Goal: Task Accomplishment & Management: Manage account settings

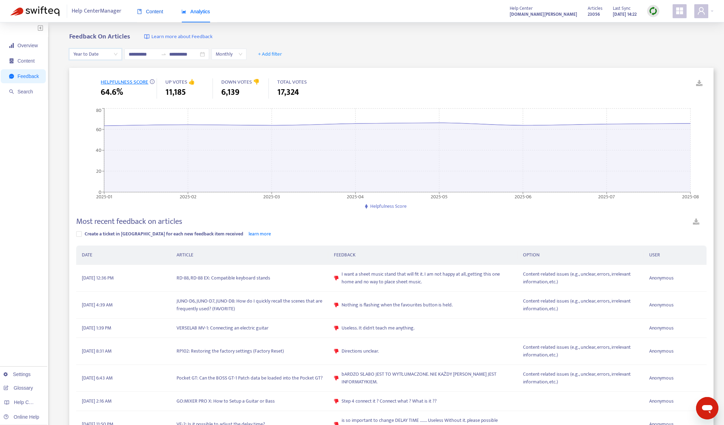
click at [159, 12] on span "Content" at bounding box center [150, 12] width 26 height 6
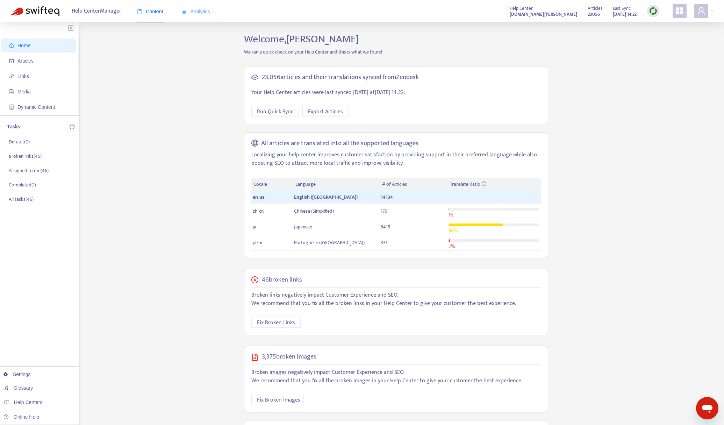
click at [200, 17] on div "Analytics" at bounding box center [195, 11] width 29 height 21
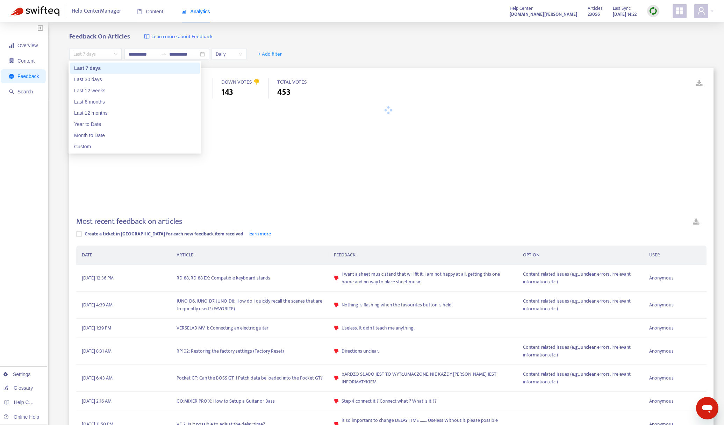
click at [111, 53] on span "Last 7 days" at bounding box center [95, 54] width 44 height 10
click at [108, 125] on div "Year to Date" at bounding box center [135, 124] width 122 height 8
type input "**********"
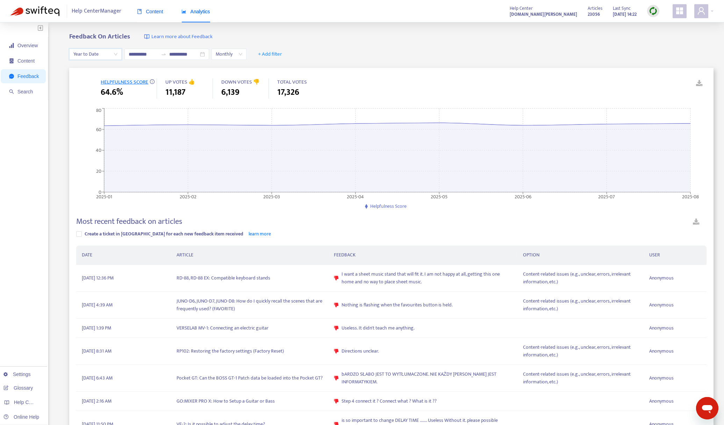
click at [148, 13] on span "Content" at bounding box center [150, 12] width 26 height 6
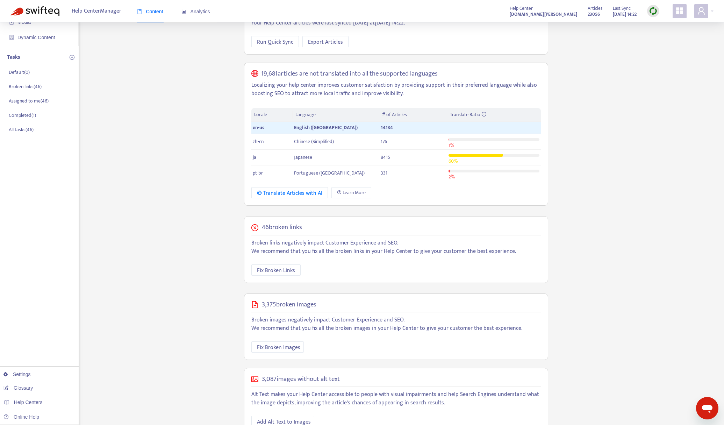
scroll to position [70, 0]
click at [26, 89] on p "Broken links ( 46 )" at bounding box center [25, 86] width 33 height 7
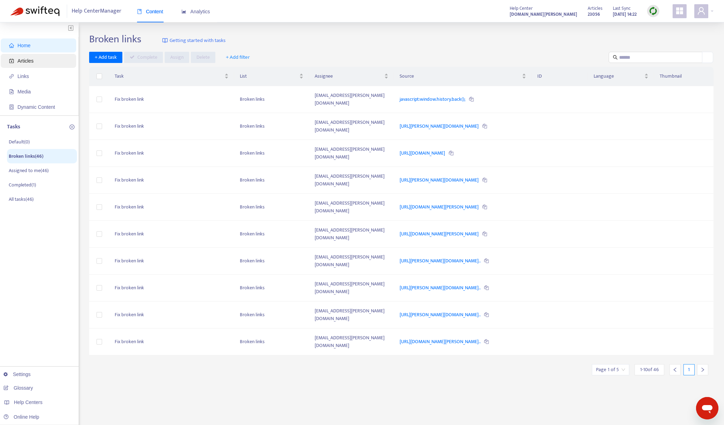
click at [33, 60] on span "Articles" at bounding box center [25, 61] width 16 height 6
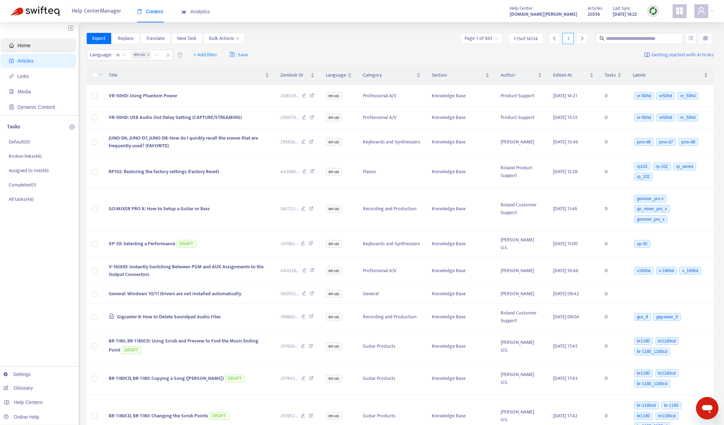
click at [34, 45] on span "Home" at bounding box center [40, 45] width 62 height 14
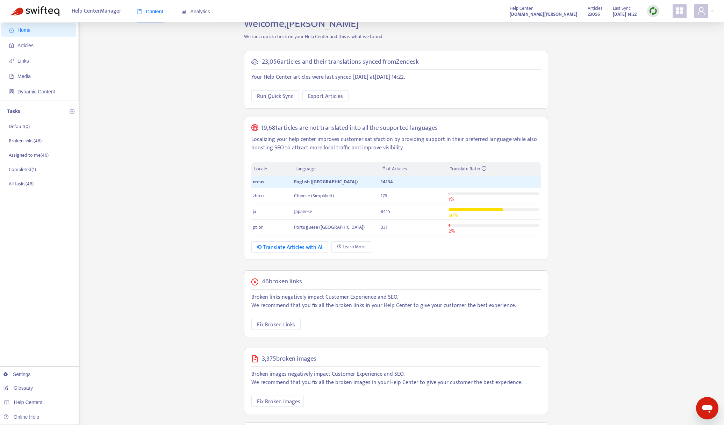
scroll to position [35, 0]
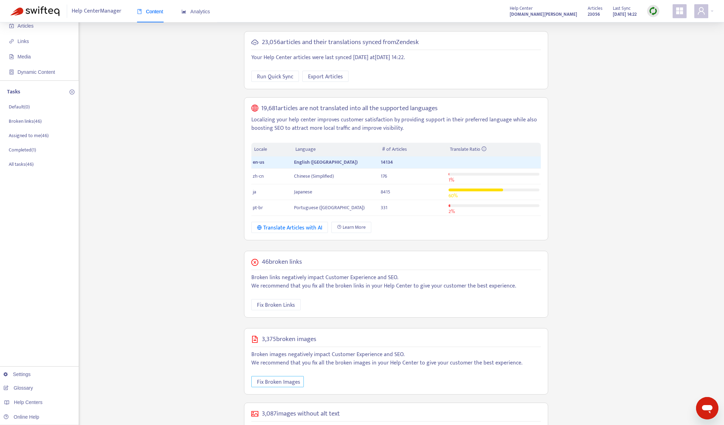
click at [291, 384] on span "Fix Broken Images" at bounding box center [278, 381] width 43 height 9
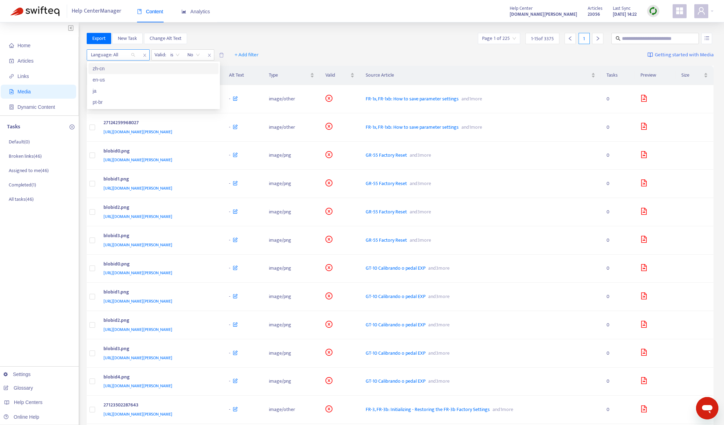
click at [118, 56] on div at bounding box center [109, 55] width 42 height 8
click at [126, 92] on div "ja" at bounding box center [154, 91] width 122 height 8
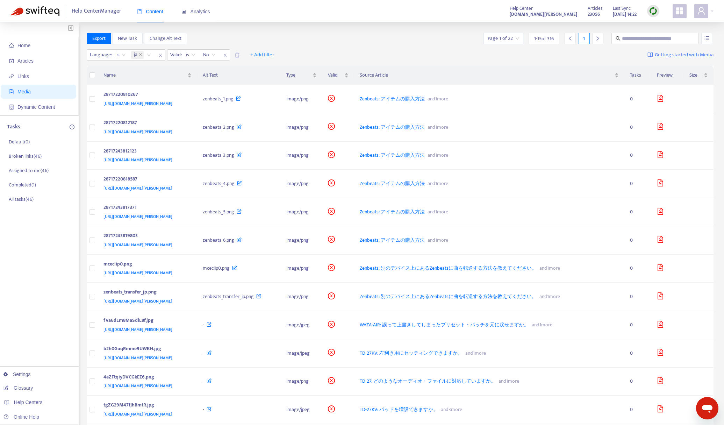
click at [248, 36] on div "Export New Task Change Alt Text Page 1 of 22 1 - 15 of 316 1" at bounding box center [400, 38] width 627 height 11
click at [664, 100] on icon "file-image" at bounding box center [660, 98] width 7 height 7
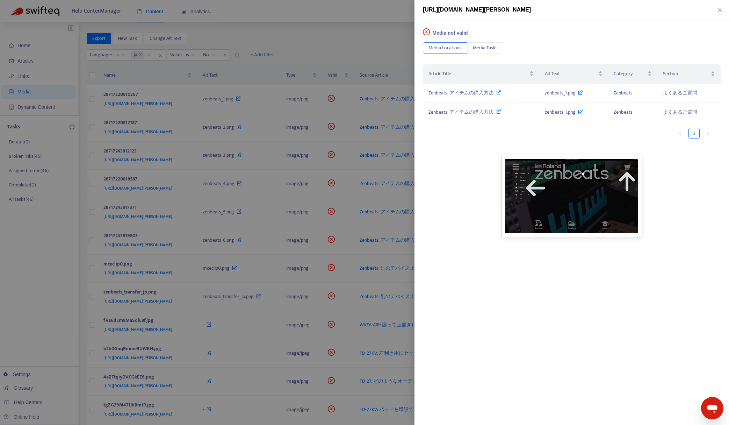
click at [387, 53] on div at bounding box center [364, 212] width 729 height 425
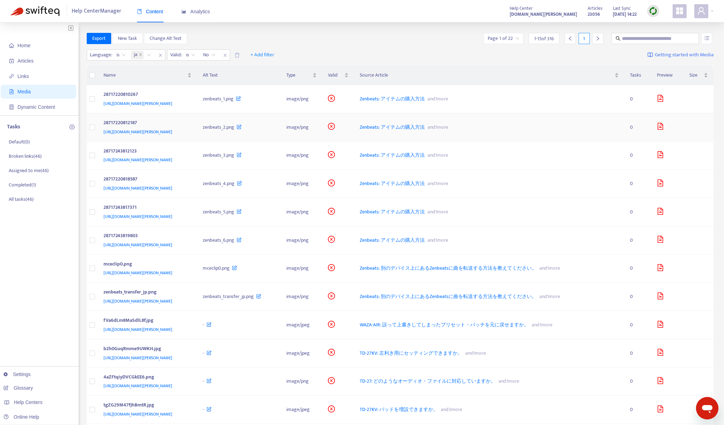
click at [664, 129] on icon "file-image" at bounding box center [660, 126] width 7 height 7
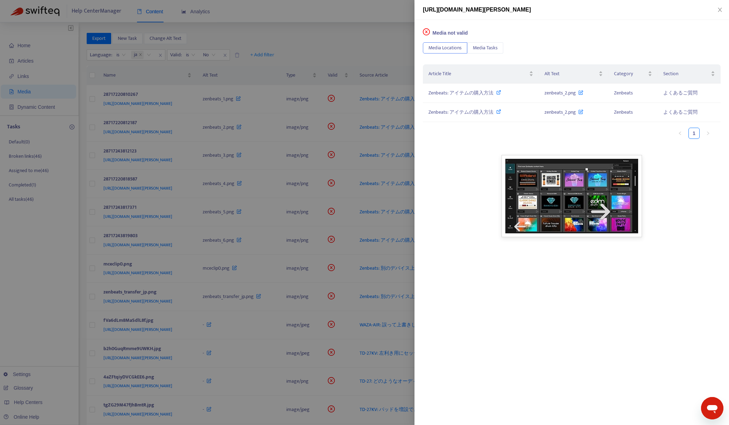
click at [366, 41] on div at bounding box center [364, 212] width 729 height 425
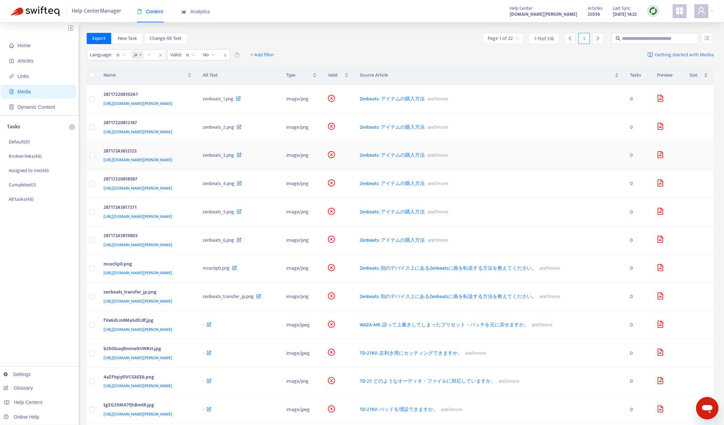
click at [663, 156] on icon "file-image" at bounding box center [660, 154] width 6 height 7
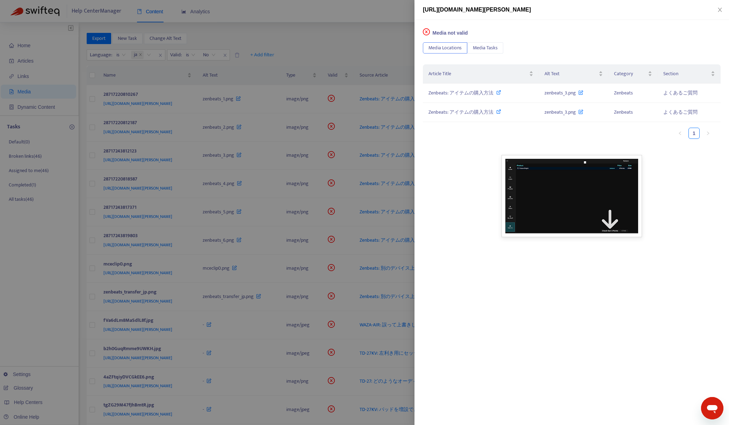
click at [329, 53] on div at bounding box center [364, 212] width 729 height 425
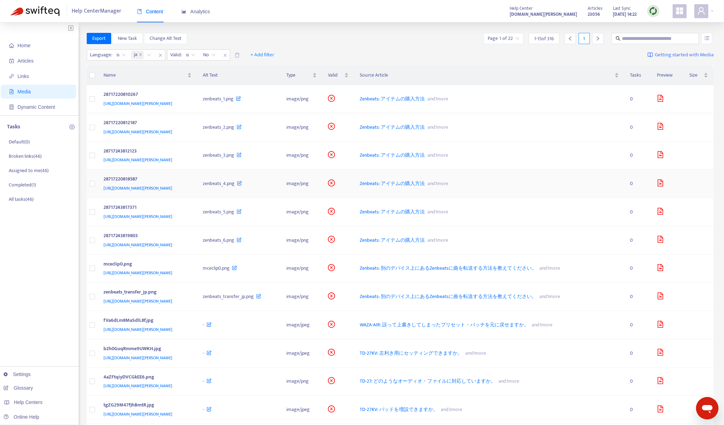
click at [664, 183] on icon "file-image" at bounding box center [660, 182] width 7 height 7
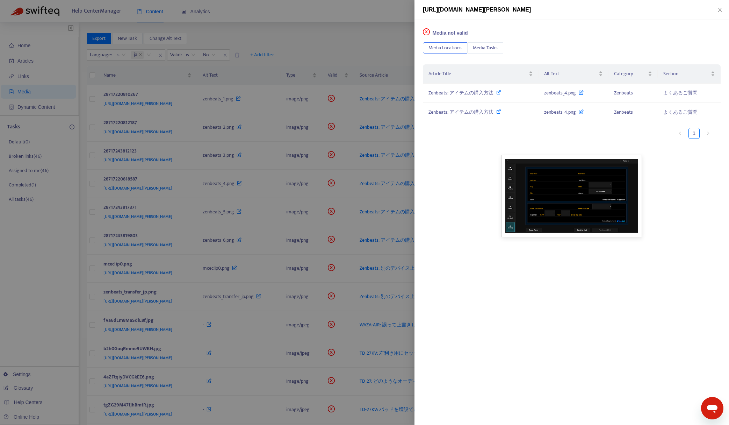
click at [371, 54] on div at bounding box center [364, 212] width 729 height 425
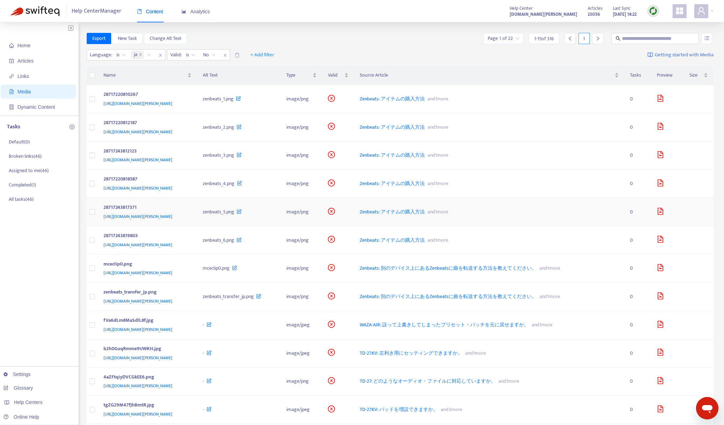
click at [664, 213] on icon "file-image" at bounding box center [660, 211] width 7 height 7
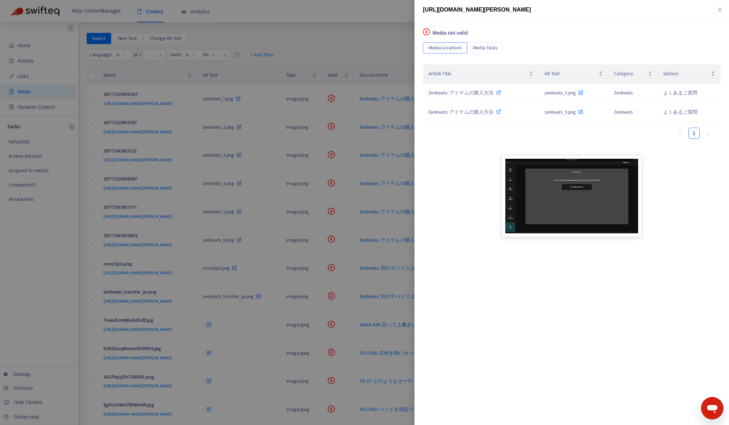
click at [365, 45] on div at bounding box center [364, 212] width 729 height 425
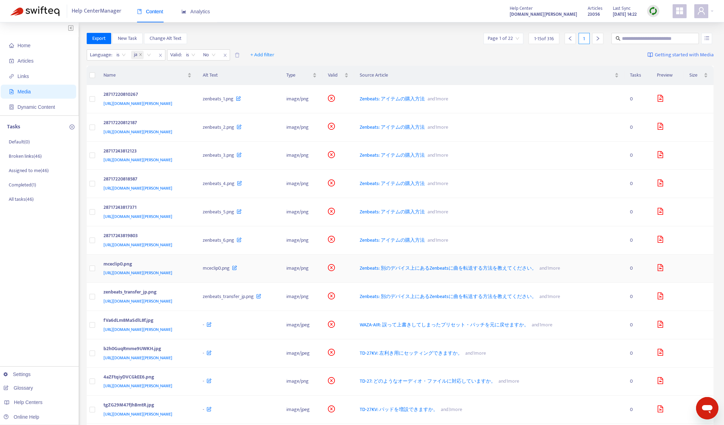
click at [663, 268] on icon "file-image" at bounding box center [660, 267] width 6 height 7
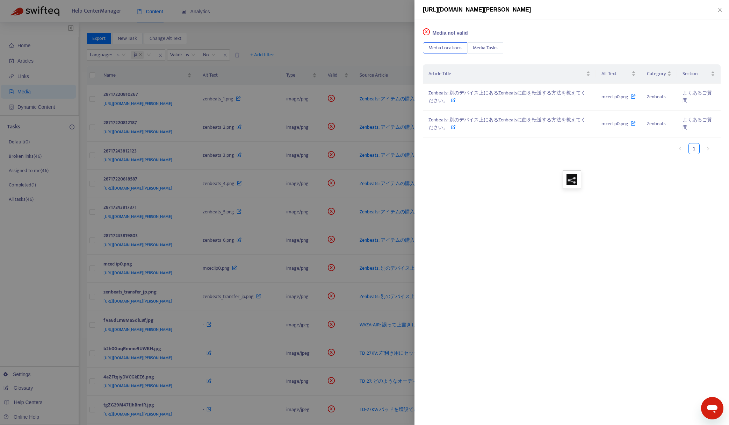
click at [383, 53] on div at bounding box center [364, 212] width 729 height 425
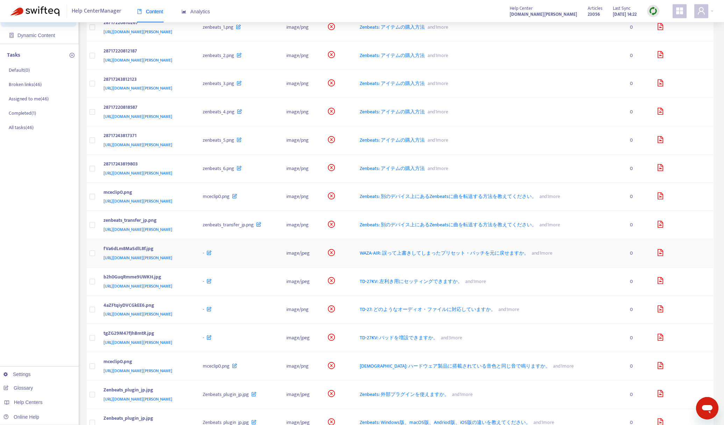
scroll to position [123, 0]
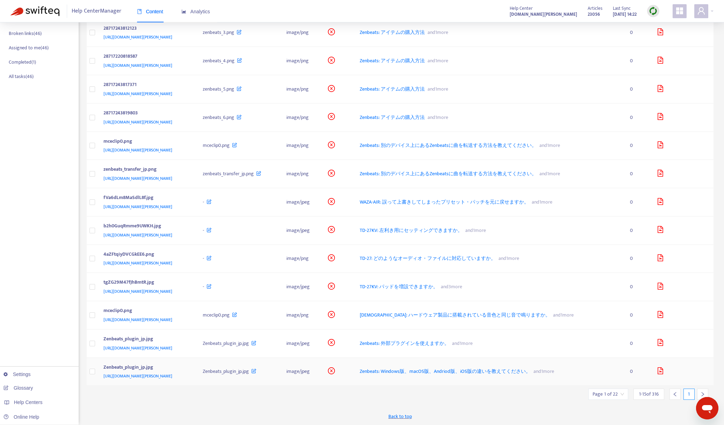
click at [663, 374] on icon "file-image" at bounding box center [660, 370] width 6 height 7
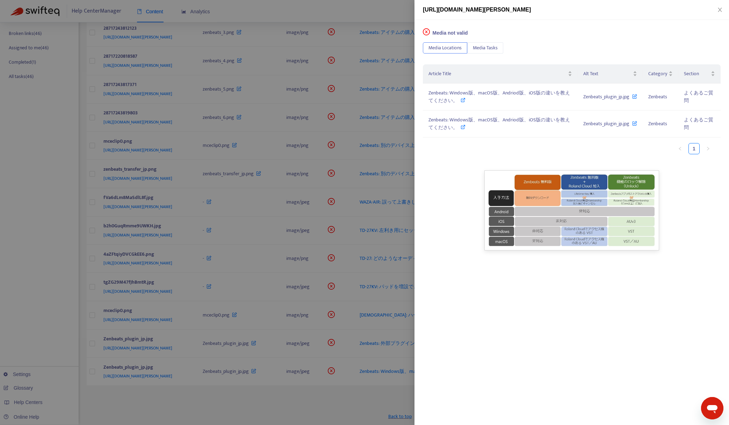
click at [359, 12] on div at bounding box center [364, 212] width 729 height 425
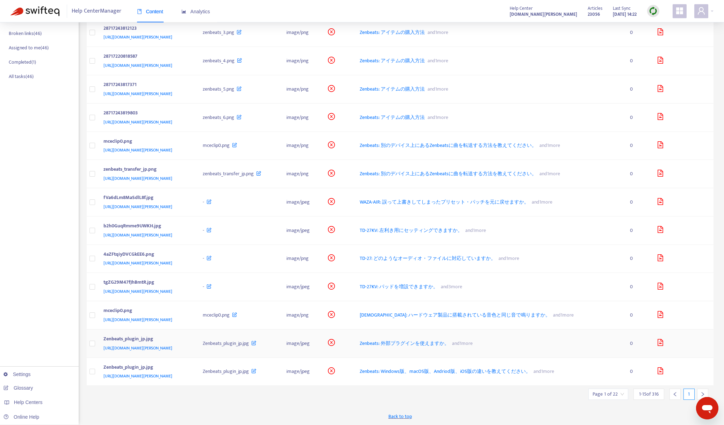
click at [664, 343] on icon "file-image" at bounding box center [660, 342] width 7 height 7
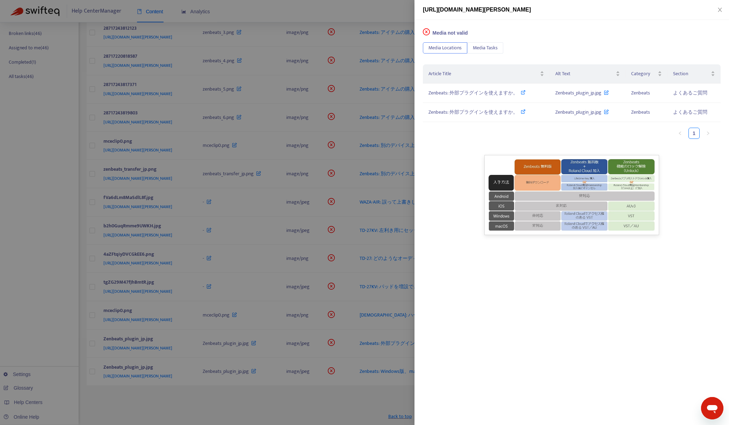
click at [356, 16] on div at bounding box center [364, 212] width 729 height 425
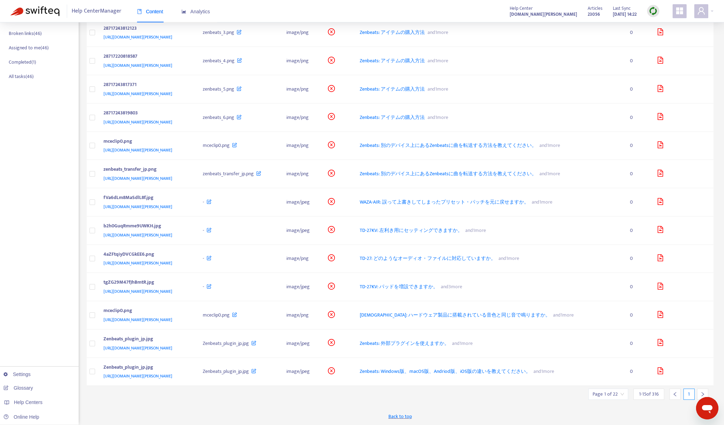
drag, startPoint x: 700, startPoint y: 393, endPoint x: 692, endPoint y: 351, distance: 43.1
click at [700, 392] on icon "right" at bounding box center [702, 393] width 5 height 5
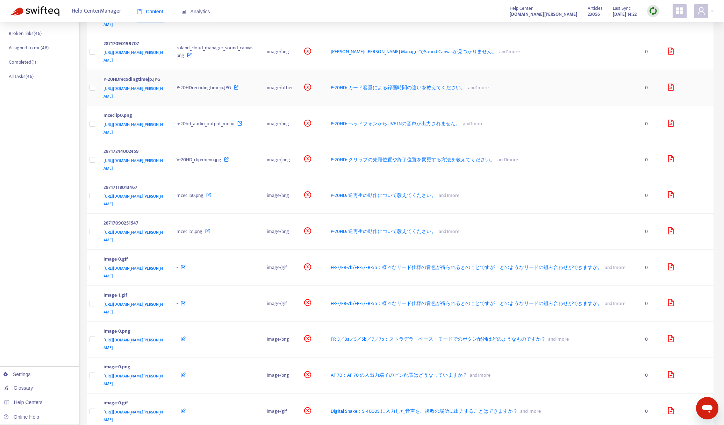
scroll to position [0, 0]
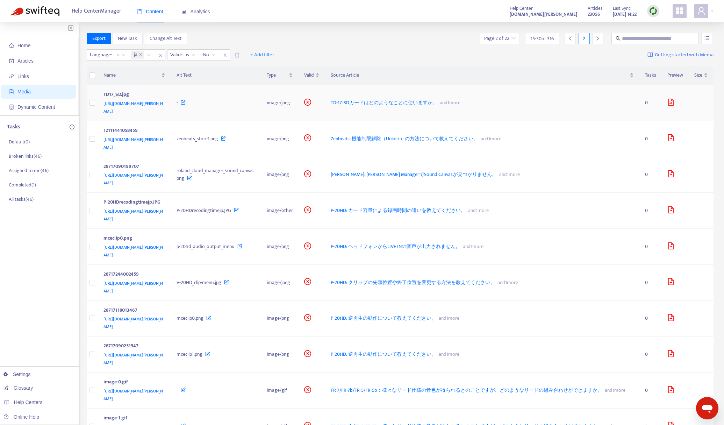
click at [673, 100] on icon "file-image" at bounding box center [671, 102] width 6 height 7
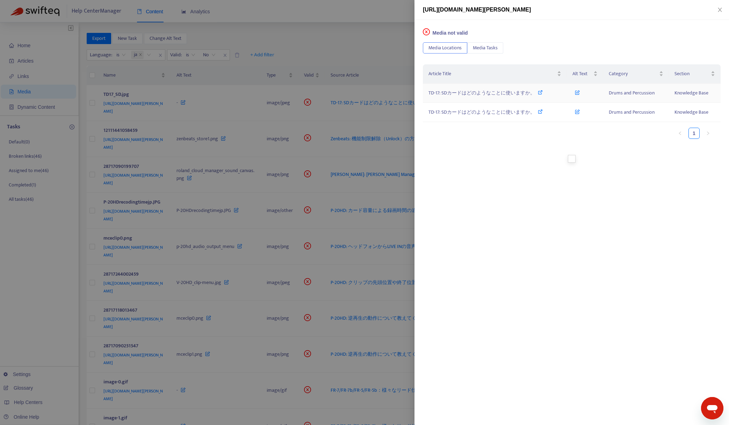
click at [479, 93] on span "TD-17: SDカードはどのようなことに使いますか。" at bounding box center [481, 93] width 107 height 8
click at [373, 23] on div at bounding box center [364, 212] width 729 height 425
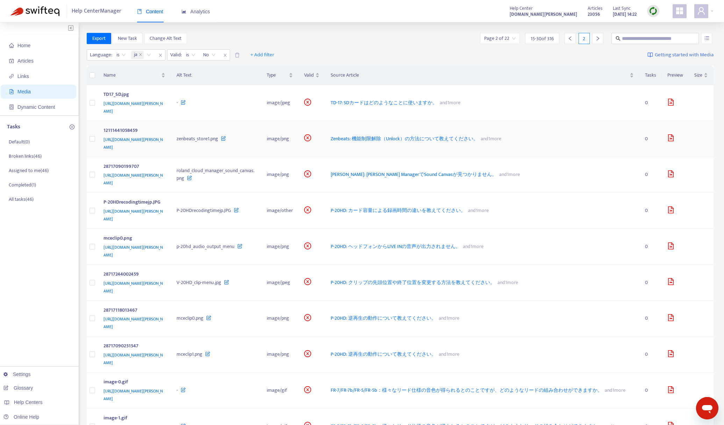
click at [667, 134] on icon "file-image" at bounding box center [670, 137] width 7 height 7
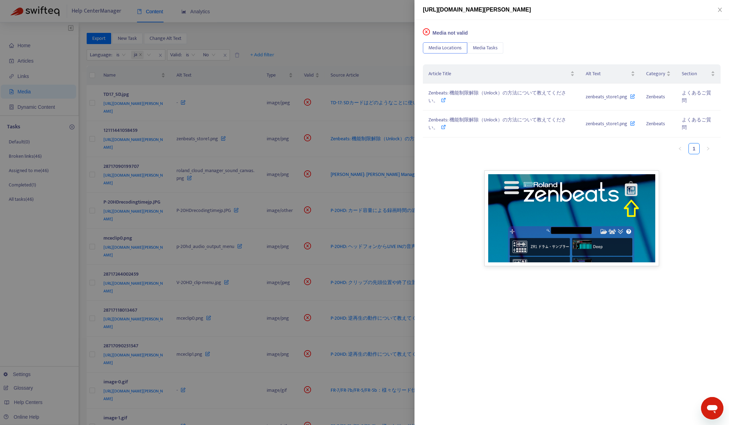
click at [365, 41] on div at bounding box center [364, 212] width 729 height 425
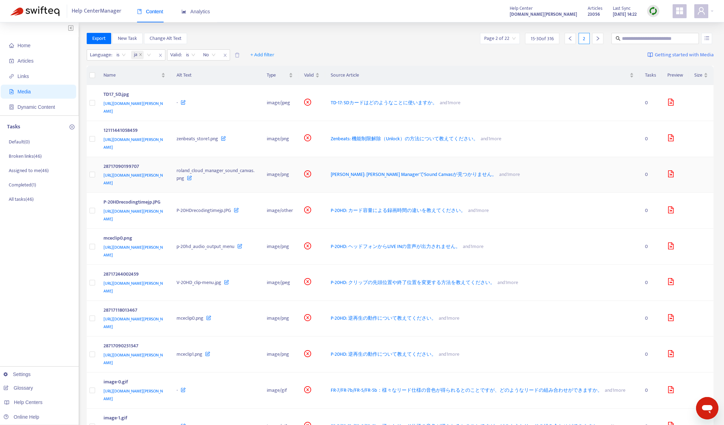
click at [672, 170] on icon "file-image" at bounding box center [670, 173] width 7 height 7
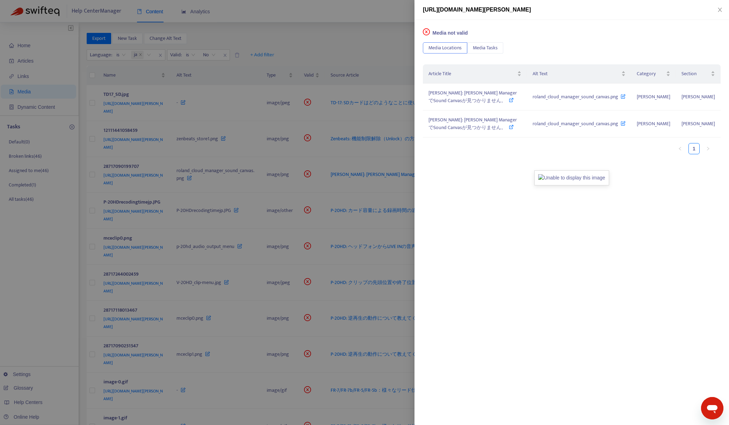
click at [356, 42] on div at bounding box center [364, 212] width 729 height 425
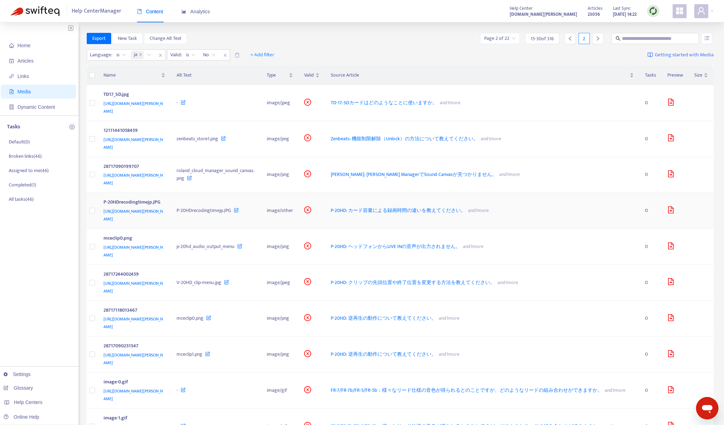
click at [670, 206] on icon "file-image" at bounding box center [671, 209] width 6 height 7
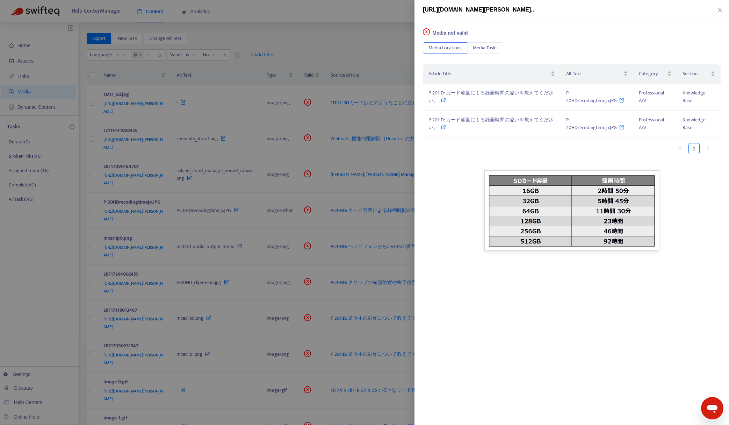
click at [338, 38] on div at bounding box center [364, 212] width 729 height 425
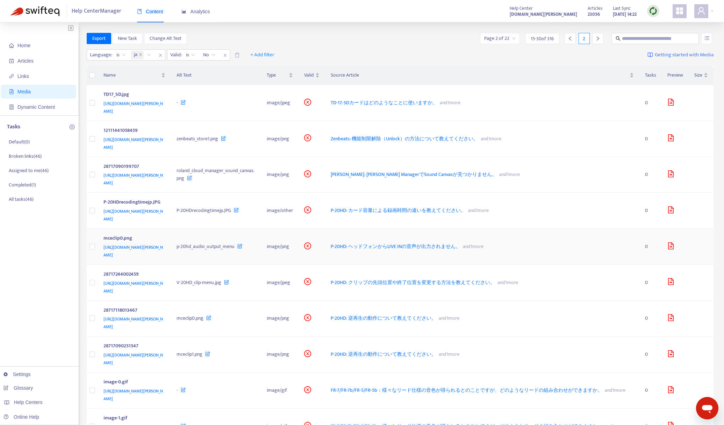
click at [670, 242] on icon "file-image" at bounding box center [670, 245] width 7 height 7
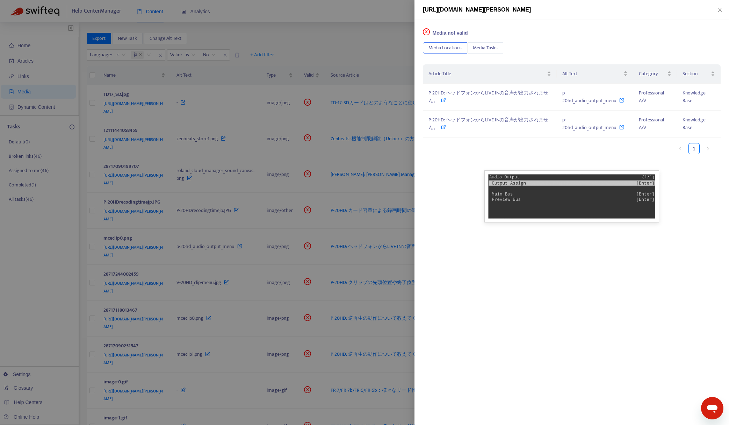
click at [309, 35] on div at bounding box center [364, 212] width 729 height 425
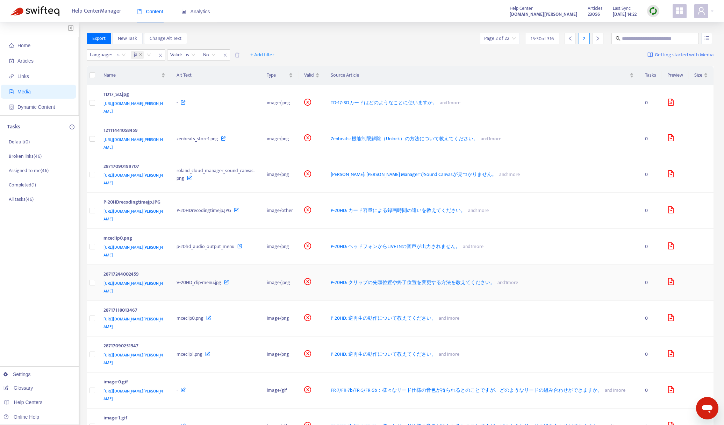
click at [670, 278] on icon "file-image" at bounding box center [671, 281] width 6 height 7
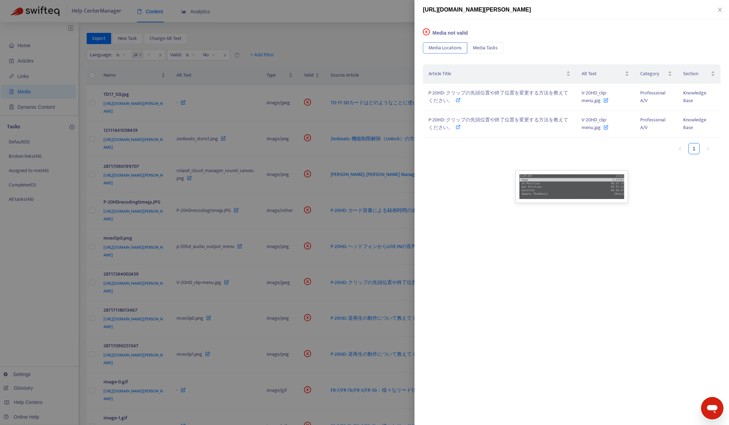
click at [343, 41] on div at bounding box center [364, 212] width 729 height 425
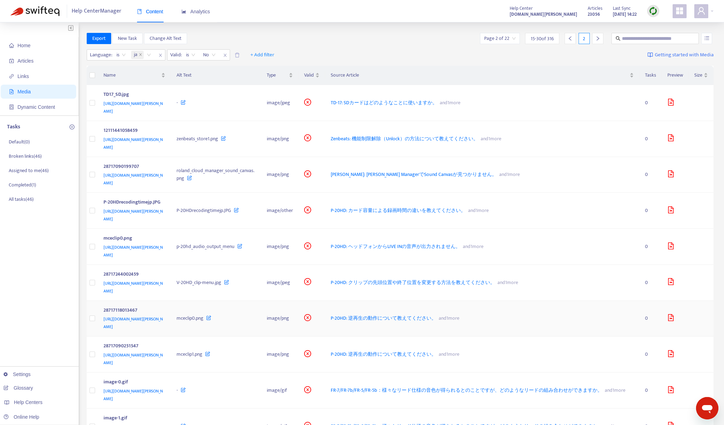
click at [672, 314] on icon "file-image" at bounding box center [670, 317] width 7 height 7
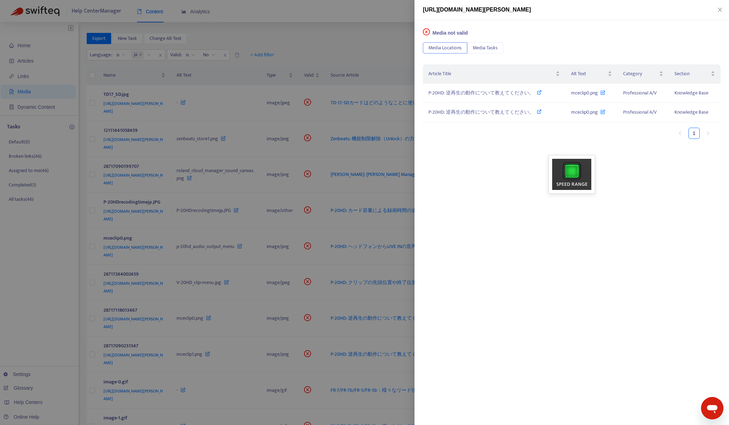
click at [368, 34] on div at bounding box center [364, 212] width 729 height 425
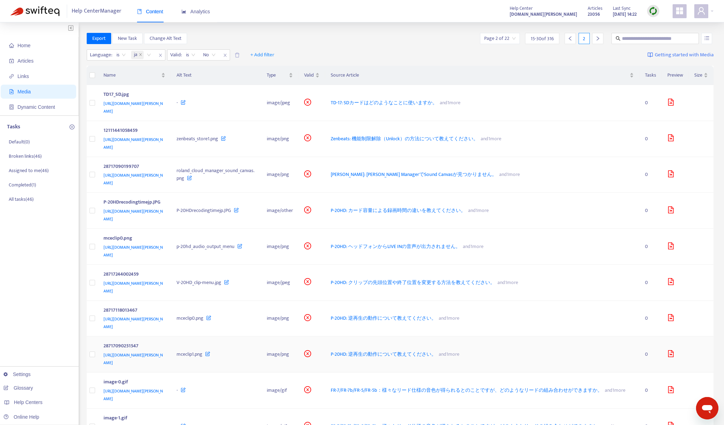
click at [672, 350] on icon "file-image" at bounding box center [670, 353] width 7 height 7
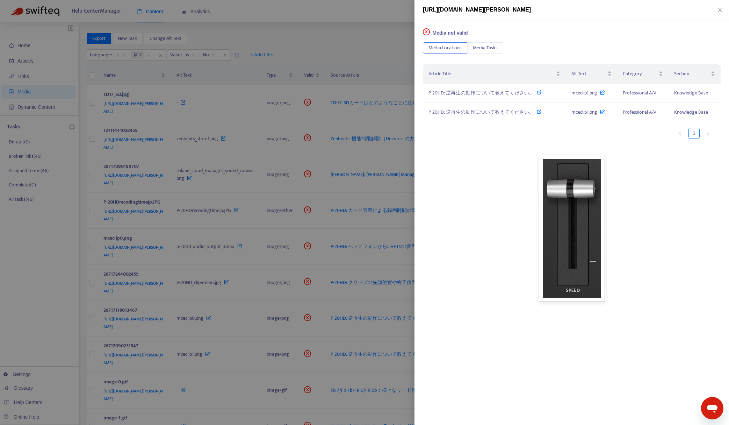
click at [361, 36] on div at bounding box center [364, 212] width 729 height 425
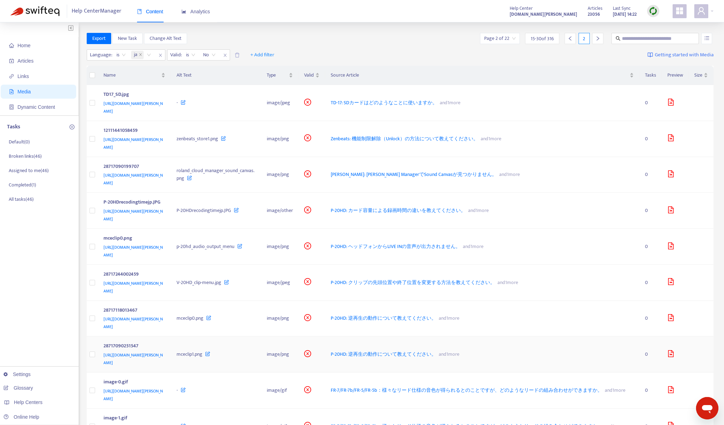
click at [669, 350] on icon "file-image" at bounding box center [670, 353] width 7 height 7
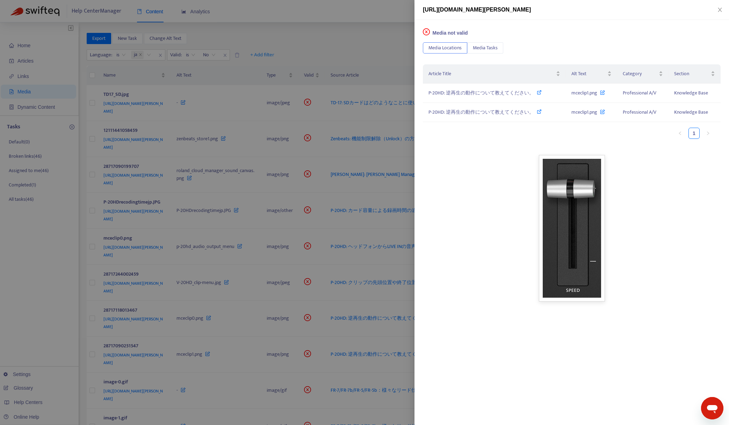
click at [337, 46] on div at bounding box center [364, 212] width 729 height 425
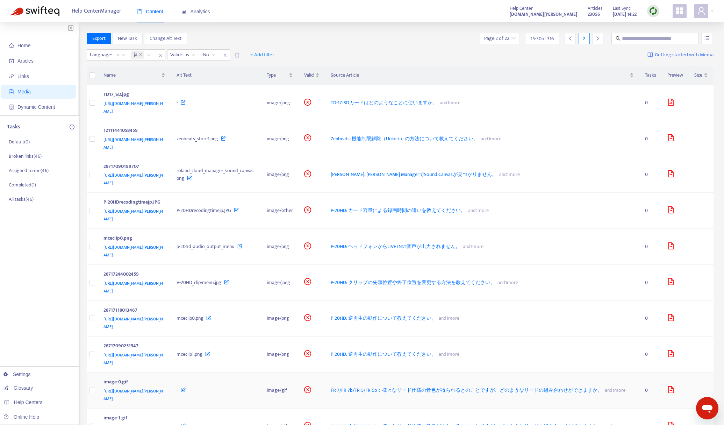
click at [671, 386] on icon "file-image" at bounding box center [670, 389] width 7 height 7
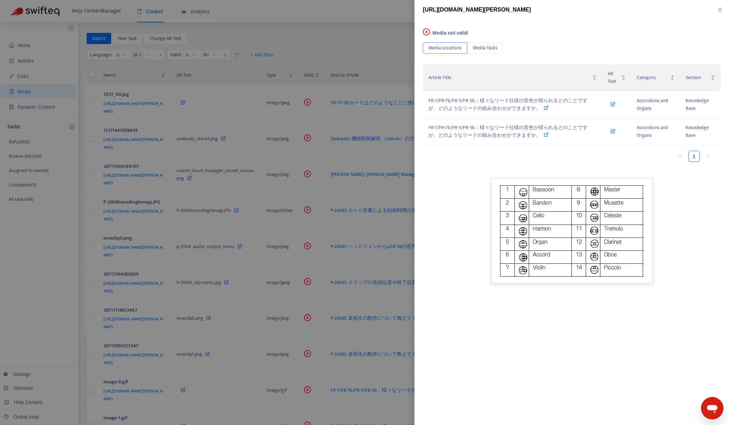
click at [288, 29] on div at bounding box center [364, 212] width 729 height 425
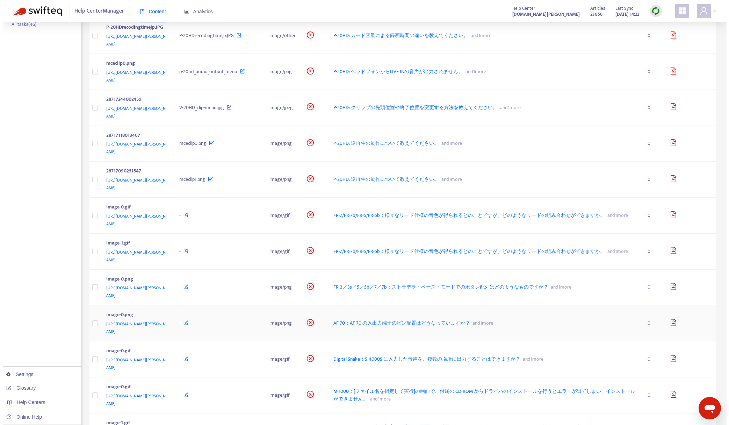
scroll to position [223, 0]
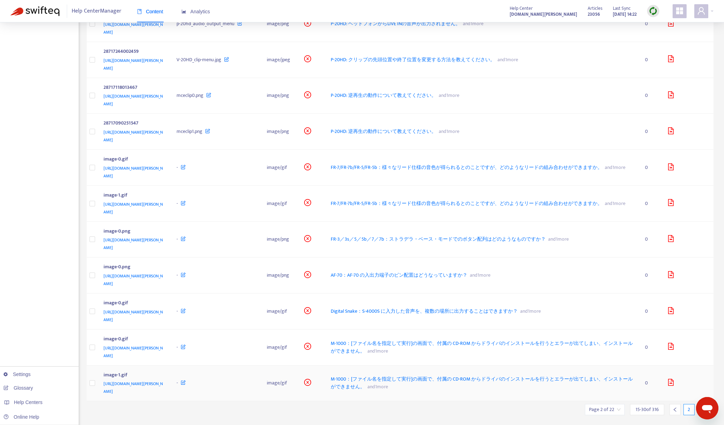
click at [672, 378] on icon "file-image" at bounding box center [670, 381] width 7 height 7
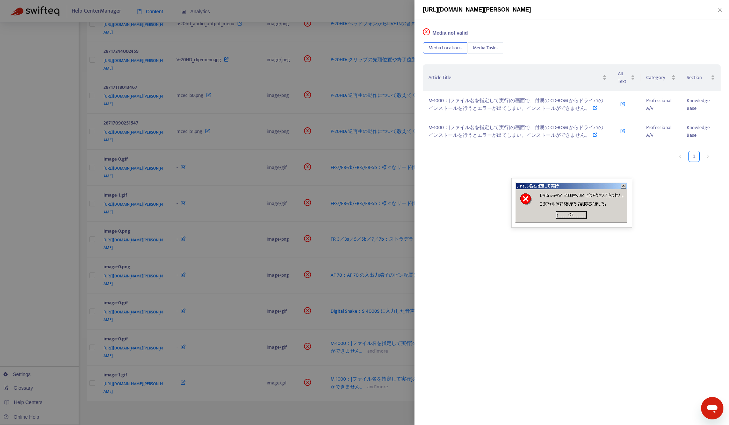
click at [323, 396] on div at bounding box center [364, 212] width 729 height 425
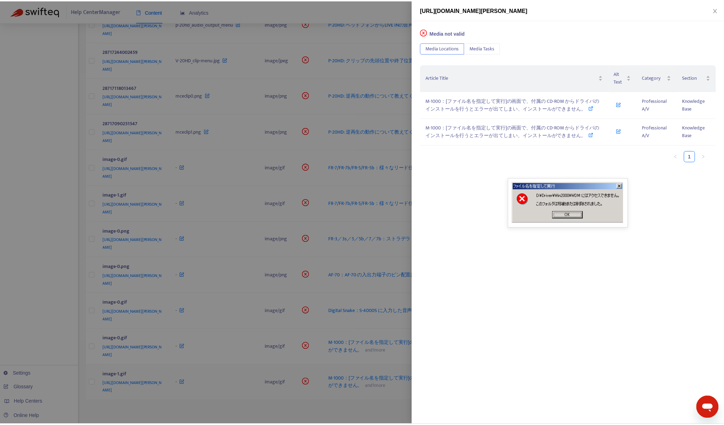
scroll to position [207, 0]
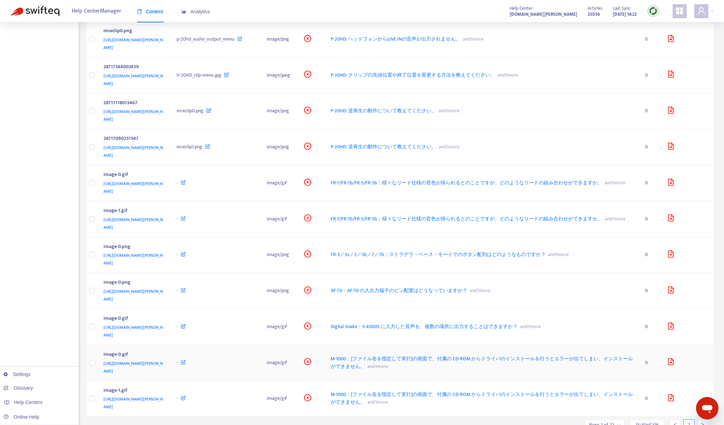
click at [671, 358] on icon "file-image" at bounding box center [670, 361] width 7 height 7
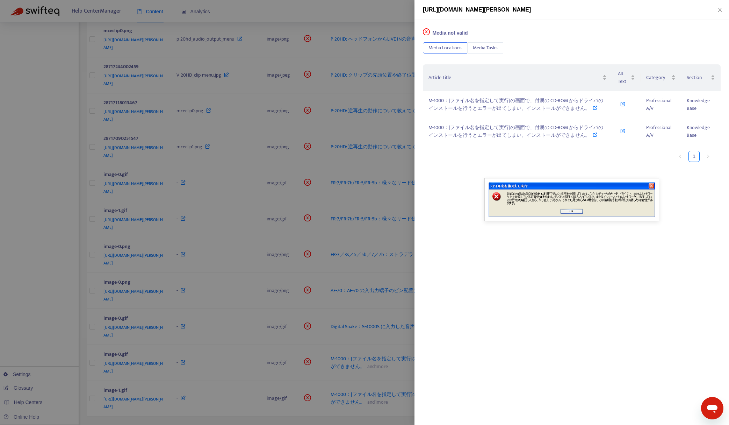
click at [243, 409] on div at bounding box center [364, 212] width 729 height 425
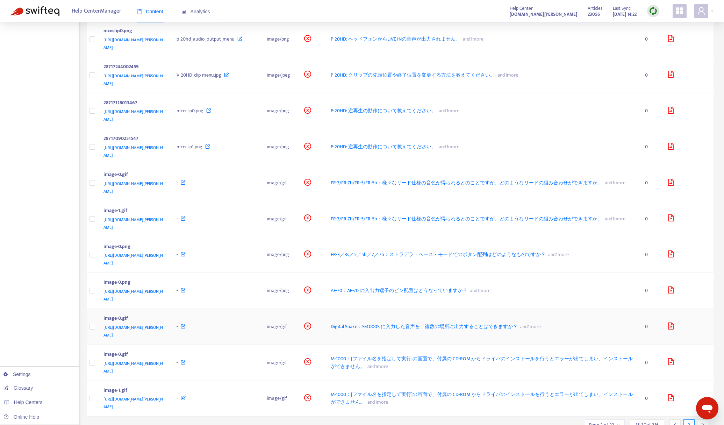
click at [670, 322] on icon "file-image" at bounding box center [670, 325] width 7 height 7
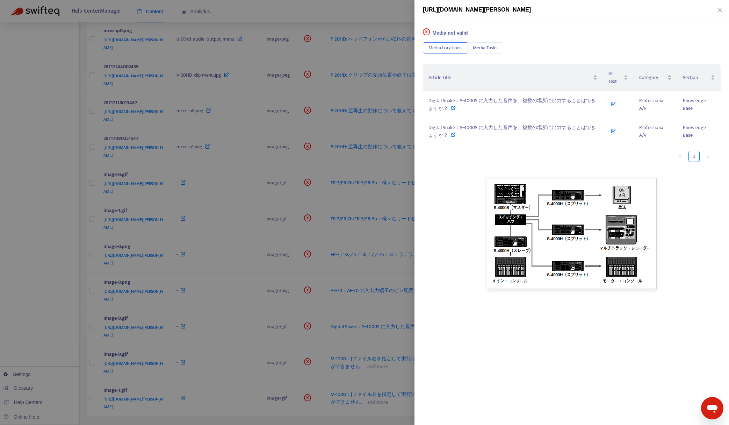
click at [187, 407] on div at bounding box center [364, 212] width 729 height 425
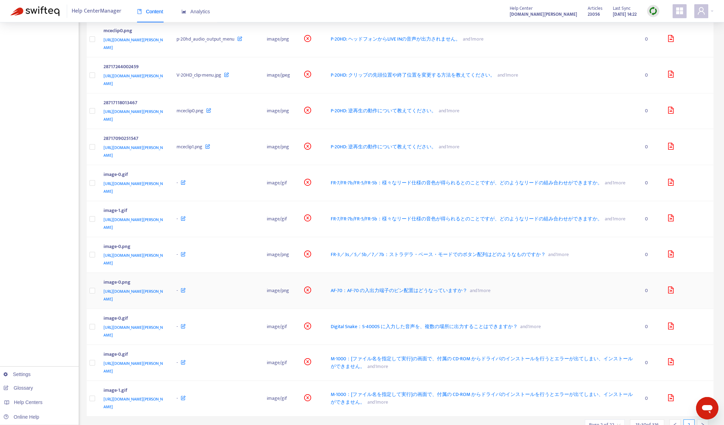
click at [673, 286] on icon "file-image" at bounding box center [670, 289] width 7 height 7
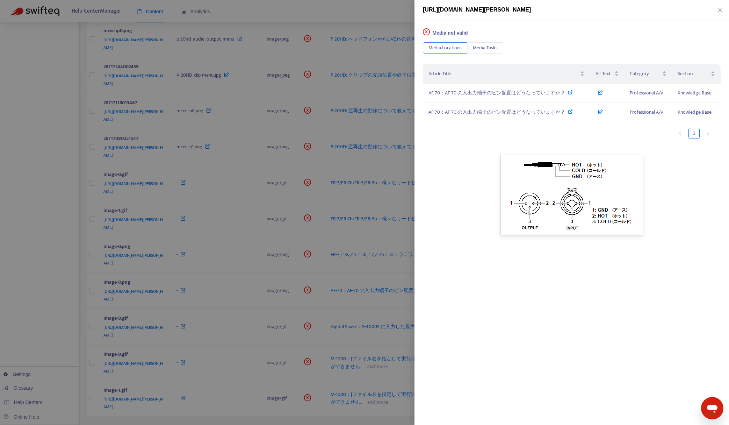
click at [300, 411] on div at bounding box center [364, 212] width 729 height 425
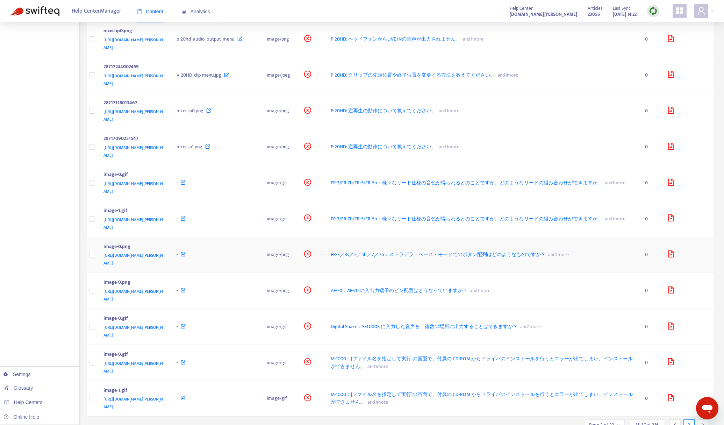
click at [668, 250] on icon "file-image" at bounding box center [671, 253] width 6 height 7
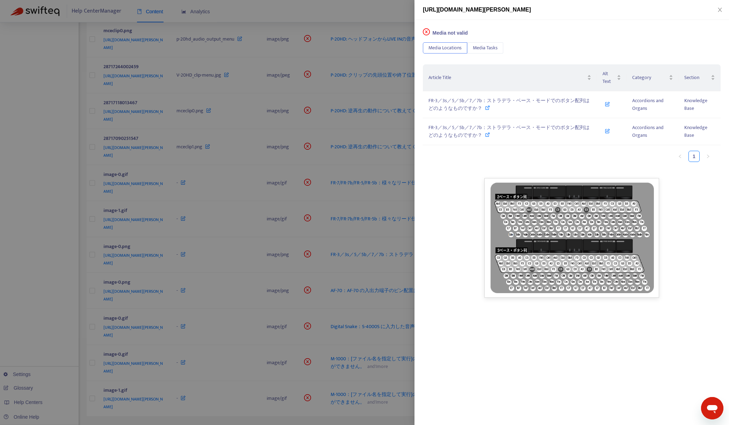
click at [376, 412] on div at bounding box center [364, 212] width 729 height 425
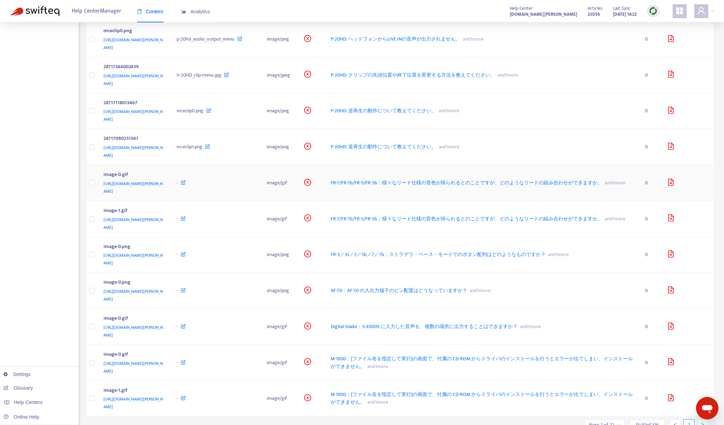
click at [669, 179] on icon "file-image" at bounding box center [670, 182] width 7 height 7
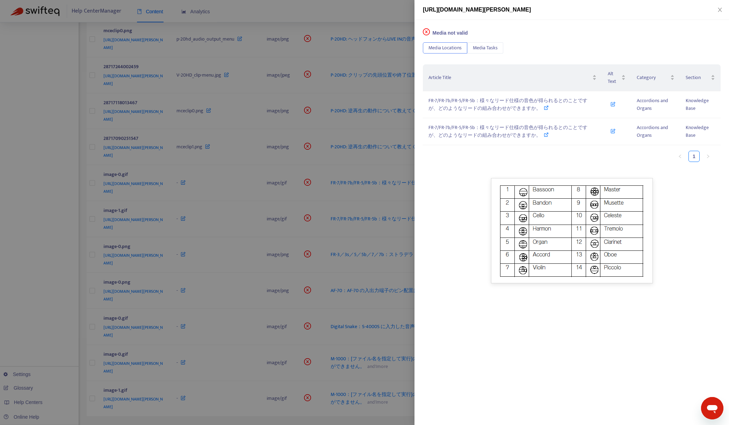
click at [352, 407] on div at bounding box center [364, 212] width 729 height 425
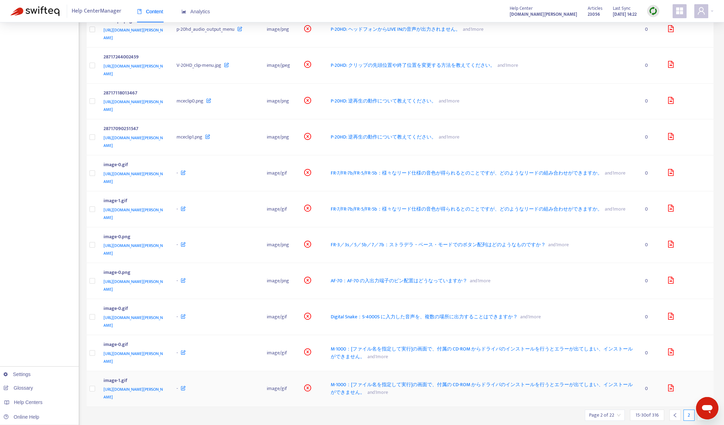
scroll to position [223, 0]
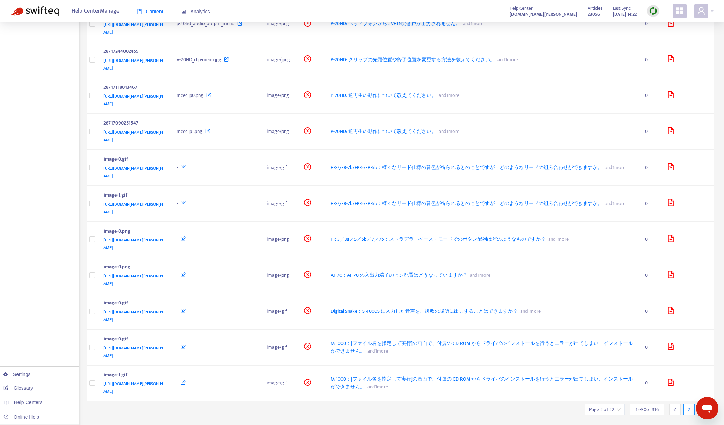
click at [703, 407] on icon "right" at bounding box center [702, 409] width 2 height 4
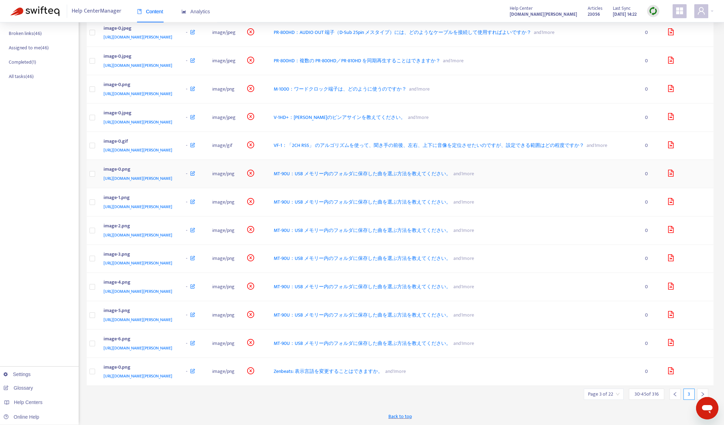
scroll to position [0, 0]
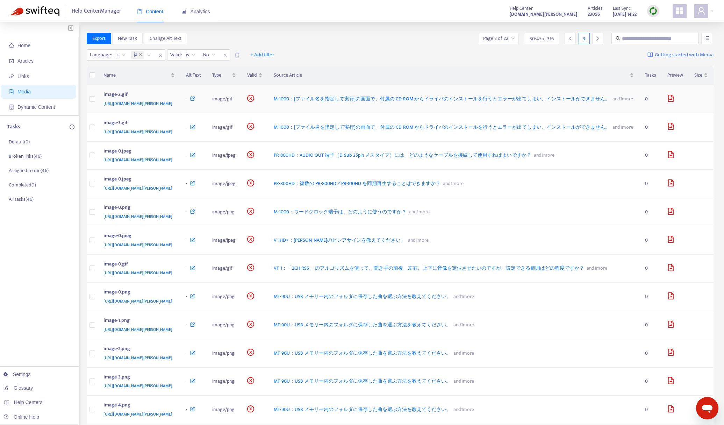
click at [670, 102] on icon "file-image" at bounding box center [670, 98] width 7 height 7
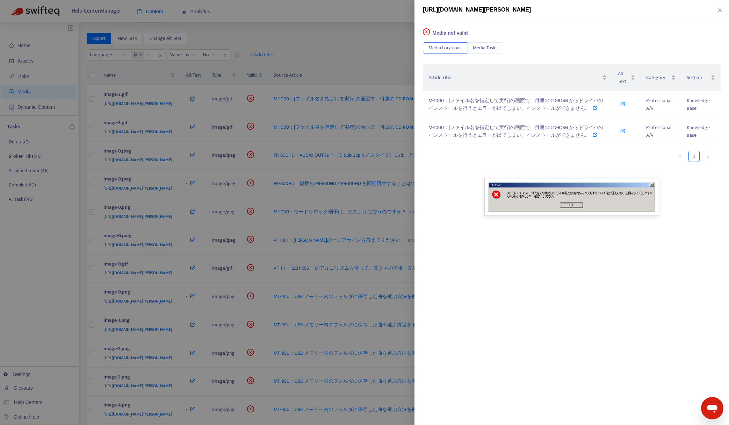
click at [332, 61] on div at bounding box center [364, 212] width 729 height 425
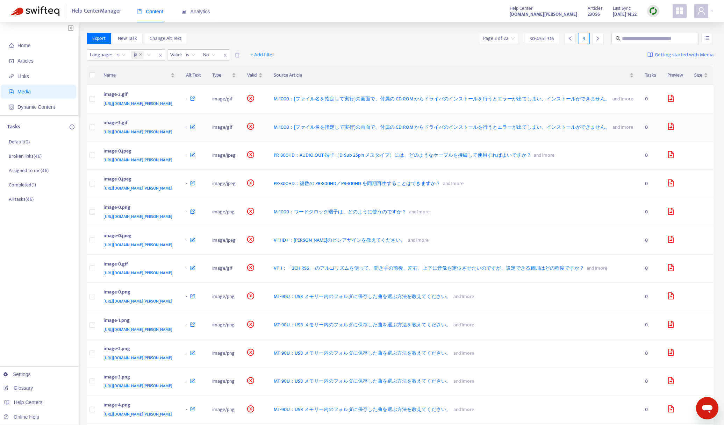
click at [671, 130] on icon "file-image" at bounding box center [671, 126] width 6 height 7
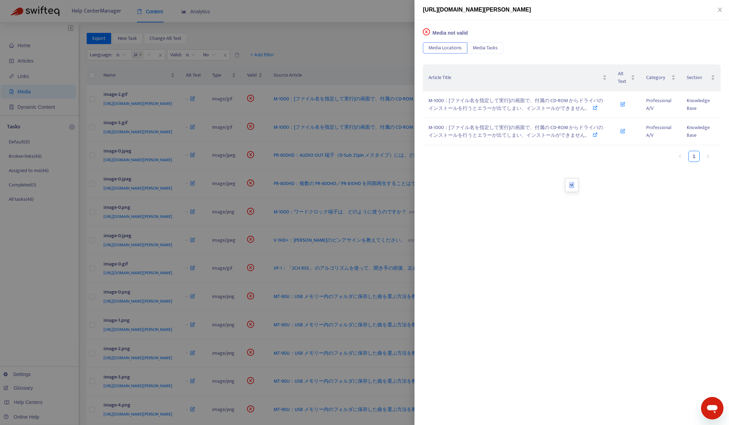
click at [374, 59] on div at bounding box center [364, 212] width 729 height 425
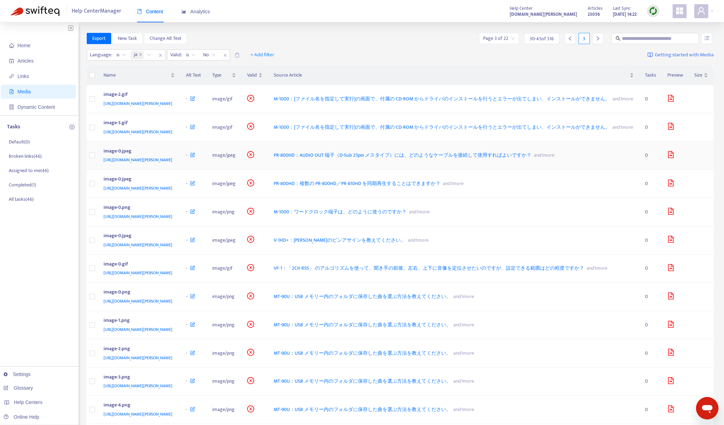
click at [668, 158] on icon "file-image" at bounding box center [671, 154] width 6 height 7
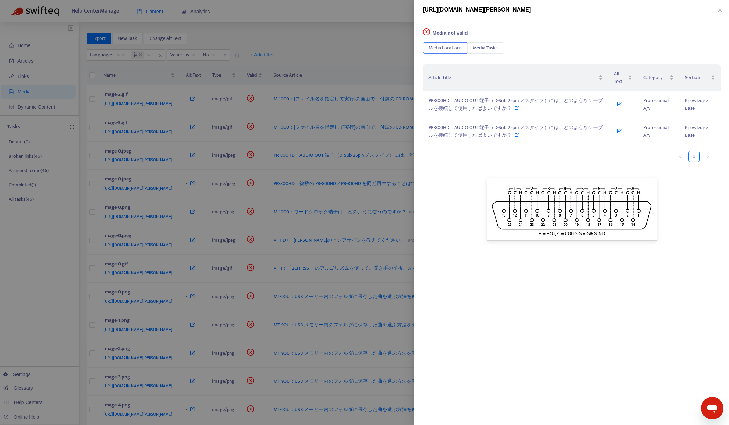
click at [383, 61] on div at bounding box center [364, 212] width 729 height 425
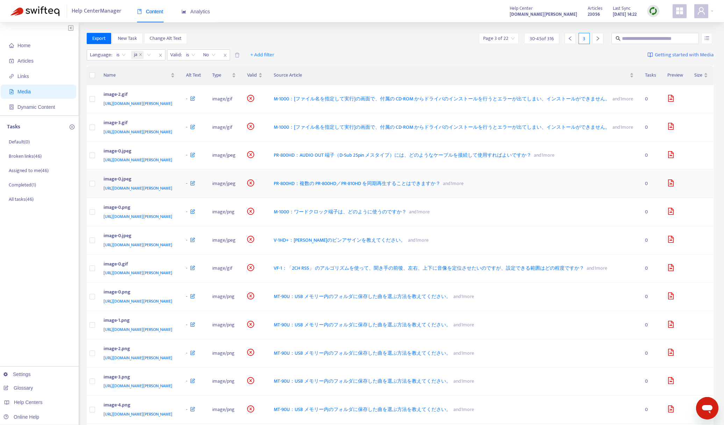
click at [669, 186] on icon "file-image" at bounding box center [670, 182] width 7 height 7
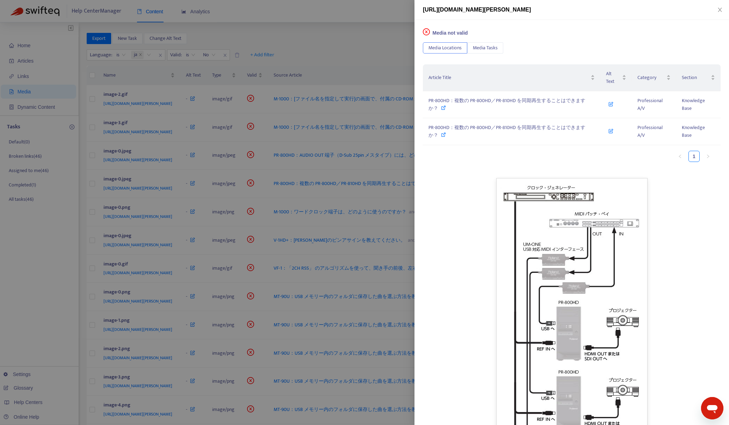
click at [378, 53] on div at bounding box center [364, 212] width 729 height 425
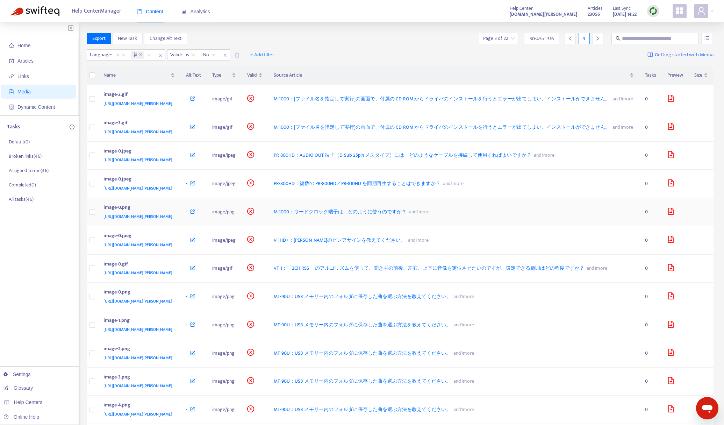
click at [667, 215] on icon "file-image" at bounding box center [670, 211] width 7 height 7
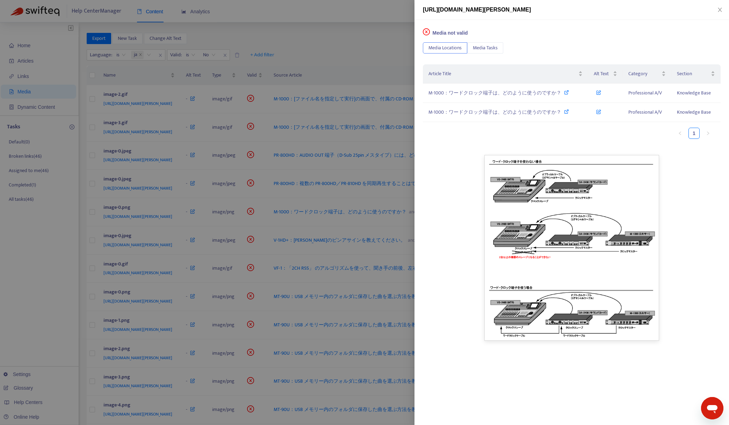
click at [369, 54] on div at bounding box center [364, 212] width 729 height 425
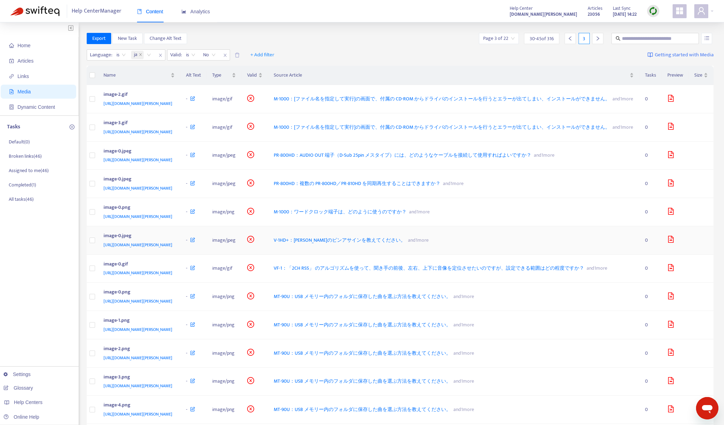
click at [671, 243] on icon "file-image" at bounding box center [670, 239] width 7 height 7
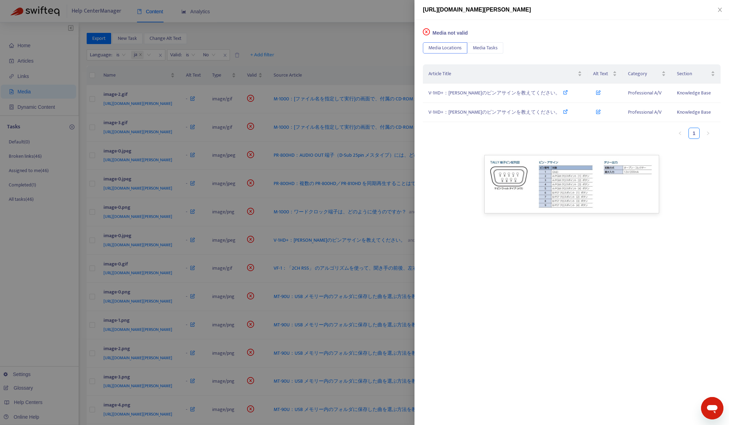
click at [366, 57] on div at bounding box center [364, 212] width 729 height 425
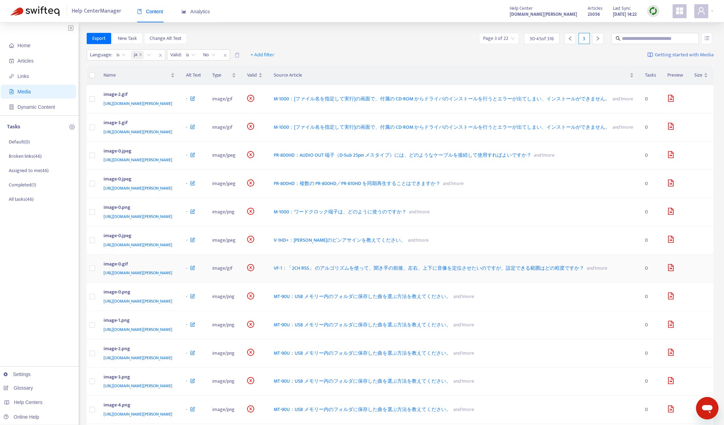
click at [670, 271] on icon "file-image" at bounding box center [670, 267] width 7 height 7
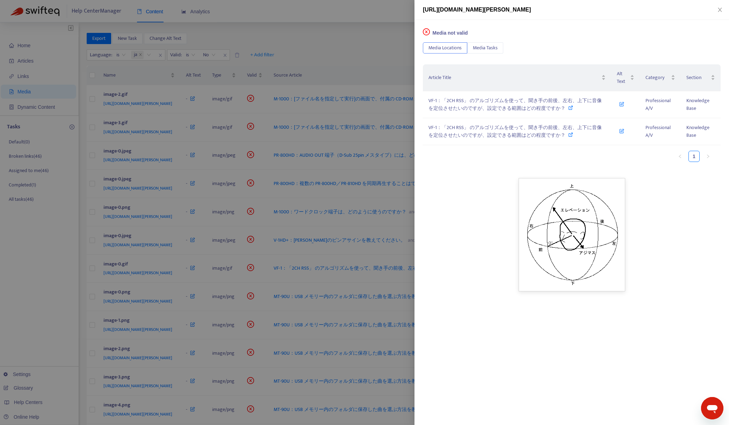
click at [338, 40] on div at bounding box center [364, 212] width 729 height 425
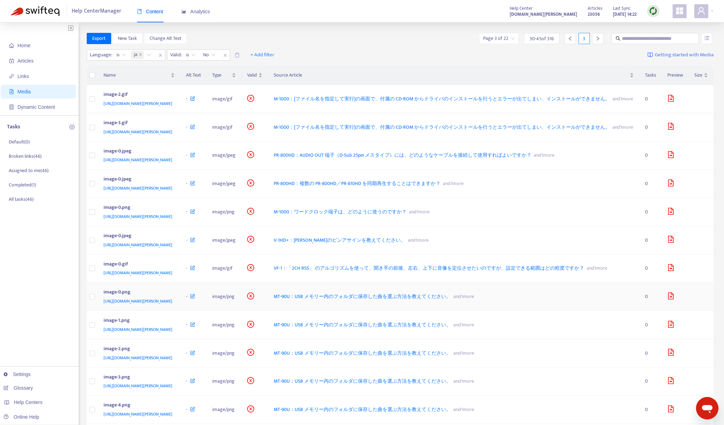
click at [669, 299] on icon "file-image" at bounding box center [670, 295] width 7 height 7
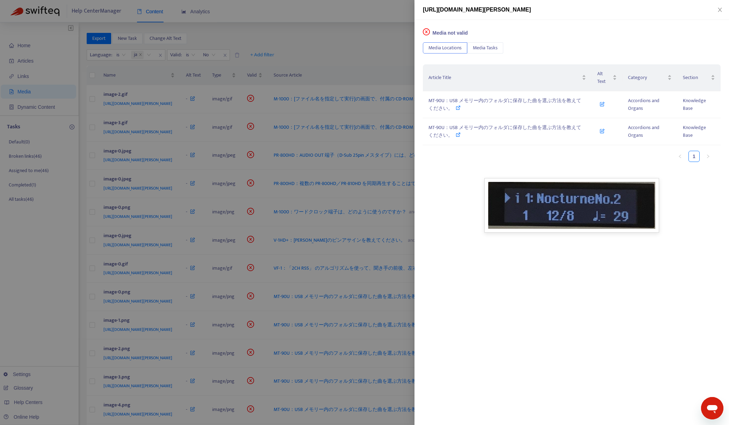
click at [345, 43] on div at bounding box center [364, 212] width 729 height 425
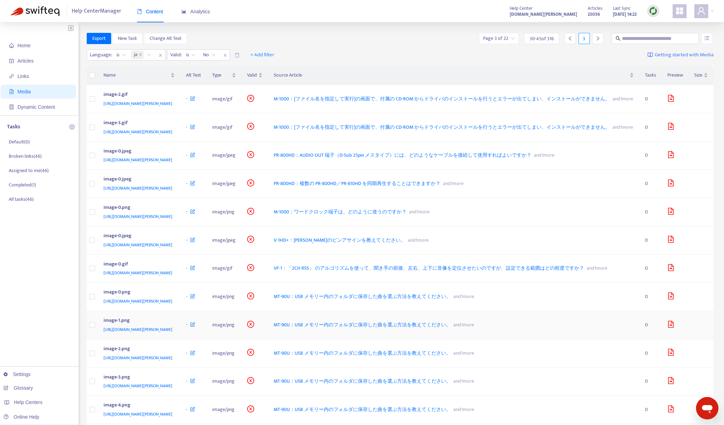
click at [671, 327] on icon "file-image" at bounding box center [670, 323] width 7 height 7
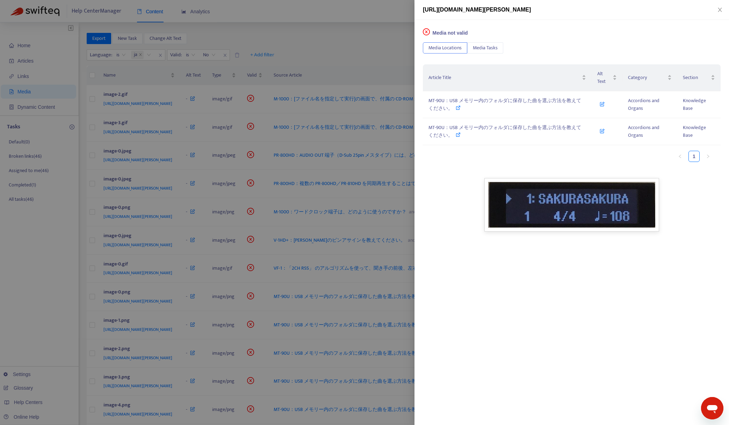
drag, startPoint x: 314, startPoint y: 38, endPoint x: 481, endPoint y: 186, distance: 223.0
click at [314, 38] on div at bounding box center [364, 212] width 729 height 425
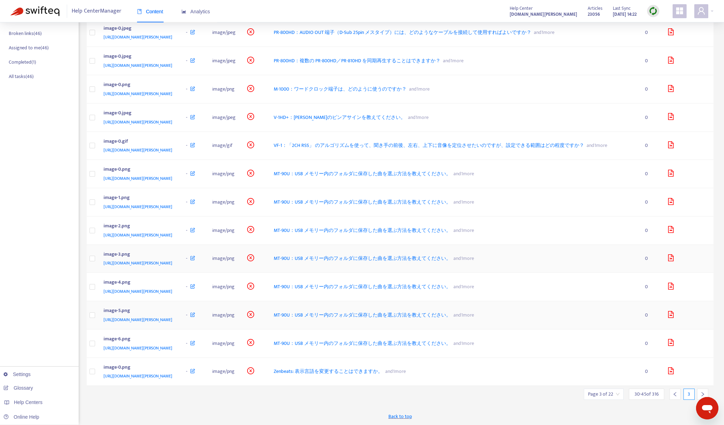
scroll to position [246, 0]
click at [670, 371] on div at bounding box center [675, 371] width 16 height 9
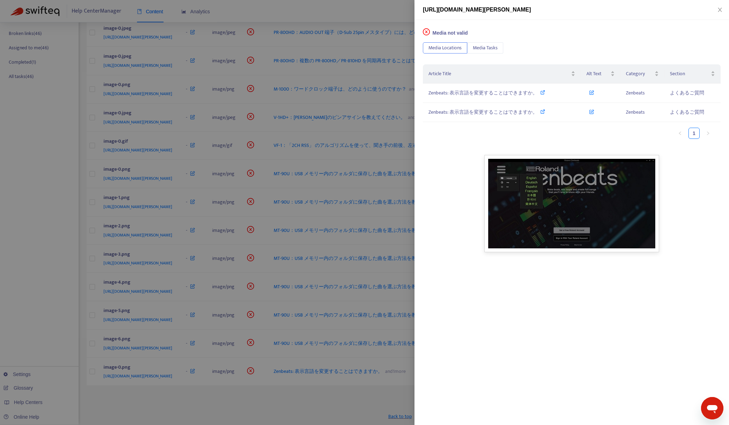
click at [392, 403] on div at bounding box center [364, 212] width 729 height 425
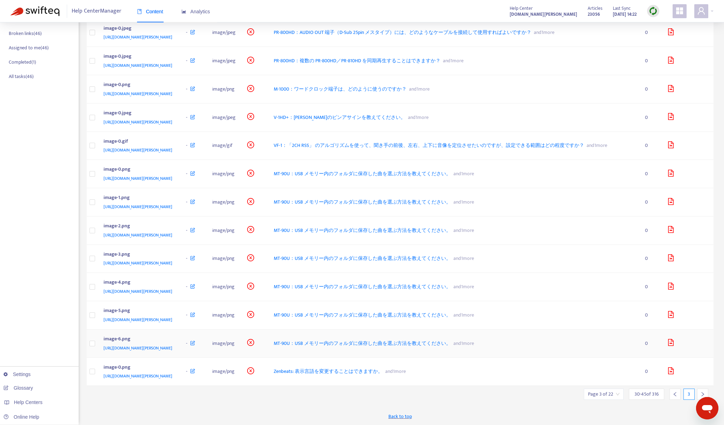
click at [670, 339] on icon "file-image" at bounding box center [670, 342] width 7 height 7
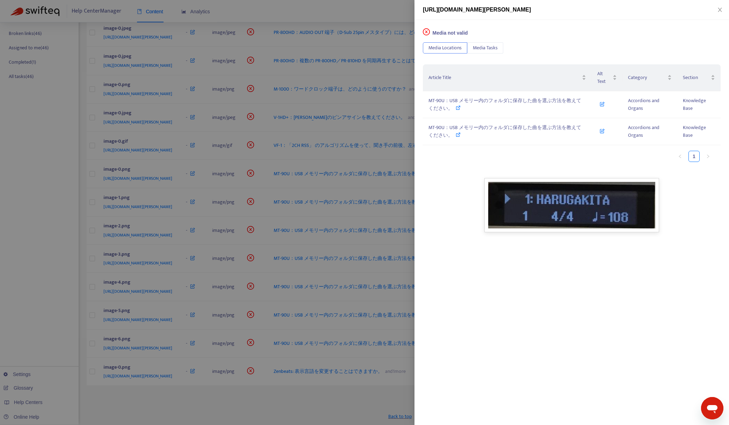
click at [322, 397] on div at bounding box center [364, 212] width 729 height 425
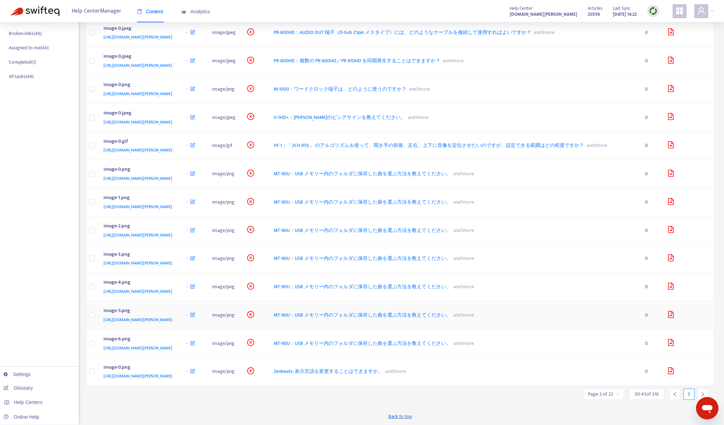
click at [670, 311] on icon "file-image" at bounding box center [671, 314] width 6 height 7
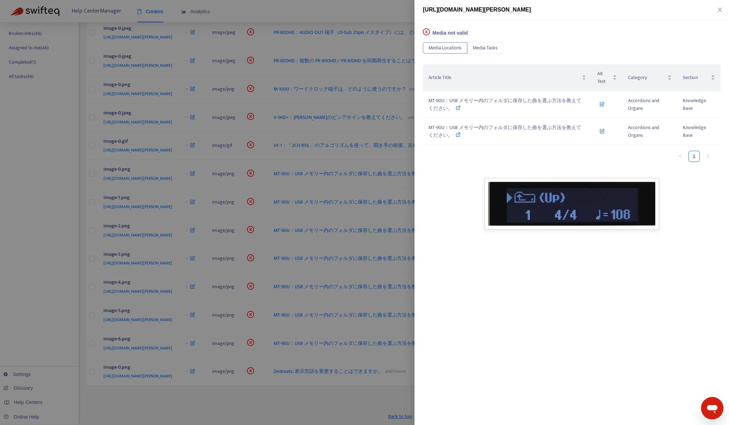
click at [363, 386] on div at bounding box center [364, 212] width 729 height 425
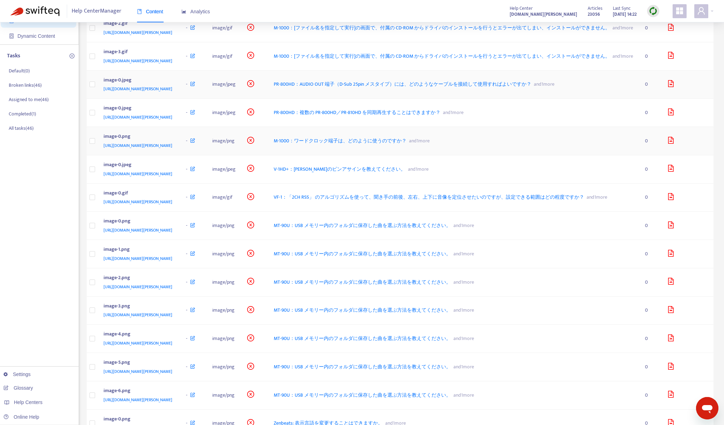
scroll to position [0, 0]
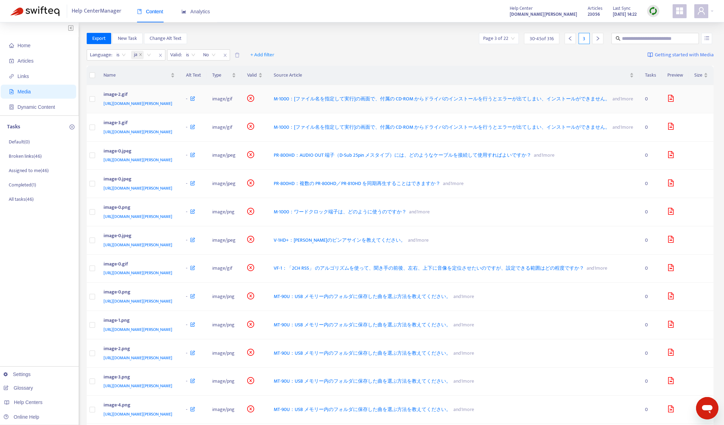
click at [241, 112] on td "image/gif" at bounding box center [224, 99] width 35 height 28
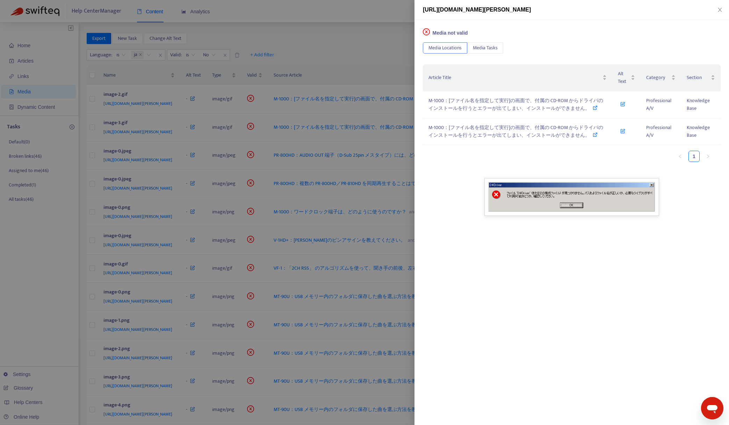
click at [313, 53] on div at bounding box center [364, 212] width 729 height 425
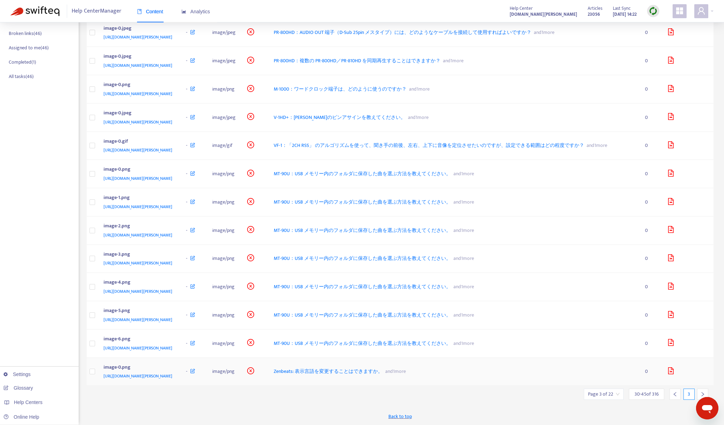
scroll to position [246, 0]
click at [677, 393] on icon "left" at bounding box center [674, 393] width 5 height 5
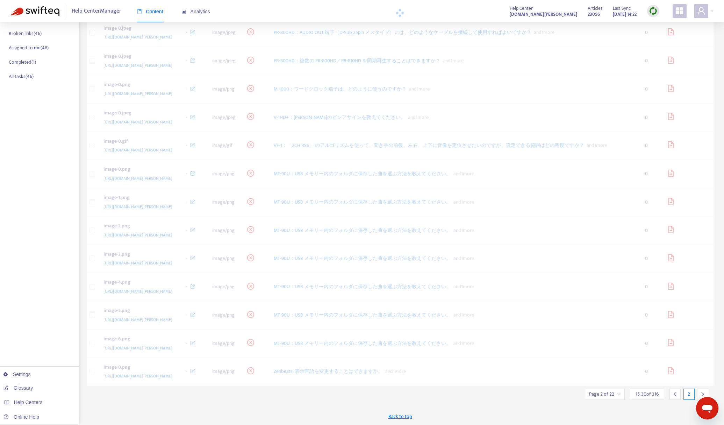
click at [674, 395] on icon "left" at bounding box center [674, 394] width 2 height 4
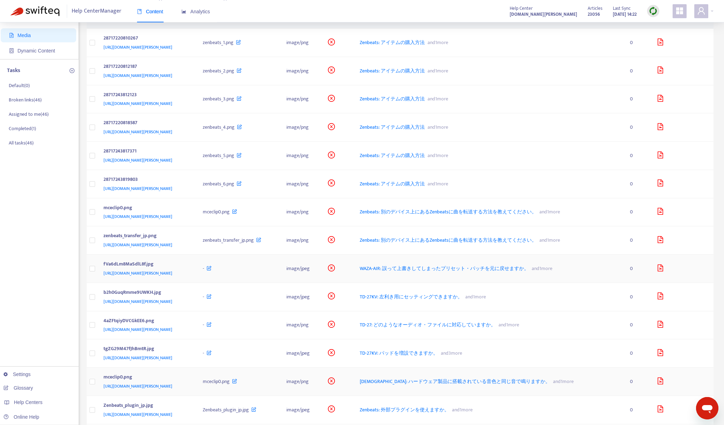
scroll to position [0, 0]
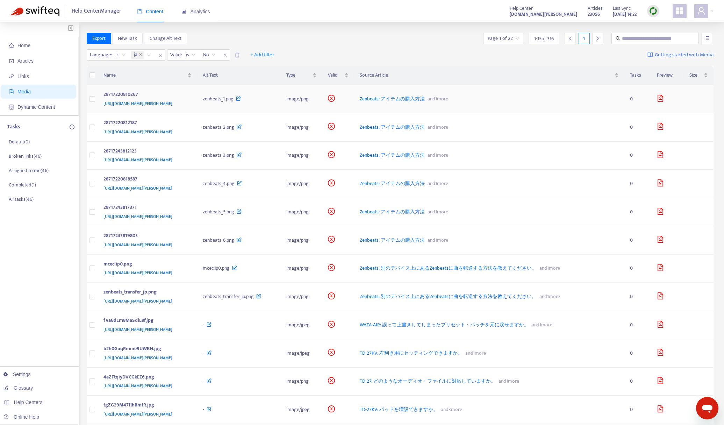
click at [663, 100] on icon "file-image" at bounding box center [660, 98] width 6 height 7
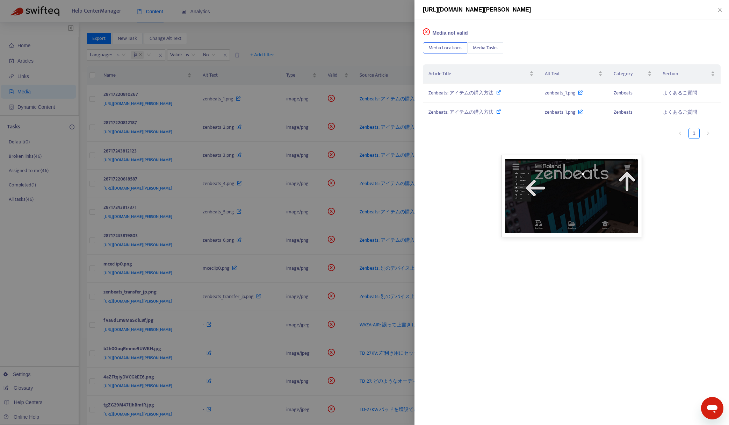
click at [605, 198] on img at bounding box center [572, 196] width 140 height 82
click at [490, 50] on span "Media Tasks" at bounding box center [485, 48] width 25 height 8
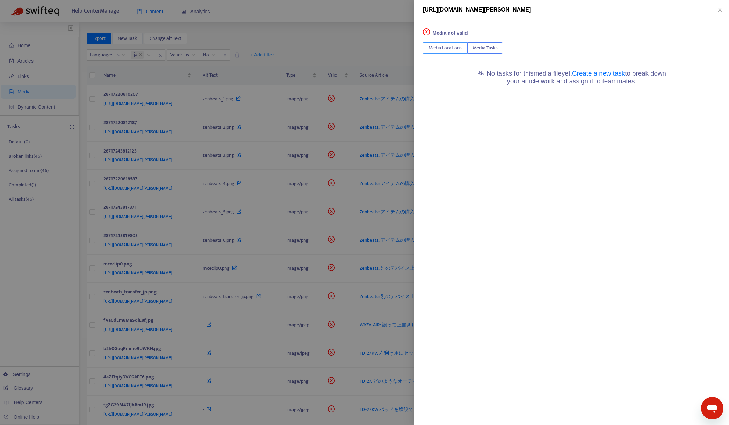
click at [434, 48] on span "Media Locations" at bounding box center [444, 48] width 33 height 8
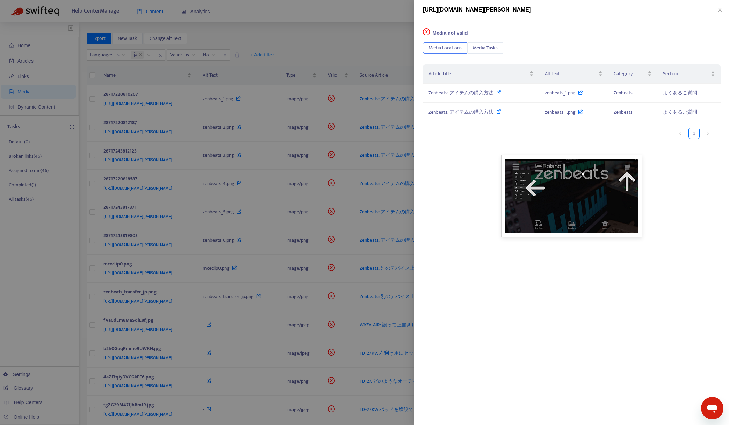
click at [426, 31] on icon "close-circle" at bounding box center [426, 31] width 7 height 7
click at [520, 39] on div "Media not valid Media Locations Media Tasks Article Title Alt Text Category Sec…" at bounding box center [571, 222] width 315 height 405
click at [398, 42] on div at bounding box center [364, 212] width 729 height 425
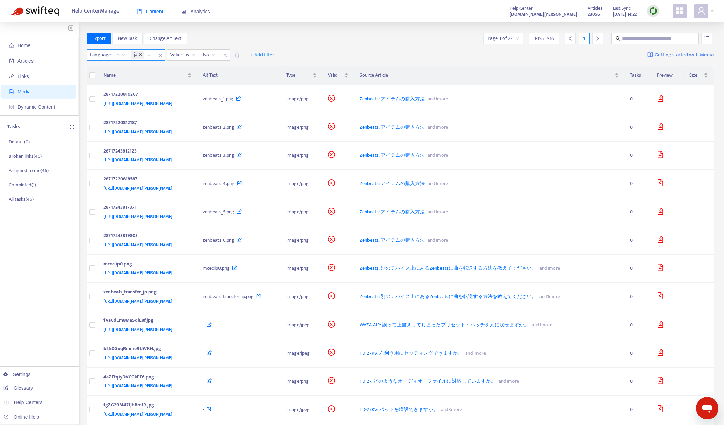
click at [139, 55] on icon "close" at bounding box center [140, 54] width 3 height 3
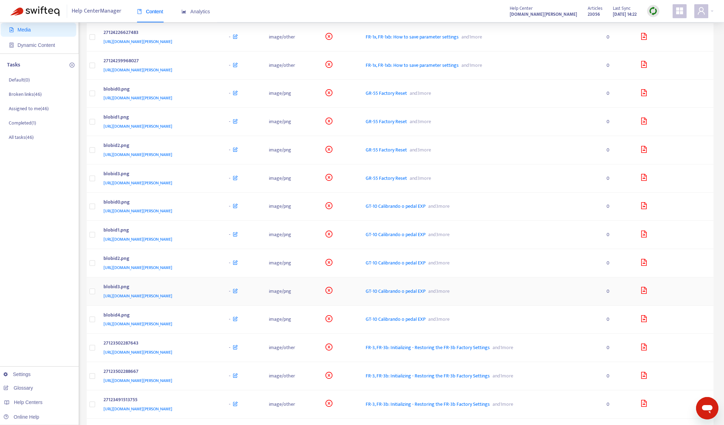
scroll to position [123, 0]
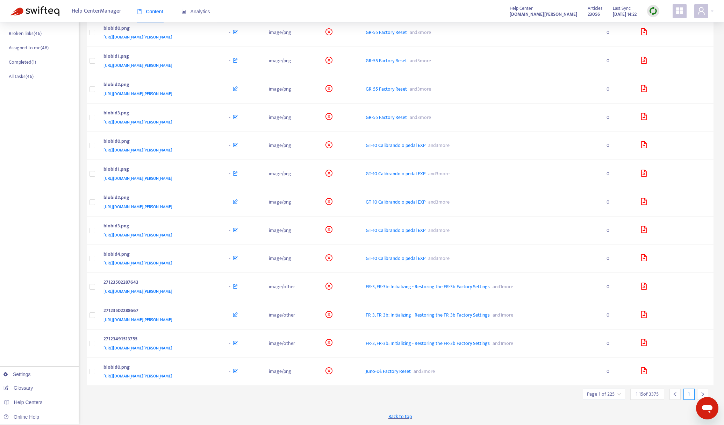
click at [699, 391] on div at bounding box center [702, 393] width 11 height 11
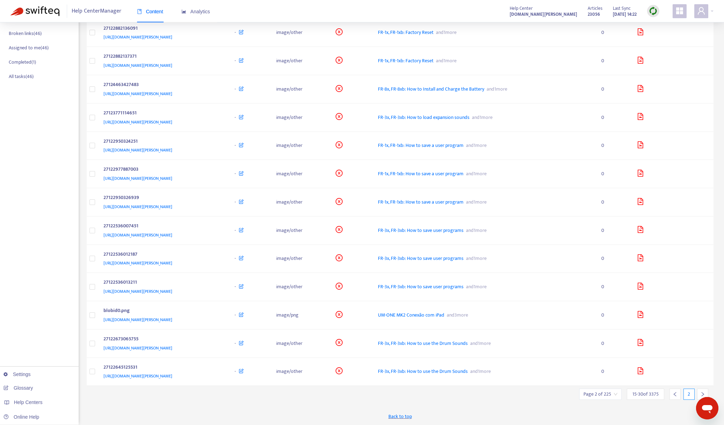
click at [699, 391] on div at bounding box center [702, 393] width 11 height 11
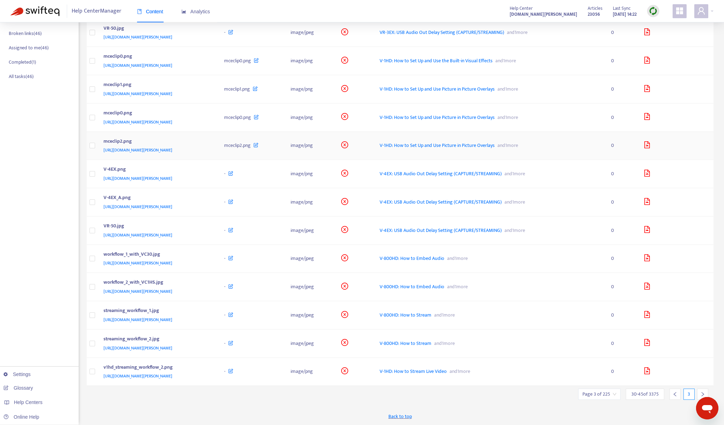
click at [650, 144] on icon "file-image" at bounding box center [646, 144] width 7 height 7
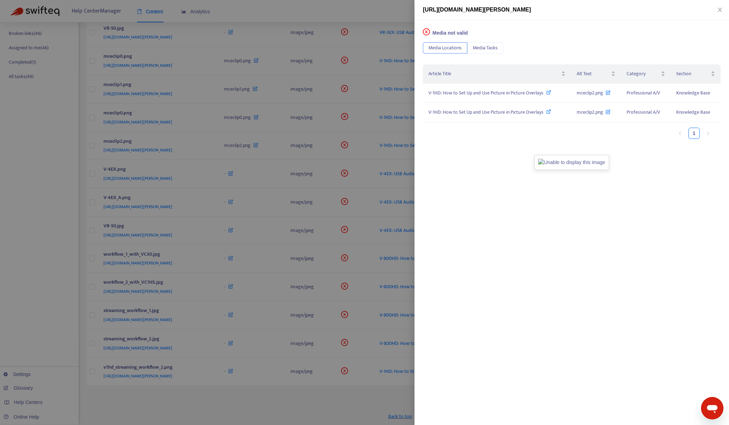
click at [346, 15] on div at bounding box center [364, 212] width 729 height 425
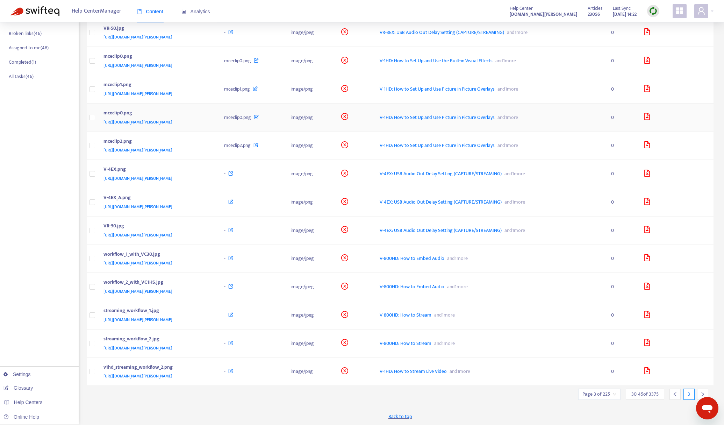
click at [650, 115] on icon "file-image" at bounding box center [646, 116] width 7 height 7
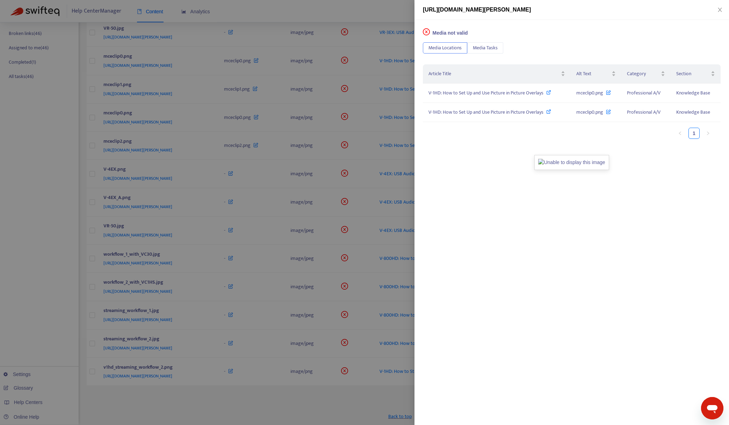
click at [353, 7] on div at bounding box center [364, 212] width 729 height 425
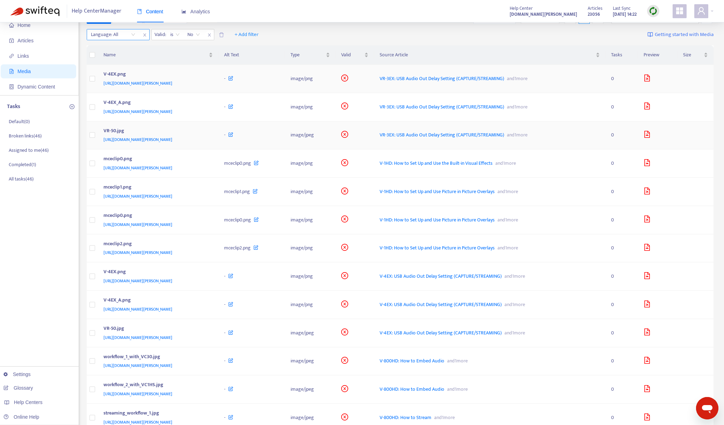
scroll to position [0, 0]
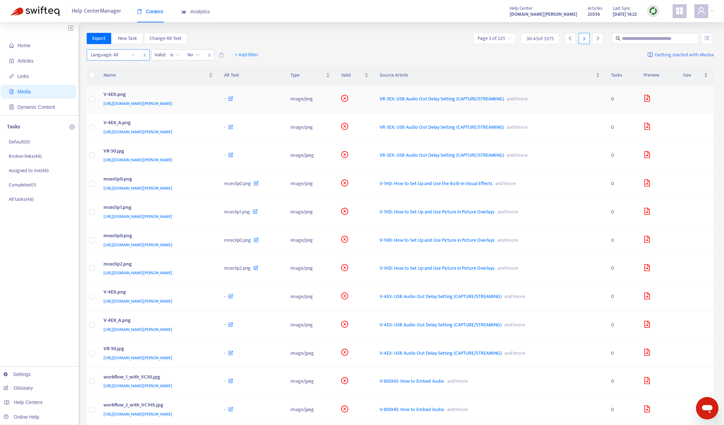
click at [650, 101] on icon "file-image" at bounding box center [646, 98] width 7 height 7
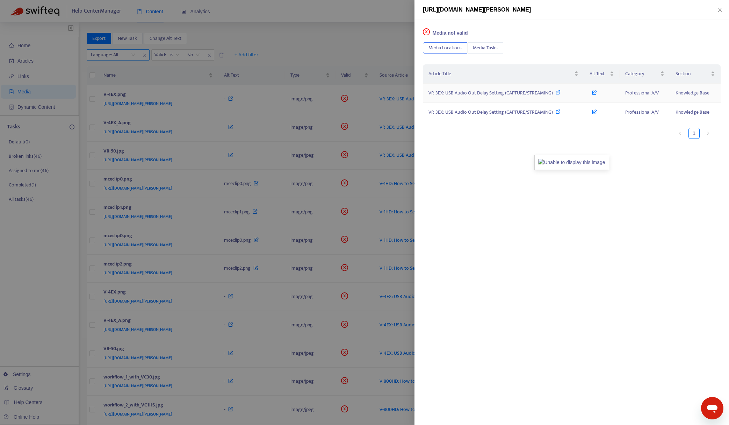
click at [466, 93] on span "VR-3EX: USB Audio Out Delay Setting (CAPTURE/STREAMING)" at bounding box center [490, 93] width 124 height 8
click at [363, 31] on div at bounding box center [364, 212] width 729 height 425
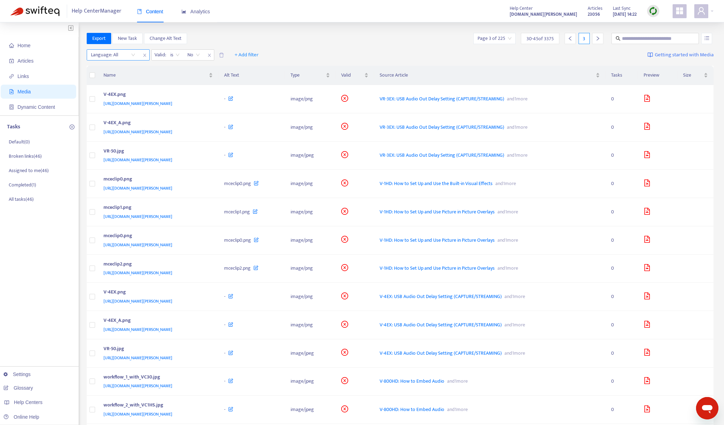
click at [651, 13] on img at bounding box center [653, 11] width 9 height 9
click at [666, 25] on link "Quick Sync" at bounding box center [667, 25] width 30 height 8
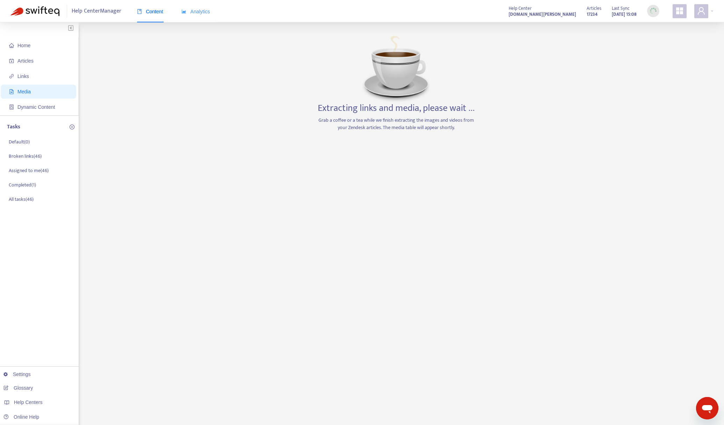
click at [202, 16] on div "Analytics" at bounding box center [195, 11] width 29 height 21
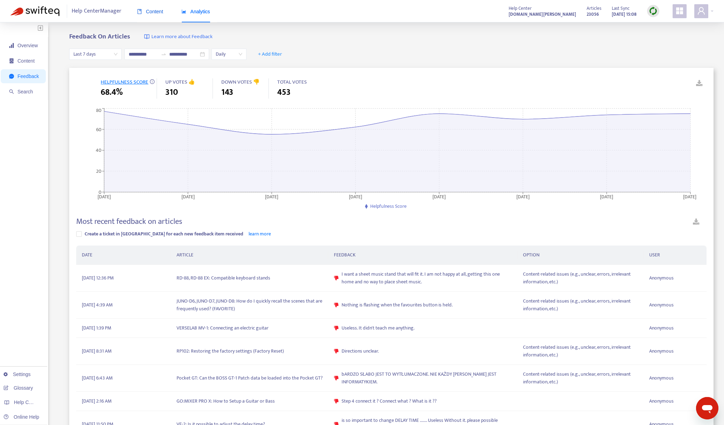
click at [148, 11] on span "Content" at bounding box center [150, 12] width 26 height 6
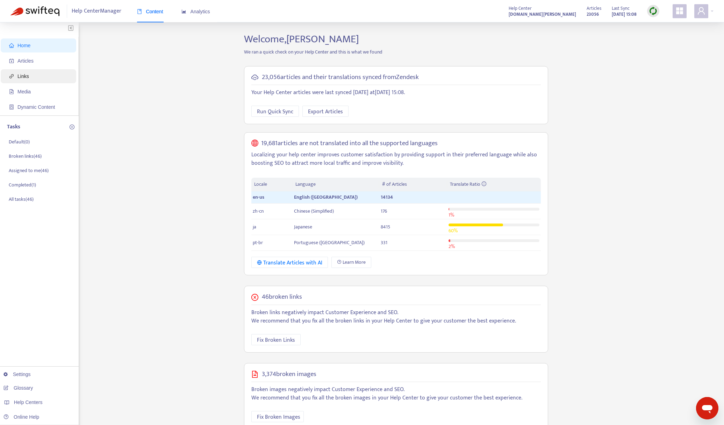
click at [23, 74] on span "Links" at bounding box center [23, 76] width 12 height 6
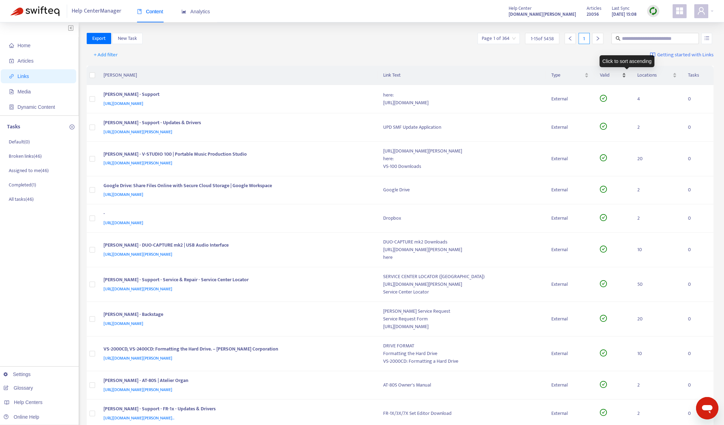
click at [620, 77] on span "Valid" at bounding box center [610, 75] width 20 height 8
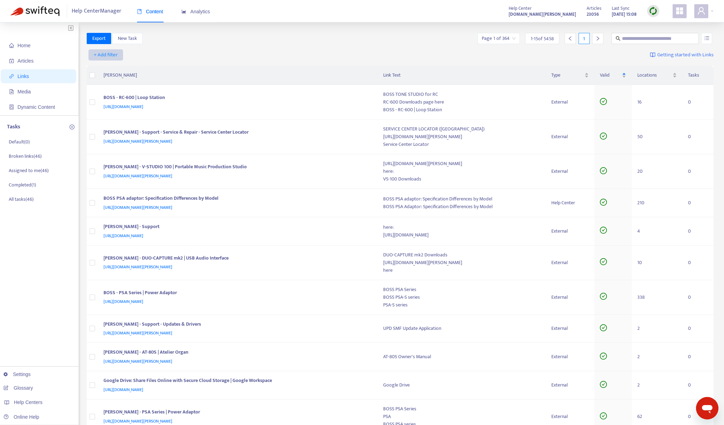
click at [106, 55] on span "+ Add filter" at bounding box center [106, 55] width 24 height 8
click at [105, 101] on span "Valid" at bounding box center [106, 103] width 24 height 8
click at [102, 55] on input "search" at bounding box center [113, 55] width 44 height 10
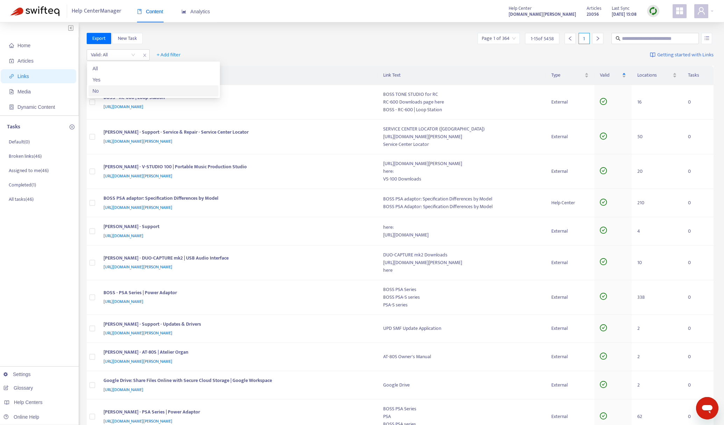
click at [109, 91] on div "No" at bounding box center [154, 91] width 122 height 8
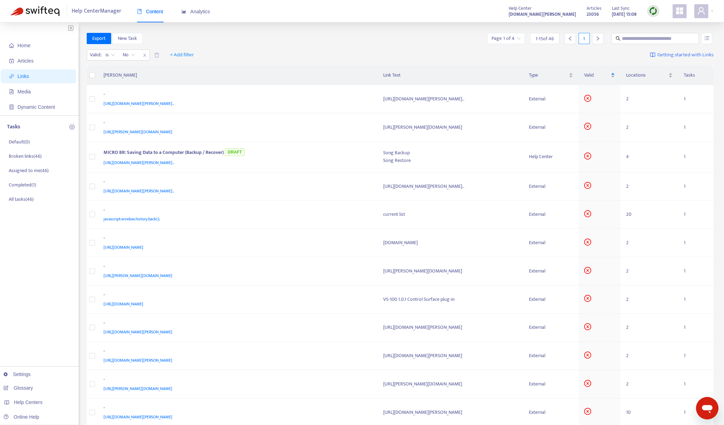
click at [267, 45] on div "Export New Task Page 1 of 4 1 - 15 of 46 1" at bounding box center [400, 40] width 627 height 14
click at [260, 354] on div "-" at bounding box center [236, 351] width 266 height 9
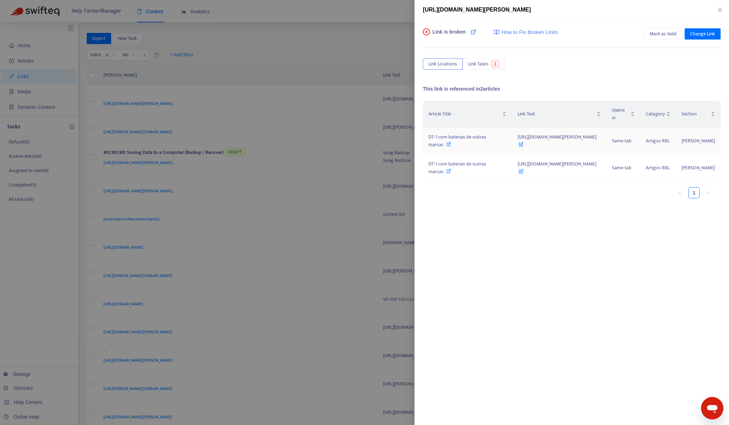
click at [466, 142] on div "DT-1 com baterias de outras marcas" at bounding box center [467, 140] width 78 height 15
click at [694, 36] on span "Change Link" at bounding box center [702, 34] width 25 height 8
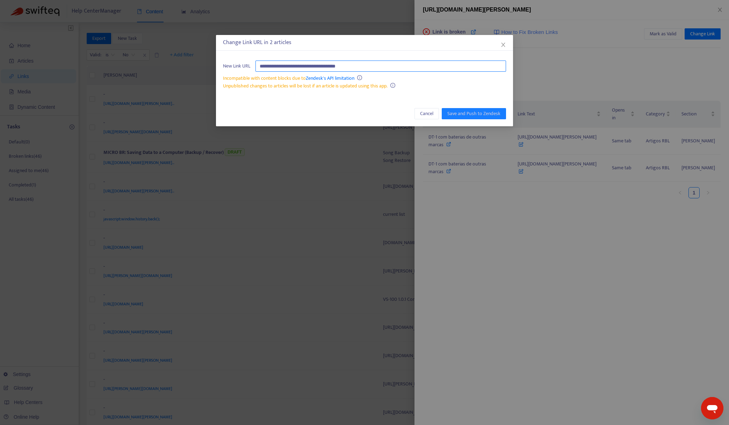
click at [389, 64] on input "**********" at bounding box center [380, 65] width 251 height 11
click at [424, 111] on span "Cancel" at bounding box center [426, 114] width 13 height 8
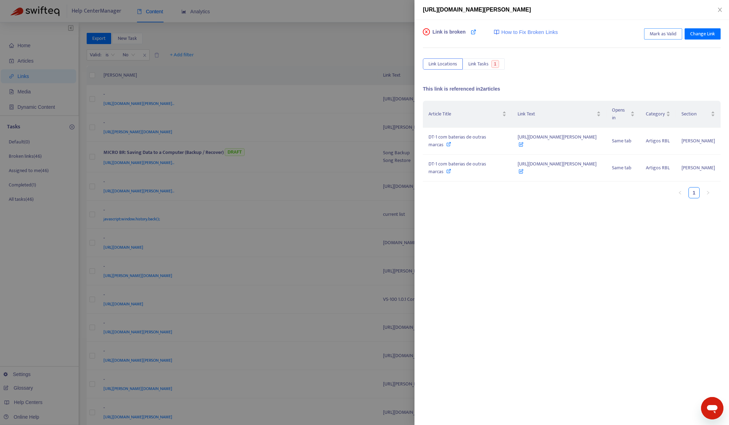
click at [659, 34] on span "Mark as Valid" at bounding box center [663, 34] width 27 height 8
click at [273, 43] on div at bounding box center [364, 212] width 729 height 425
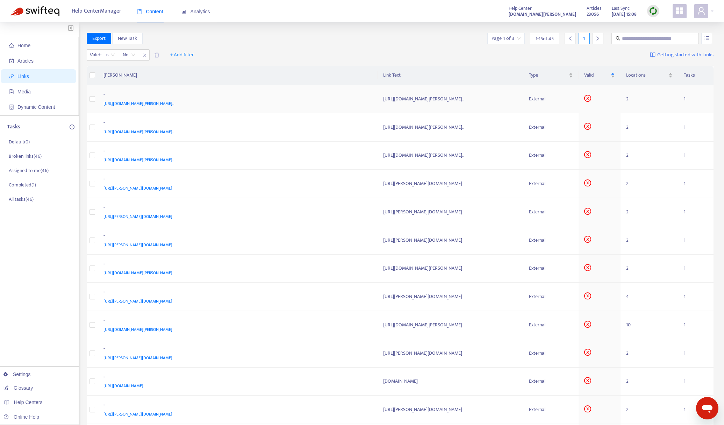
click at [332, 103] on div "[URL][DOMAIN_NAME][PERSON_NAME].." at bounding box center [236, 104] width 266 height 8
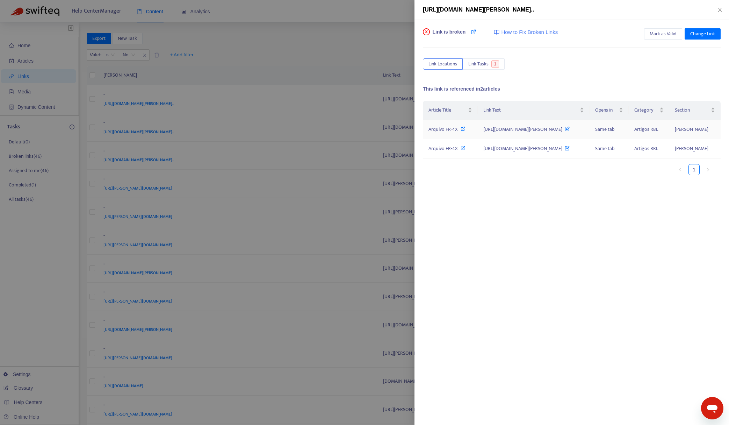
click at [442, 133] on div "Arquivo FR-4X" at bounding box center [450, 129] width 44 height 8
click at [704, 36] on span "Change Link" at bounding box center [702, 34] width 25 height 8
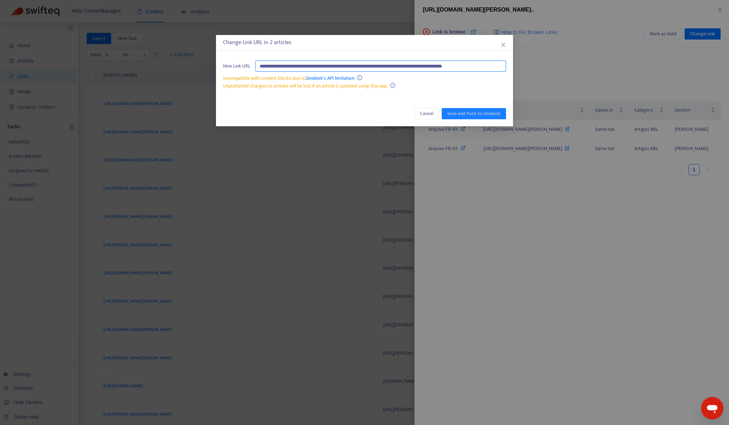
click at [387, 66] on input "**********" at bounding box center [380, 65] width 251 height 11
paste input "text"
type input "**********"
click at [458, 115] on span "Save and Push to Zendesk" at bounding box center [473, 114] width 53 height 8
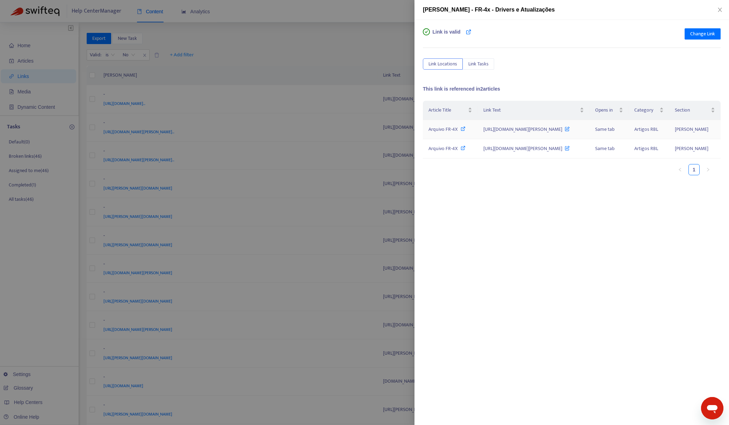
click at [570, 131] on icon at bounding box center [567, 127] width 5 height 8
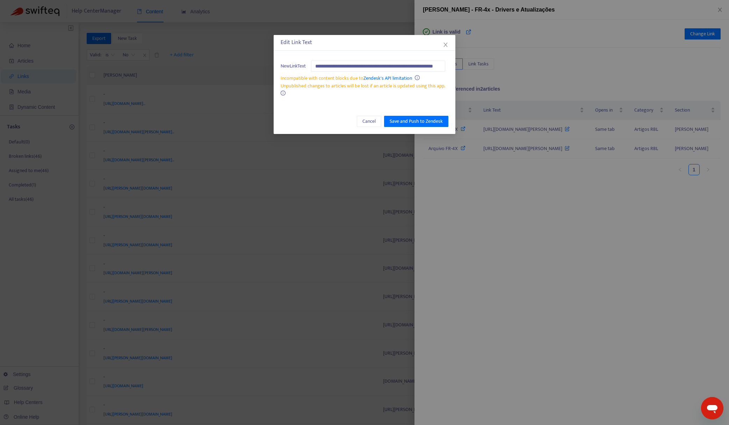
scroll to position [0, 27]
type input "**********"
click at [432, 118] on span "Save and Push to Zendesk" at bounding box center [416, 121] width 53 height 8
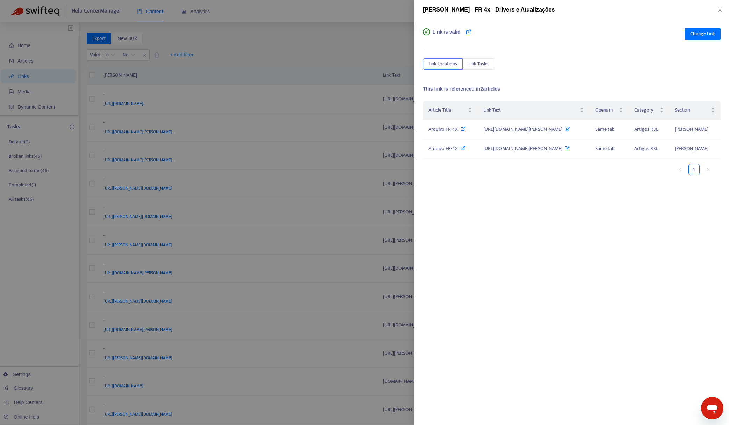
click at [366, 66] on div at bounding box center [364, 212] width 729 height 425
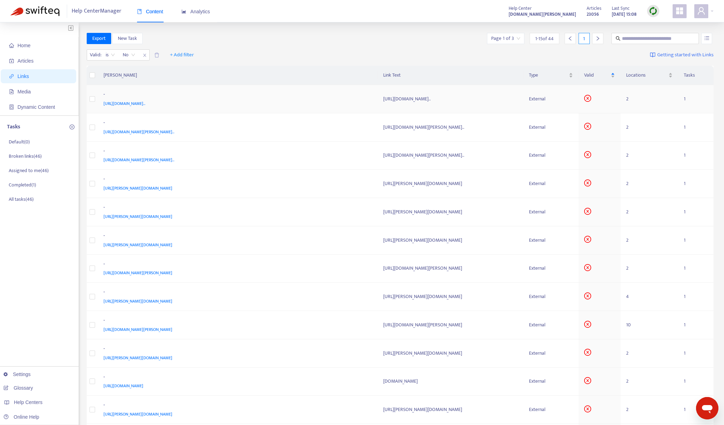
click at [320, 100] on div "[URL][DOMAIN_NAME].." at bounding box center [236, 104] width 266 height 8
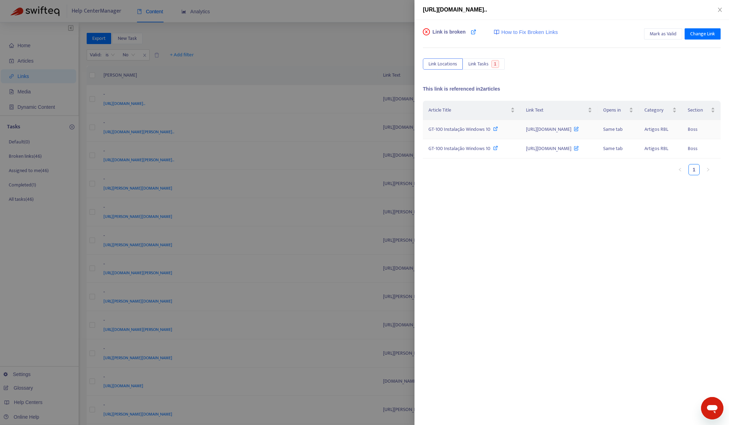
click at [455, 133] on div "GT-100 Instalação Windows 10" at bounding box center [471, 129] width 86 height 8
click at [698, 37] on span "Change Link" at bounding box center [702, 34] width 25 height 8
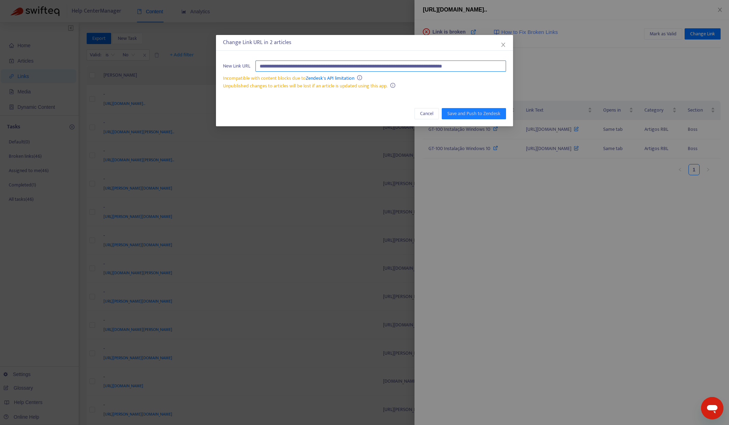
click at [366, 66] on input "**********" at bounding box center [380, 65] width 251 height 11
paste input "text"
type input "**********"
click at [451, 115] on span "Save and Push to Zendesk" at bounding box center [473, 114] width 53 height 8
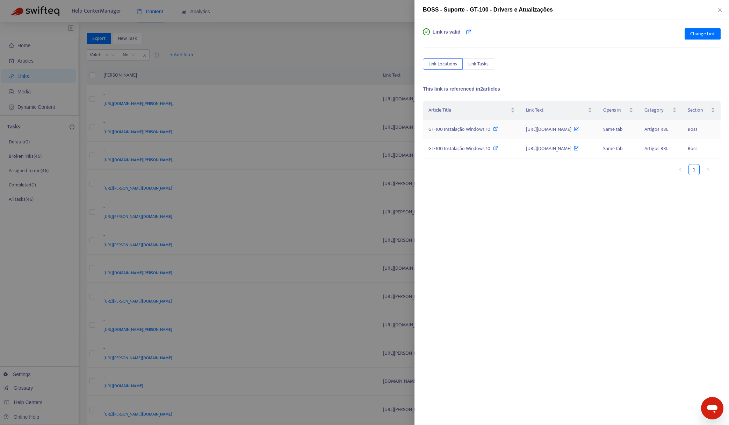
click at [579, 131] on icon at bounding box center [576, 127] width 5 height 8
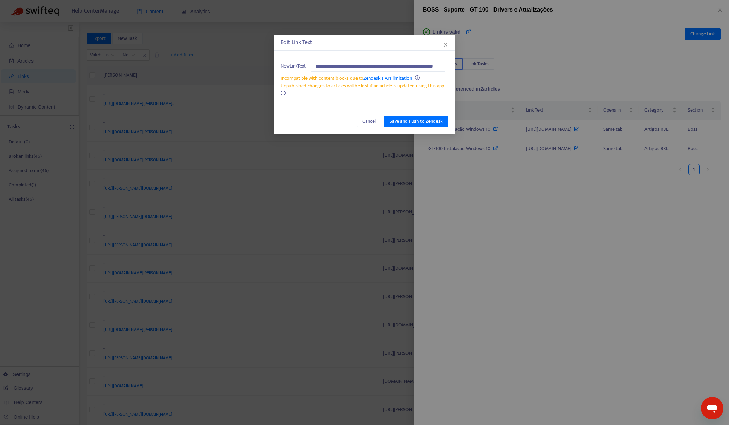
scroll to position [0, 27]
type input "**********"
click at [412, 117] on span "Save and Push to Zendesk" at bounding box center [416, 121] width 53 height 8
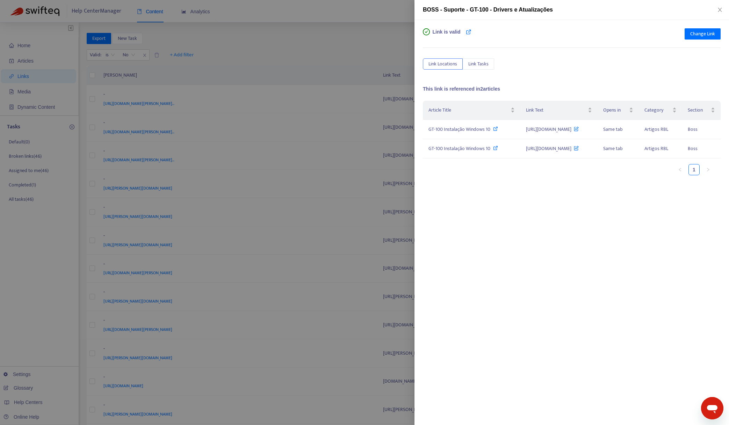
click at [326, 50] on div at bounding box center [364, 212] width 729 height 425
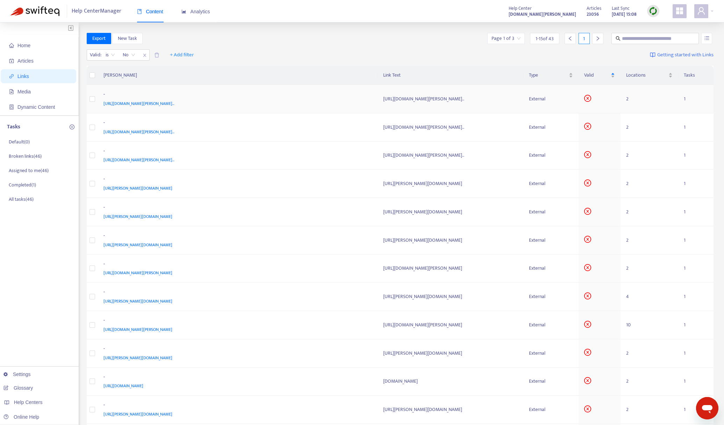
click at [320, 102] on div "[URL][DOMAIN_NAME][PERSON_NAME].." at bounding box center [236, 104] width 266 height 8
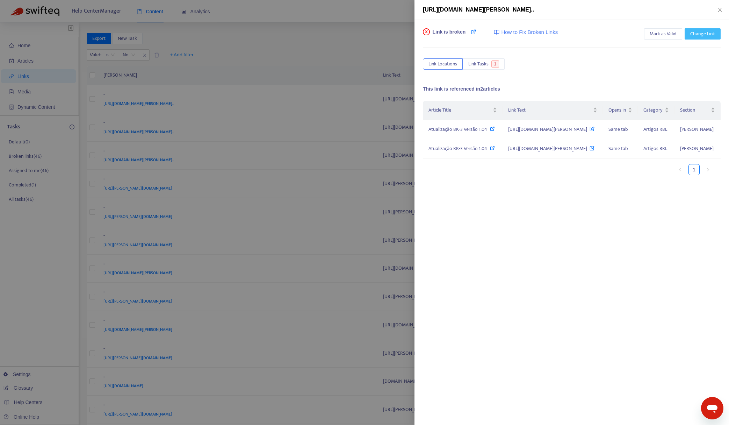
click at [696, 37] on span "Change Link" at bounding box center [702, 34] width 25 height 8
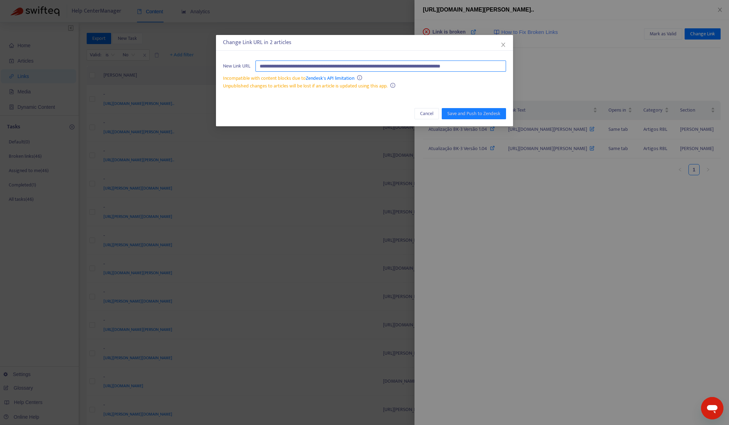
click at [389, 65] on input "**********" at bounding box center [380, 65] width 251 height 11
paste input "text"
type input "**********"
click at [458, 113] on span "Save and Push to Zendesk" at bounding box center [473, 114] width 53 height 8
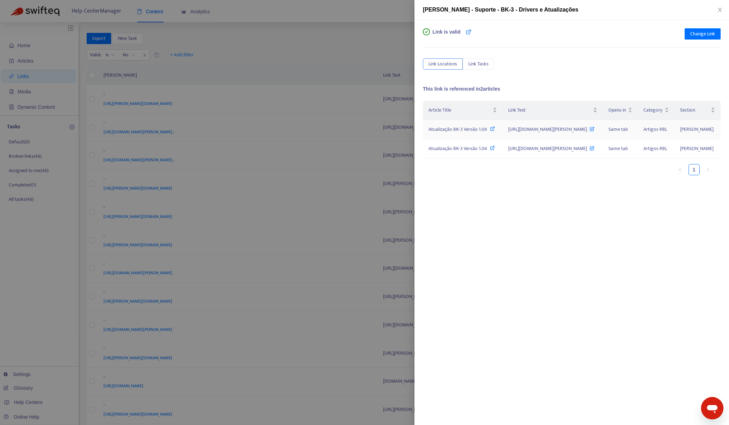
click at [594, 131] on icon at bounding box center [592, 127] width 5 height 8
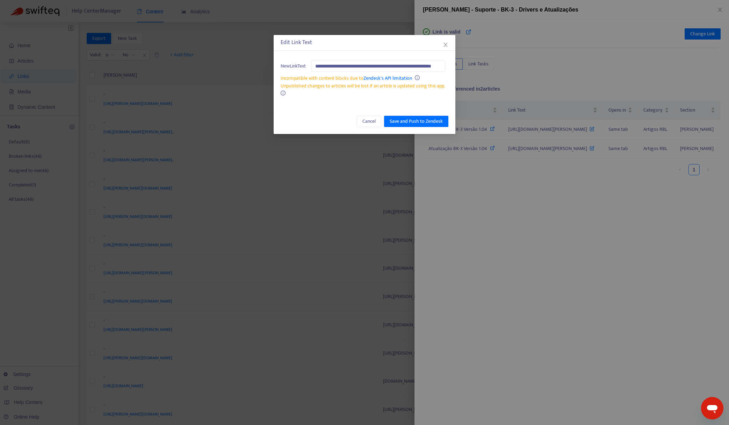
scroll to position [0, 27]
type input "**********"
click at [417, 120] on span "Save and Push to Zendesk" at bounding box center [416, 121] width 53 height 8
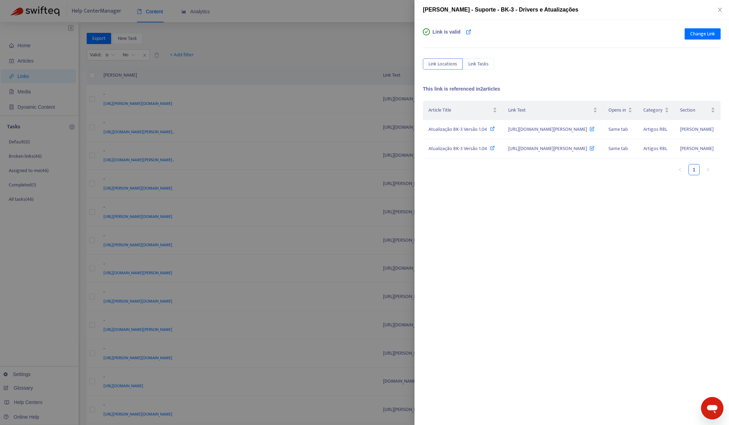
click at [326, 50] on div at bounding box center [364, 212] width 729 height 425
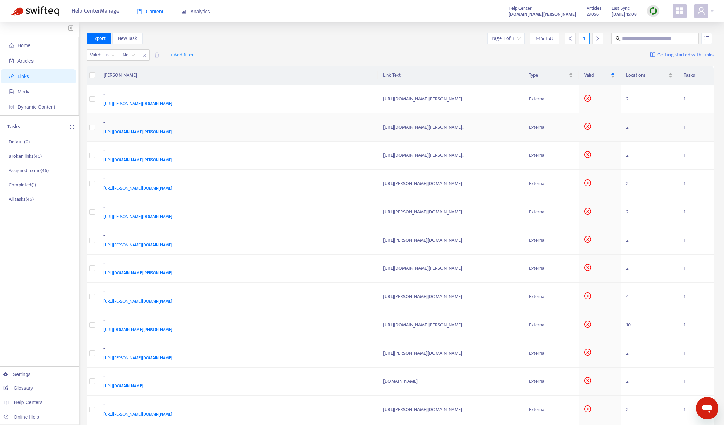
click at [333, 131] on div "[URL][DOMAIN_NAME][PERSON_NAME].." at bounding box center [236, 132] width 266 height 8
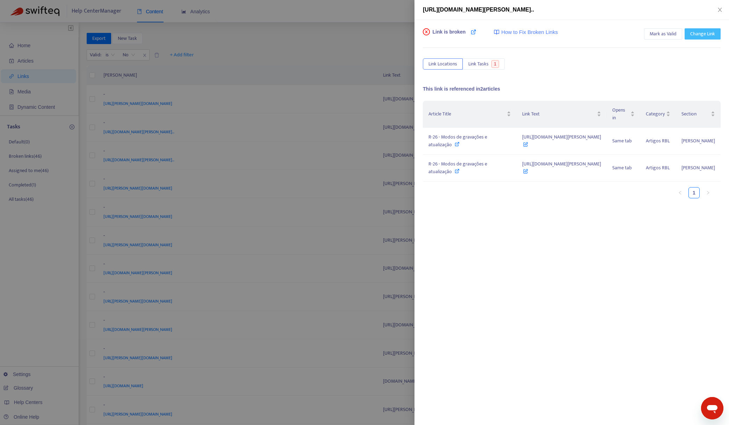
click at [699, 33] on span "Change Link" at bounding box center [702, 34] width 25 height 8
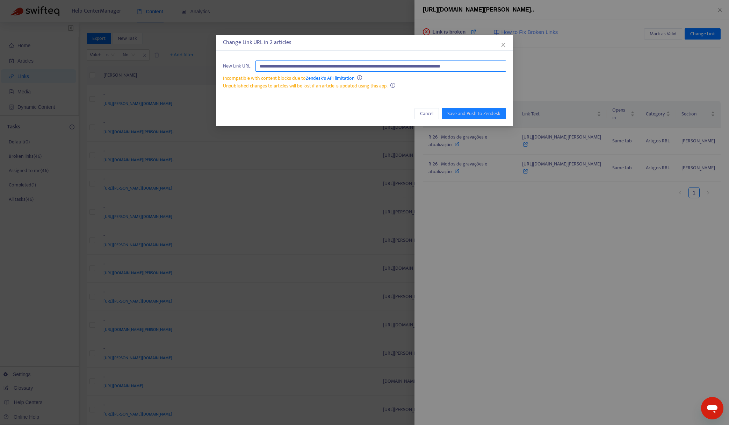
click at [445, 69] on input "**********" at bounding box center [380, 65] width 251 height 11
paste input "text"
type input "**********"
click at [455, 112] on span "Save and Push to Zendesk" at bounding box center [473, 114] width 53 height 8
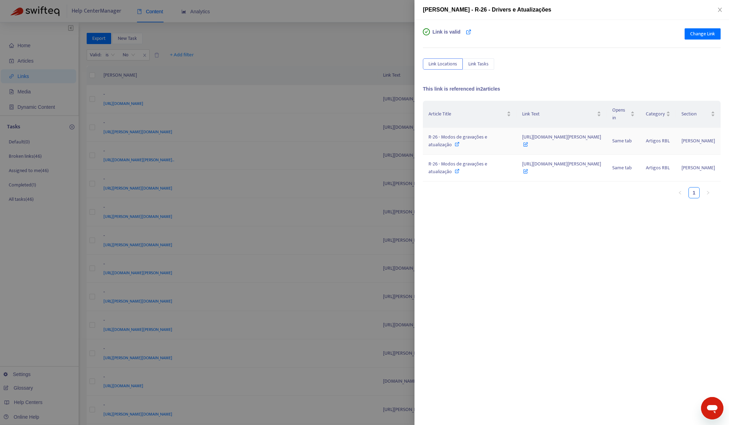
click at [550, 146] on span "[URL][DOMAIN_NAME][PERSON_NAME]" at bounding box center [561, 141] width 79 height 16
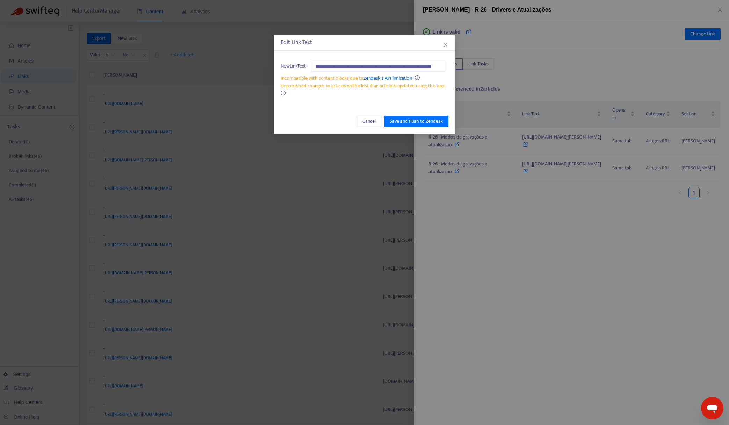
scroll to position [0, 26]
type input "**********"
click at [410, 118] on span "Save and Push to Zendesk" at bounding box center [416, 121] width 53 height 8
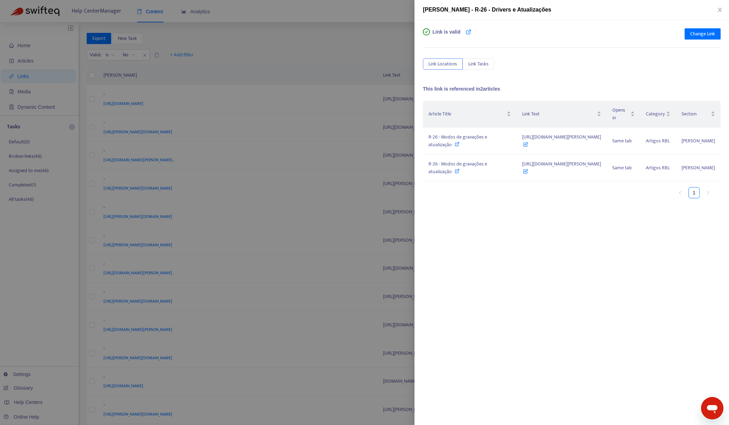
click at [224, 39] on div at bounding box center [364, 212] width 729 height 425
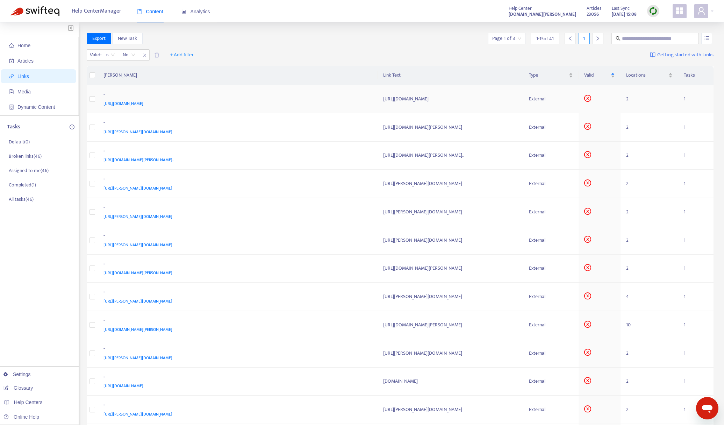
click at [306, 97] on div "-" at bounding box center [236, 95] width 266 height 9
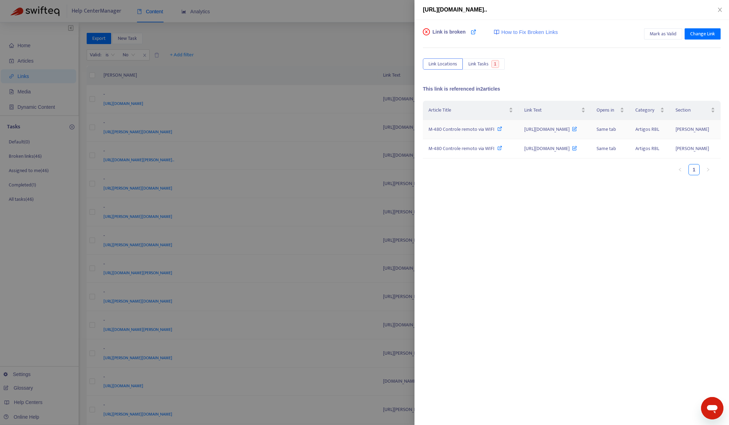
click at [463, 133] on div "M-480 Controle remoto via WIFI" at bounding box center [470, 129] width 85 height 8
click at [321, 46] on div at bounding box center [364, 212] width 729 height 425
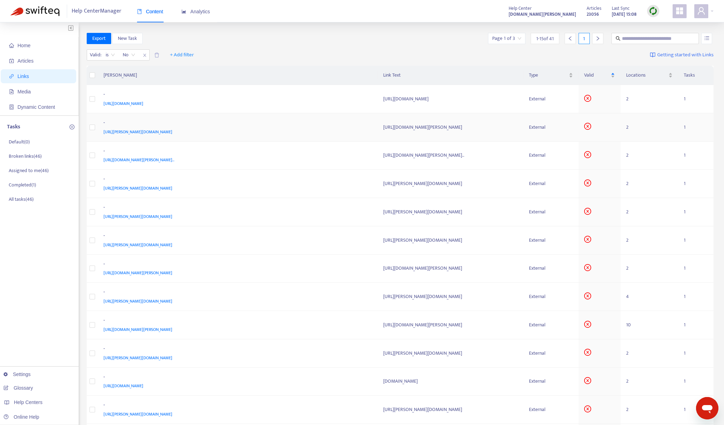
click at [263, 135] on div "[URL][PERSON_NAME][DOMAIN_NAME]" at bounding box center [236, 132] width 266 height 8
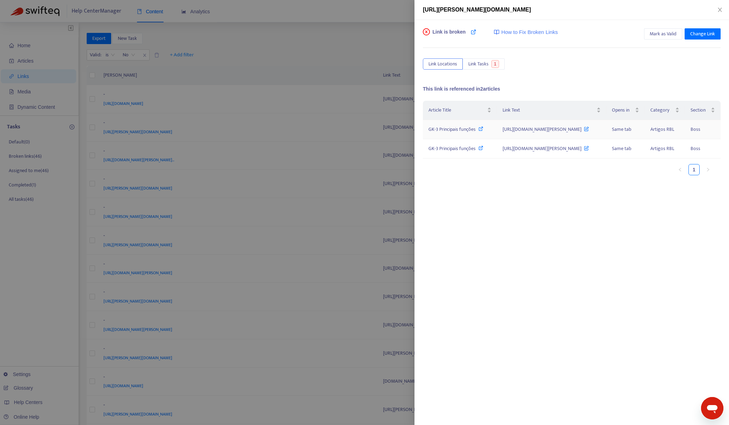
click at [462, 130] on span "GK-3 Principais funções" at bounding box center [451, 129] width 47 height 8
click at [345, 46] on div at bounding box center [364, 212] width 729 height 425
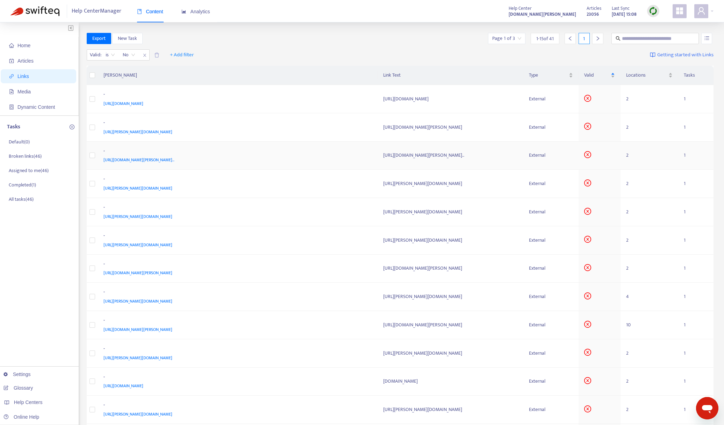
click at [303, 157] on div "[URL][DOMAIN_NAME][PERSON_NAME].." at bounding box center [236, 160] width 266 height 8
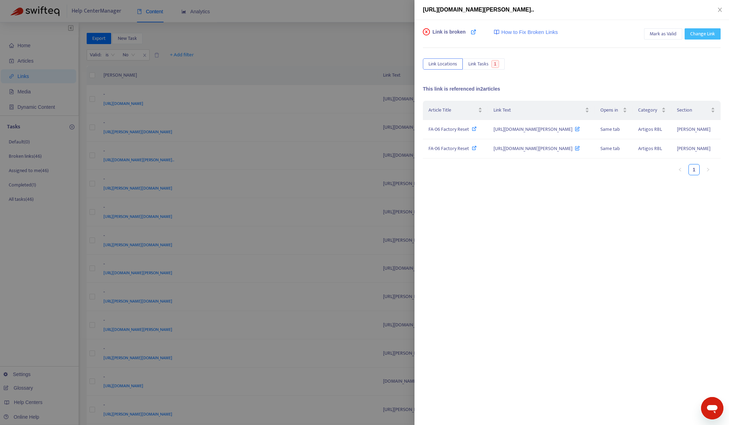
click at [701, 34] on span "Change Link" at bounding box center [702, 34] width 25 height 8
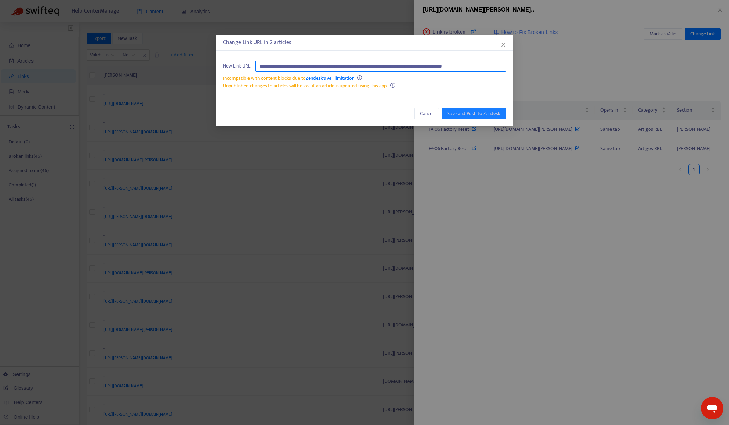
click at [355, 68] on input "**********" at bounding box center [380, 65] width 251 height 11
paste input "text"
type input "**********"
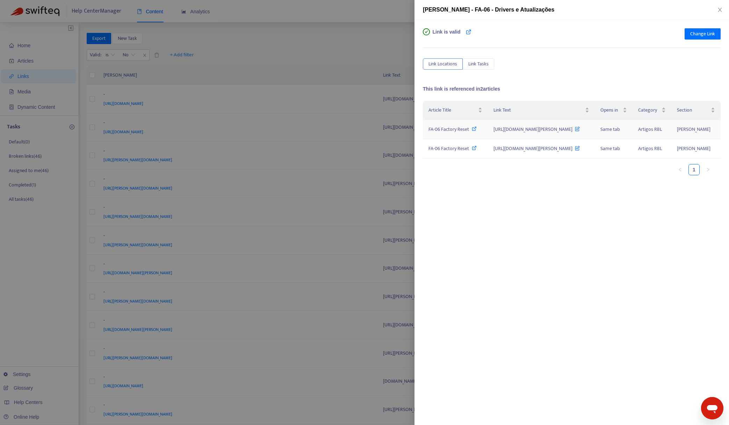
click at [580, 131] on icon at bounding box center [577, 127] width 5 height 8
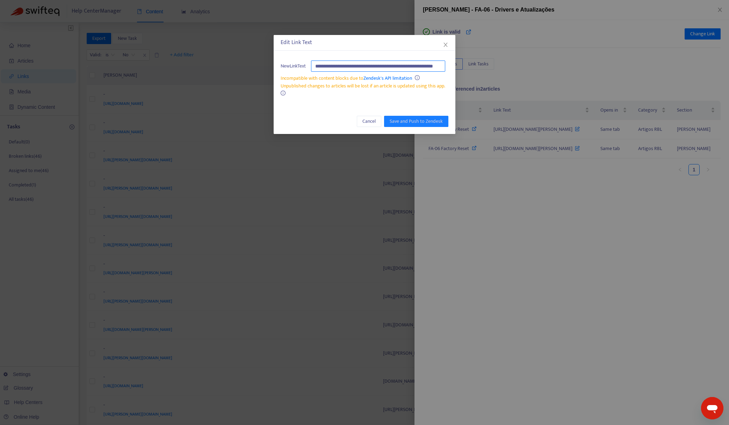
scroll to position [0, 28]
type input "**********"
click at [410, 122] on span "Save and Push to Zendesk" at bounding box center [416, 121] width 53 height 8
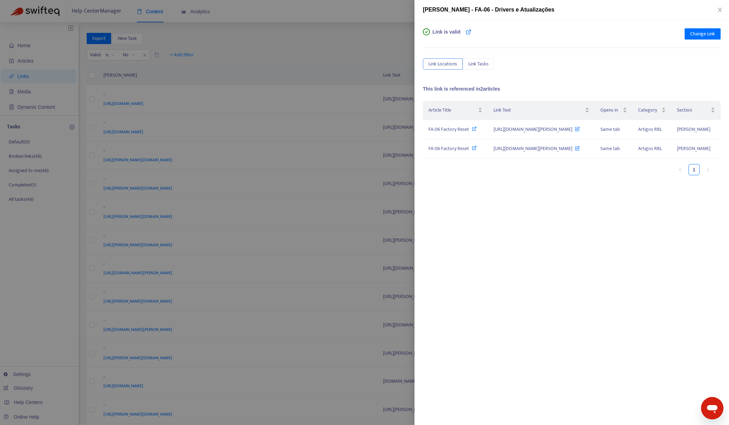
click at [324, 50] on div at bounding box center [364, 212] width 729 height 425
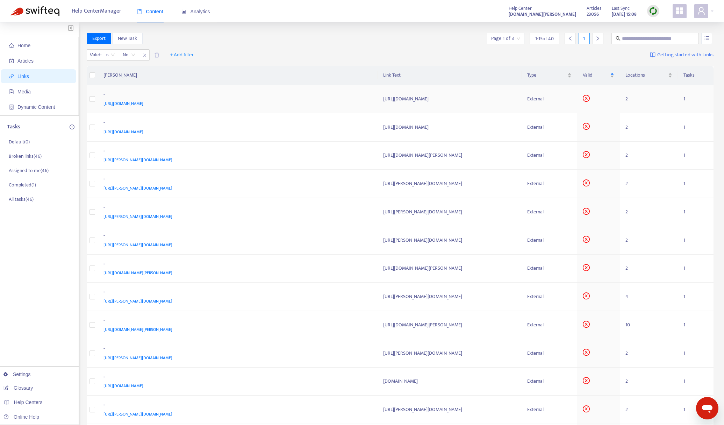
click at [315, 104] on div "[URL][DOMAIN_NAME]" at bounding box center [236, 104] width 266 height 8
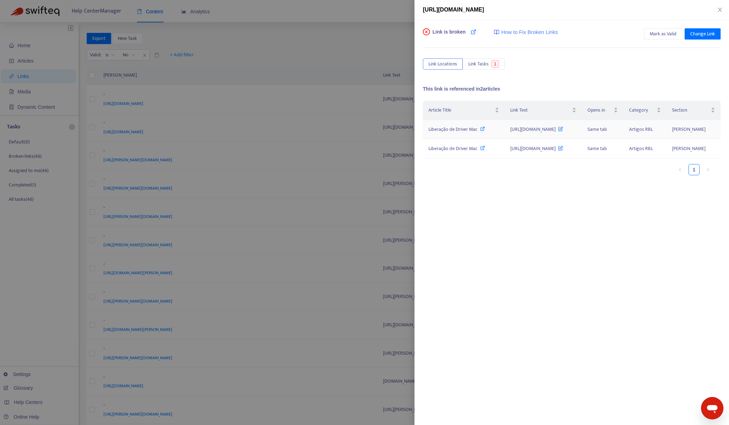
click at [434, 133] on span "Liberação de Driver Mac" at bounding box center [452, 129] width 49 height 8
click at [697, 33] on span "Change Link" at bounding box center [702, 34] width 25 height 8
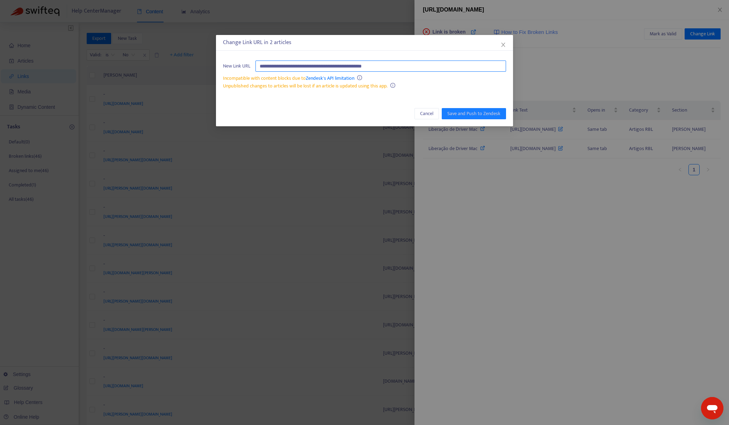
click at [414, 64] on input "**********" at bounding box center [380, 65] width 251 height 11
click at [428, 114] on span "Cancel" at bounding box center [426, 114] width 13 height 8
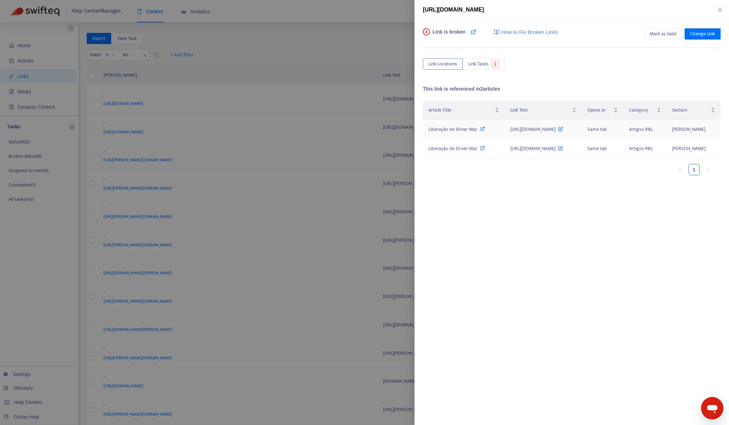
click at [558, 131] on icon at bounding box center [560, 127] width 5 height 8
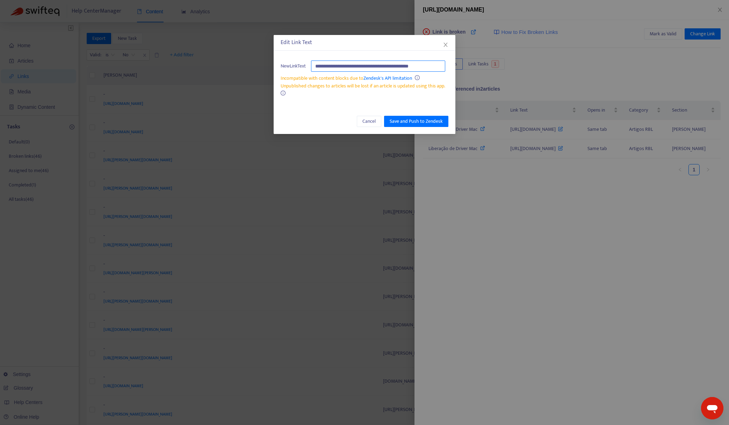
click at [445, 66] on input "**********" at bounding box center [378, 65] width 134 height 11
click at [438, 66] on input "**********" at bounding box center [378, 65] width 134 height 11
type input "**********"
click at [424, 123] on span "Save and Push to Zendesk" at bounding box center [416, 121] width 53 height 8
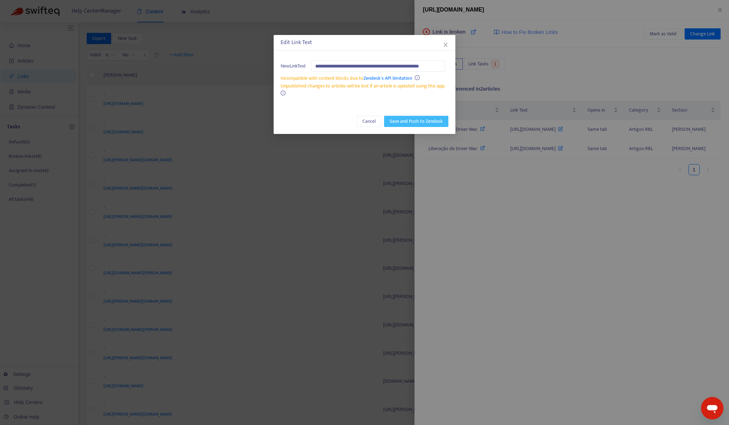
scroll to position [0, 0]
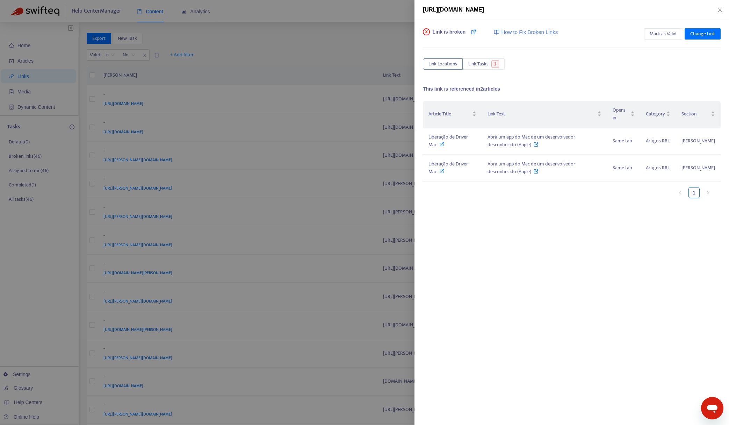
click at [295, 41] on div at bounding box center [364, 212] width 729 height 425
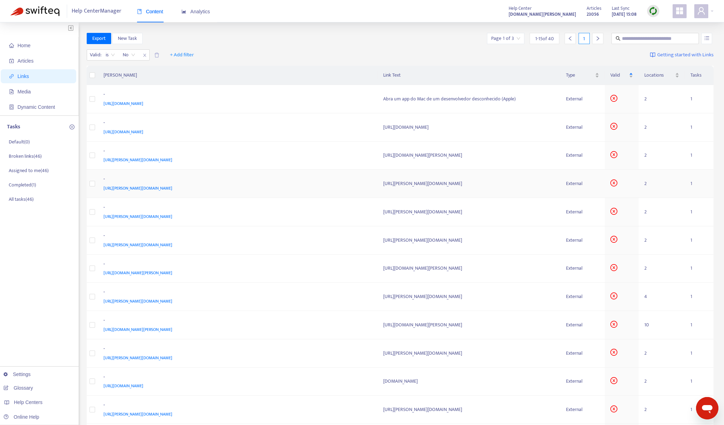
click at [301, 185] on div "[URL][PERSON_NAME][DOMAIN_NAME]" at bounding box center [236, 188] width 266 height 8
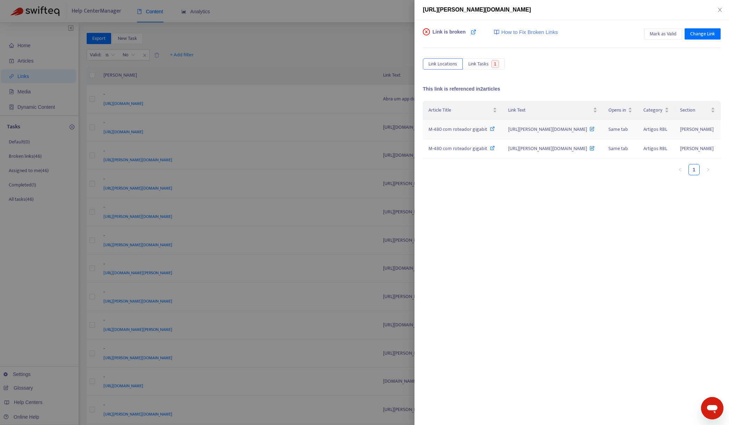
click at [450, 133] on div "M-480 com roteador gigabit" at bounding box center [462, 129] width 68 height 8
click at [352, 46] on div at bounding box center [364, 212] width 729 height 425
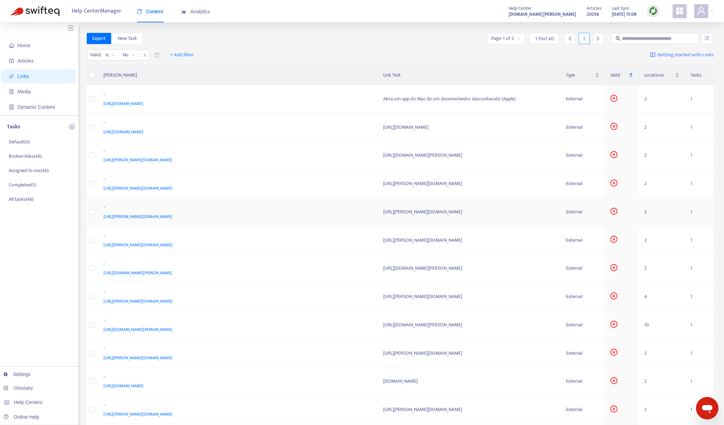
click at [277, 212] on div "[URL][PERSON_NAME][DOMAIN_NAME]" at bounding box center [236, 216] width 266 height 8
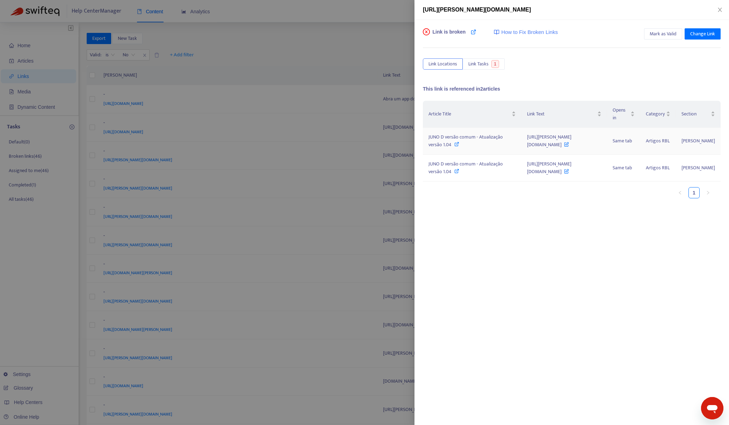
click at [459, 144] on icon at bounding box center [456, 144] width 5 height 5
click at [559, 146] on span "[URL][PERSON_NAME][DOMAIN_NAME]" at bounding box center [549, 141] width 44 height 16
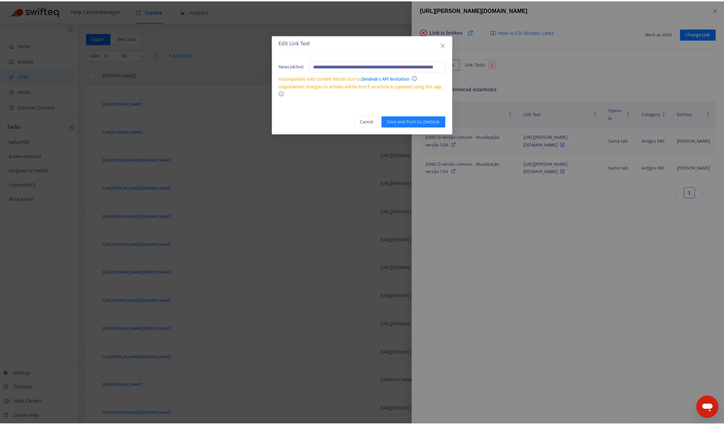
scroll to position [0, 47]
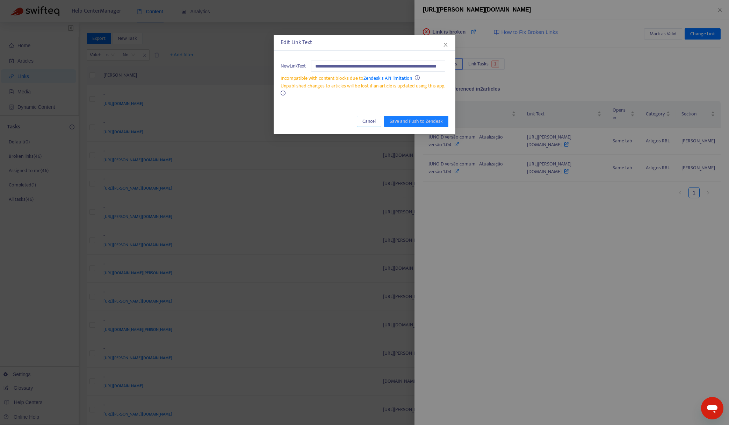
click at [368, 123] on span "Cancel" at bounding box center [368, 121] width 13 height 8
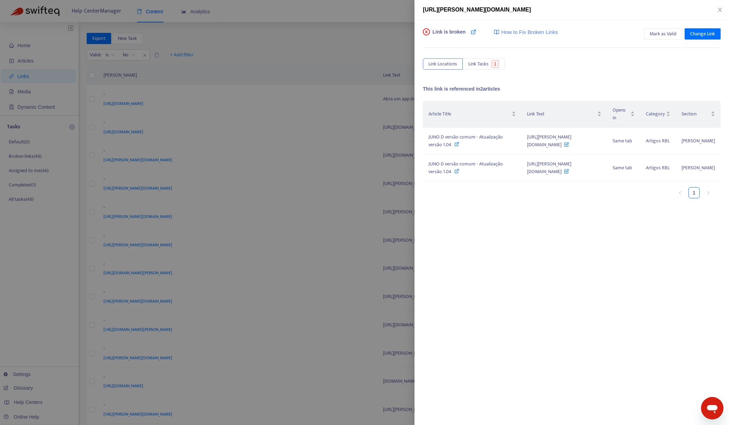
click at [325, 69] on div at bounding box center [364, 212] width 729 height 425
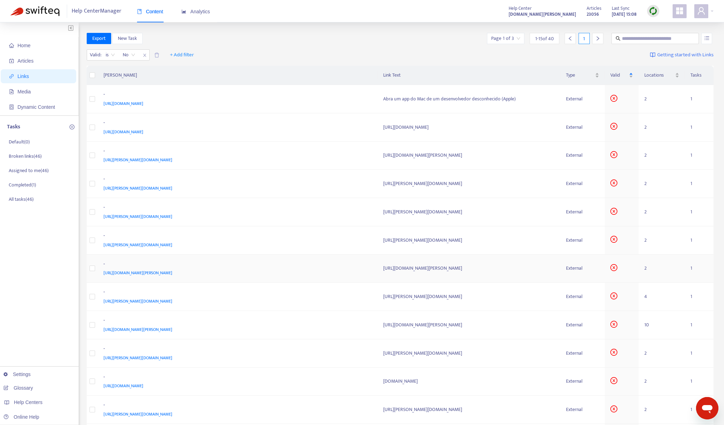
click at [303, 274] on div "[URL][DOMAIN_NAME][PERSON_NAME]" at bounding box center [236, 273] width 266 height 8
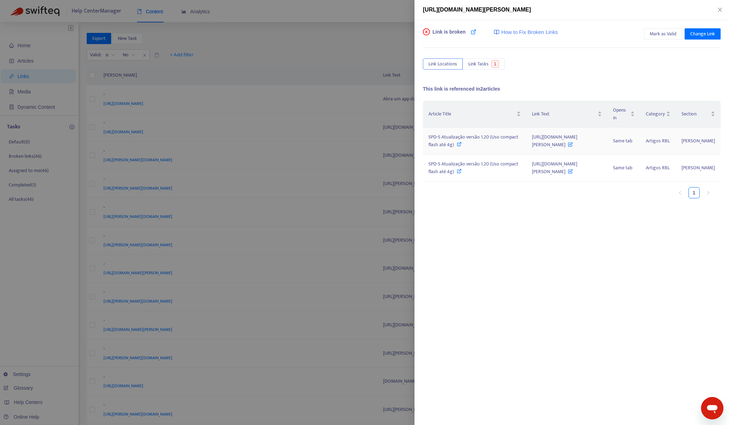
click at [478, 145] on div "SPD-S Atualização versão 1.20 (Uso compact flash até 4g)" at bounding box center [474, 140] width 92 height 15
click at [363, 21] on div at bounding box center [364, 212] width 729 height 425
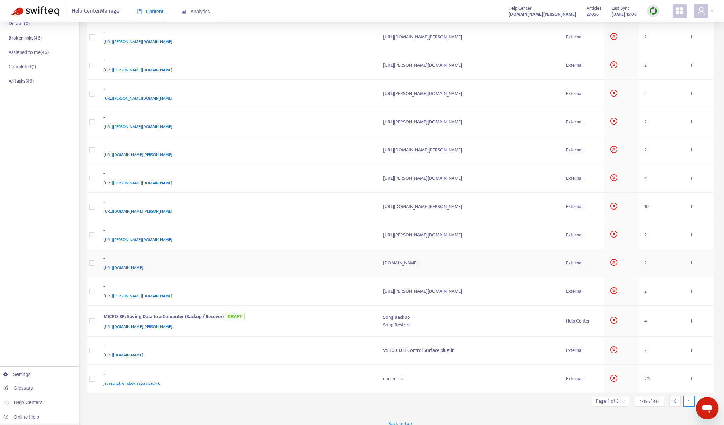
scroll to position [125, 0]
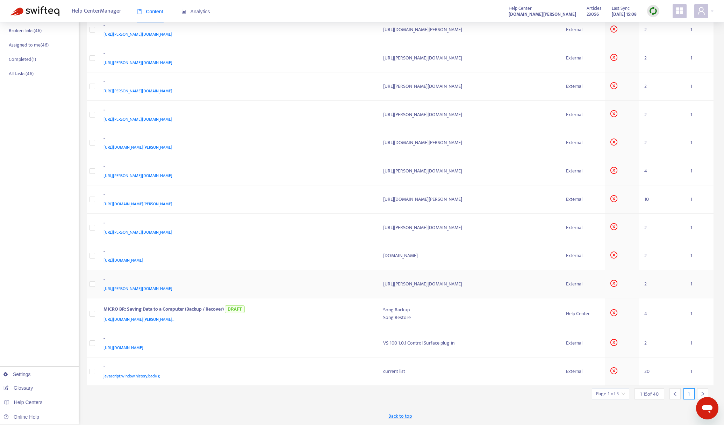
click at [297, 290] on div "[URL][PERSON_NAME][DOMAIN_NAME]" at bounding box center [236, 288] width 266 height 8
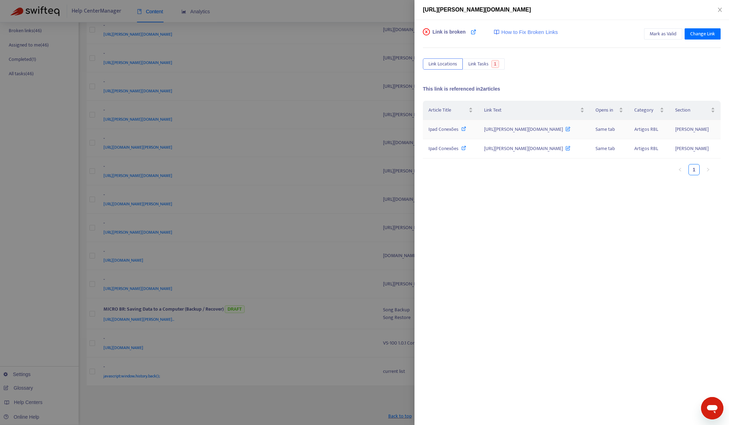
click at [435, 130] on span "Ipad Conexões" at bounding box center [443, 129] width 30 height 8
click at [359, 22] on div at bounding box center [364, 212] width 729 height 425
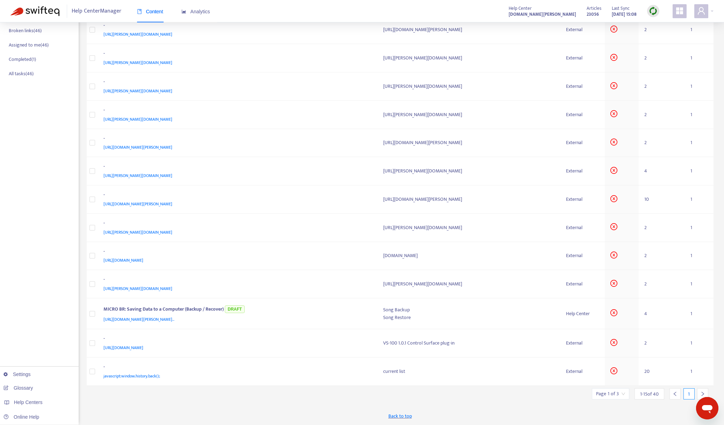
click at [706, 392] on div at bounding box center [702, 393] width 11 height 11
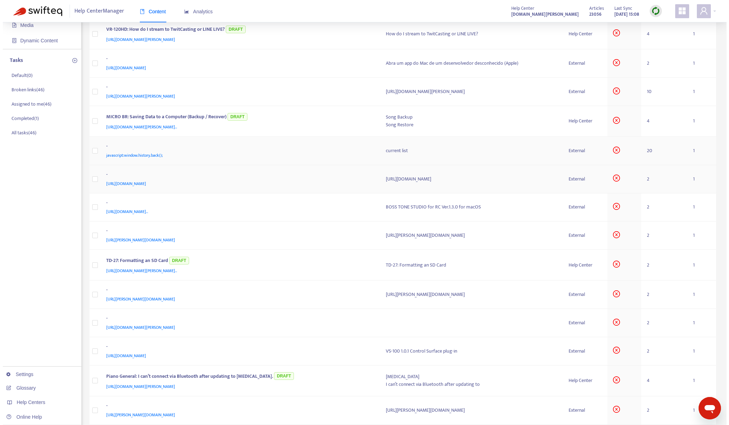
scroll to position [0, 0]
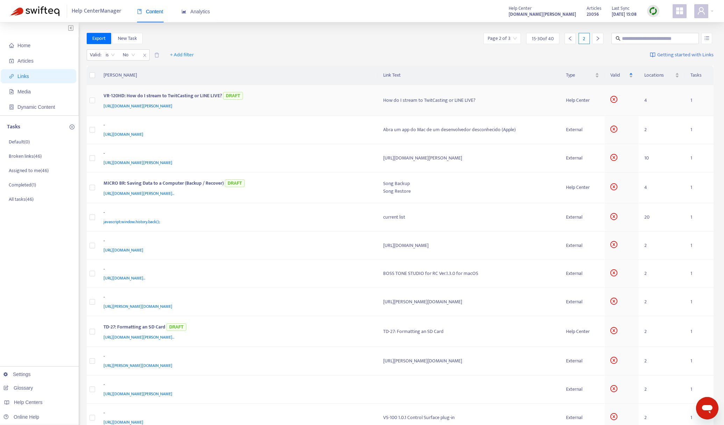
click at [302, 108] on div "[URL][DOMAIN_NAME][PERSON_NAME]" at bounding box center [236, 106] width 266 height 8
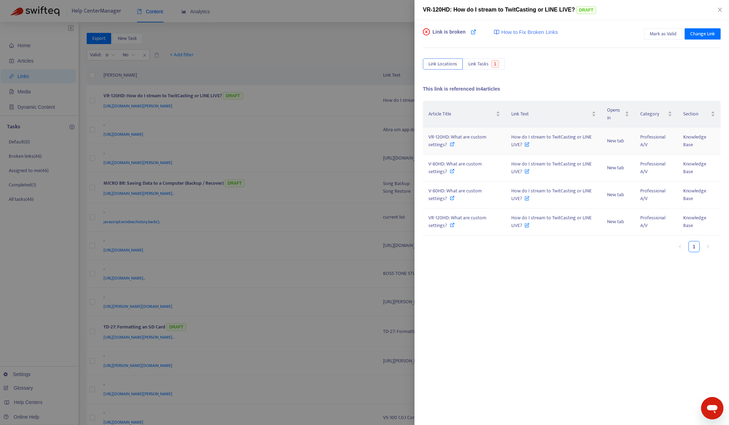
click at [474, 142] on div "VR-120HD: What are custom settings?" at bounding box center [464, 140] width 72 height 15
click at [654, 36] on span "Mark as Valid" at bounding box center [663, 34] width 27 height 8
click at [319, 46] on div at bounding box center [364, 212] width 729 height 425
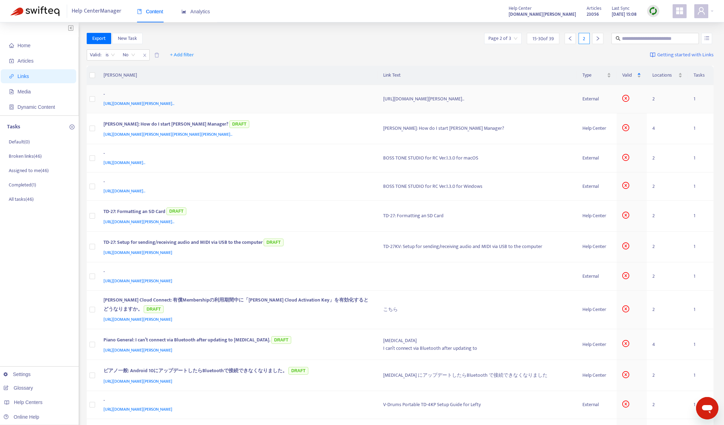
click at [325, 98] on div "-" at bounding box center [236, 95] width 266 height 9
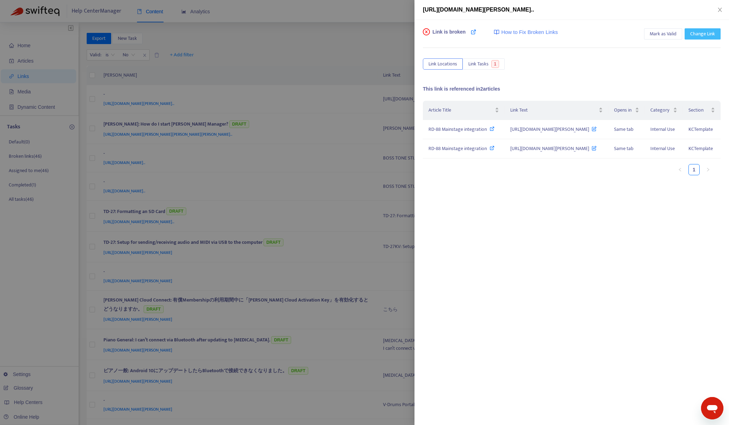
click at [705, 34] on span "Change Link" at bounding box center [702, 34] width 25 height 8
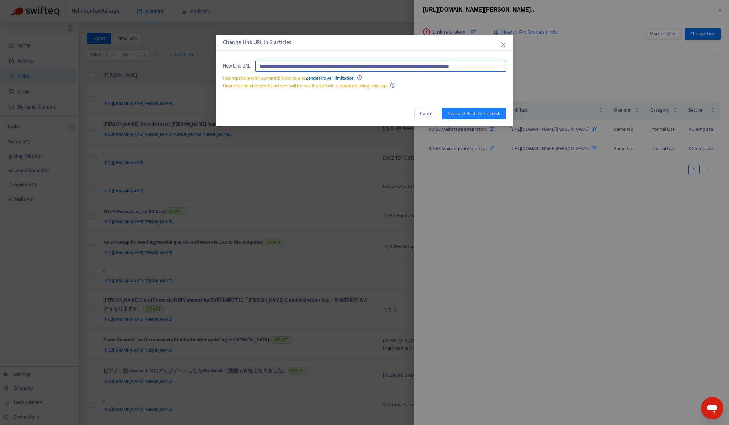
click at [373, 68] on input "**********" at bounding box center [380, 65] width 251 height 11
paste input "text"
type input "**********"
click at [463, 113] on span "Save and Push to Zendesk" at bounding box center [473, 114] width 53 height 8
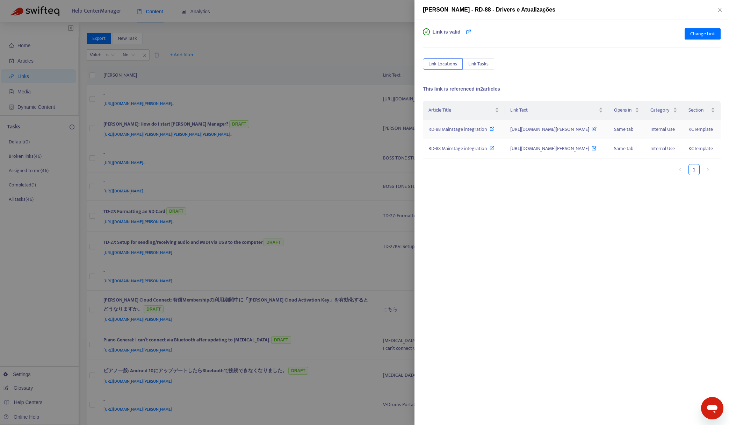
click at [597, 131] on icon at bounding box center [594, 127] width 5 height 8
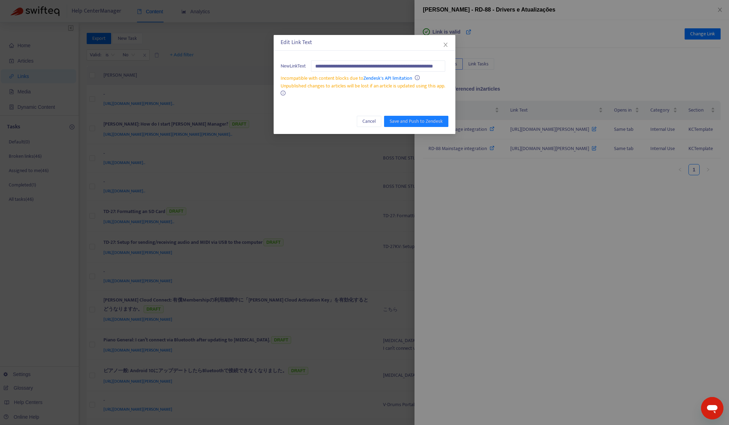
scroll to position [0, 29]
type input "**********"
click at [412, 121] on span "Save and Push to Zendesk" at bounding box center [416, 121] width 53 height 8
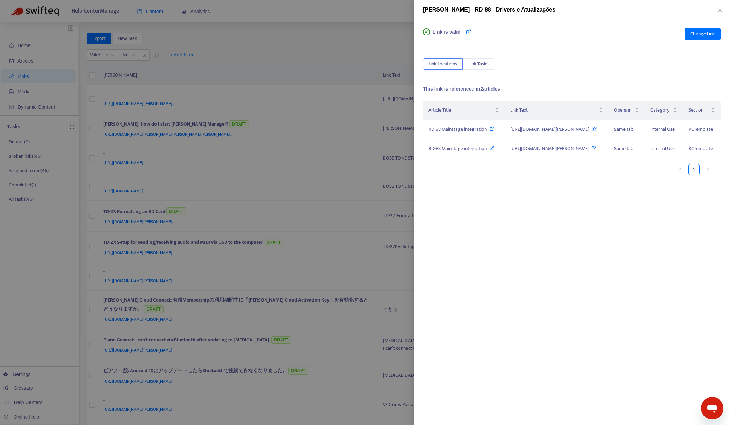
click at [327, 59] on div at bounding box center [364, 212] width 729 height 425
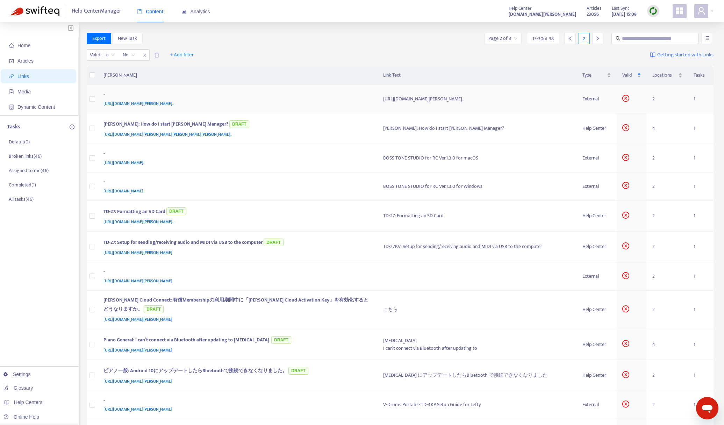
click at [317, 104] on div "[URL][DOMAIN_NAME][PERSON_NAME].." at bounding box center [236, 104] width 266 height 8
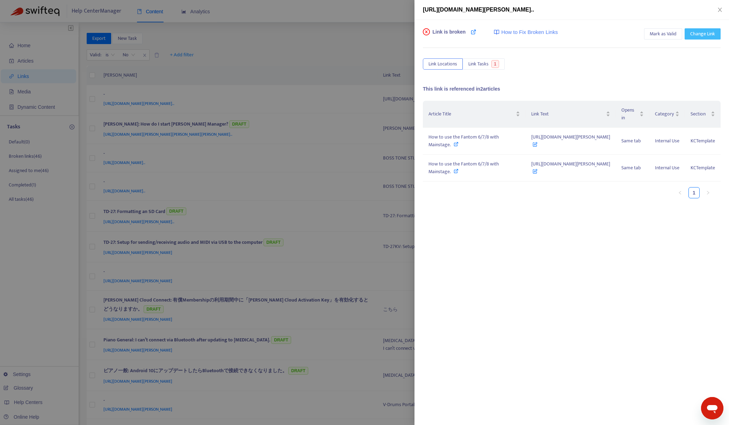
click at [698, 35] on span "Change Link" at bounding box center [702, 34] width 25 height 8
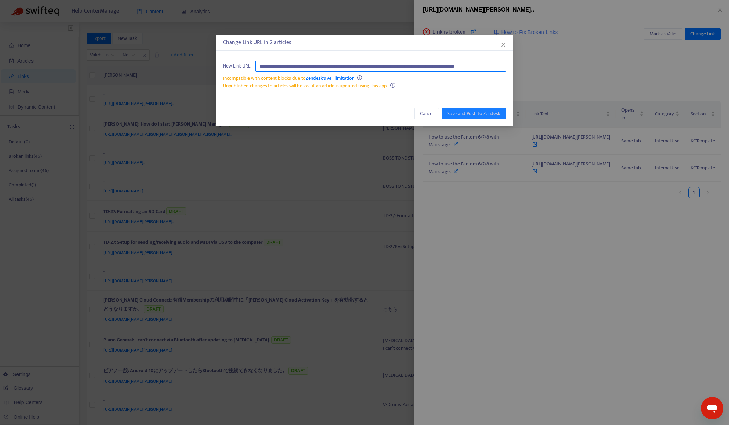
click at [379, 66] on input "**********" at bounding box center [380, 65] width 251 height 11
paste input "text"
type input "**********"
click at [464, 115] on span "Save and Push to Zendesk" at bounding box center [473, 114] width 53 height 8
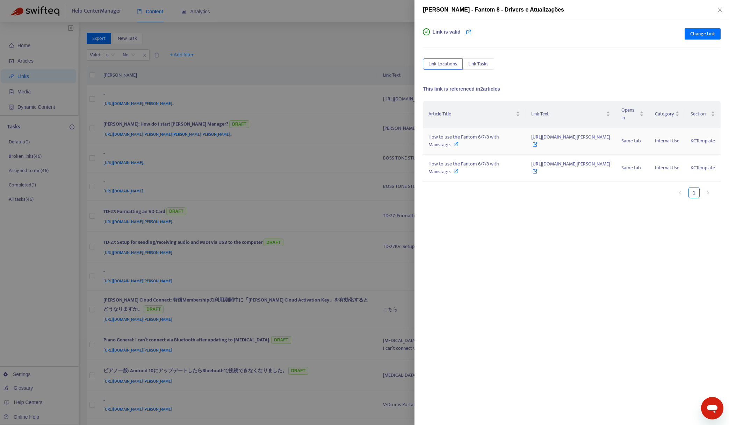
click at [537, 146] on icon at bounding box center [535, 143] width 5 height 8
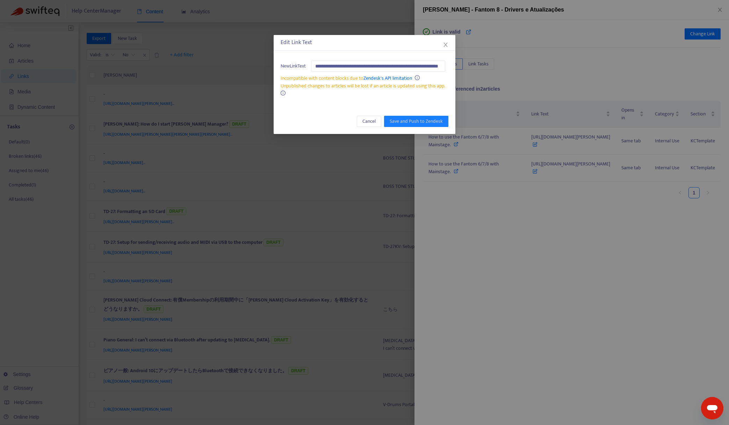
scroll to position [0, 37]
type input "**********"
click at [426, 118] on span "Save and Push to Zendesk" at bounding box center [416, 121] width 53 height 8
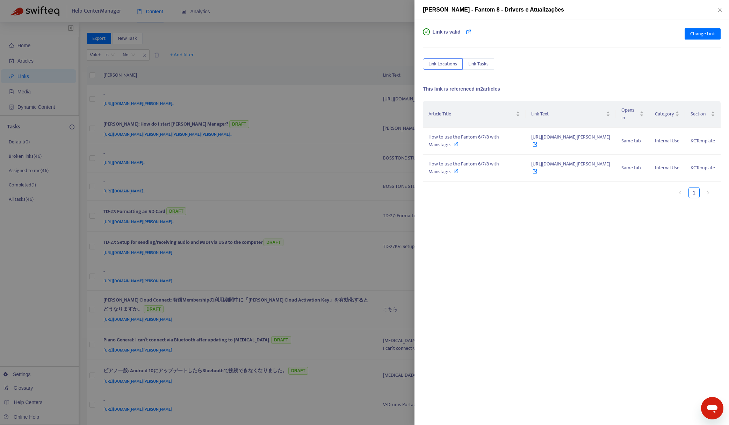
click at [319, 59] on div at bounding box center [364, 212] width 729 height 425
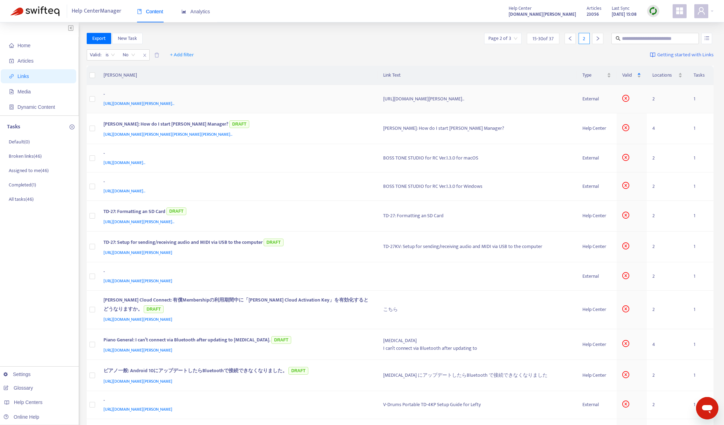
click at [321, 99] on div "-" at bounding box center [236, 95] width 266 height 9
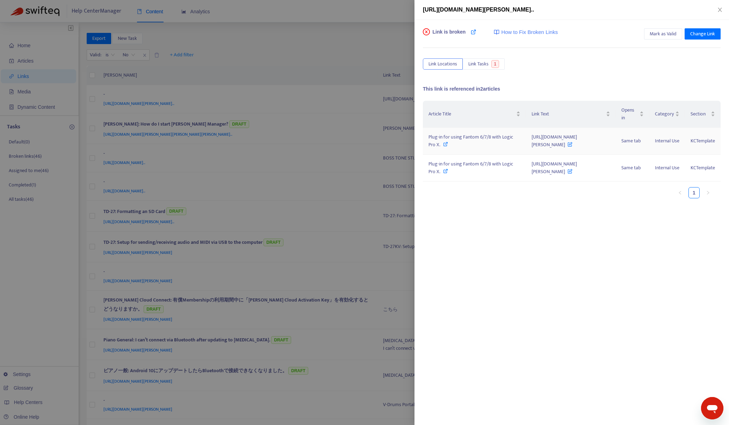
click at [443, 146] on icon at bounding box center [445, 144] width 5 height 5
click at [699, 36] on span "Change Link" at bounding box center [702, 34] width 25 height 8
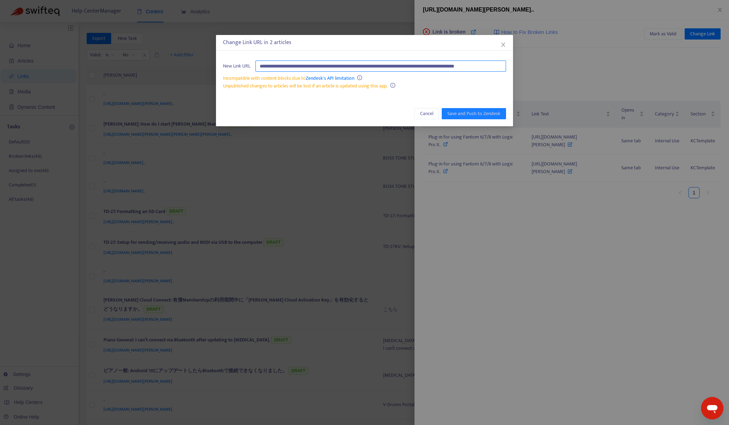
click at [456, 69] on input "**********" at bounding box center [380, 65] width 251 height 11
paste input "text"
type input "**********"
click at [464, 115] on span "Save and Push to Zendesk" at bounding box center [473, 114] width 53 height 8
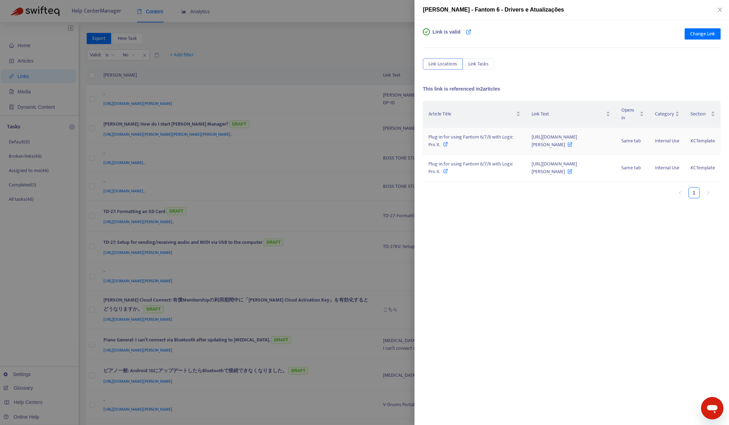
click at [568, 146] on icon at bounding box center [570, 143] width 5 height 8
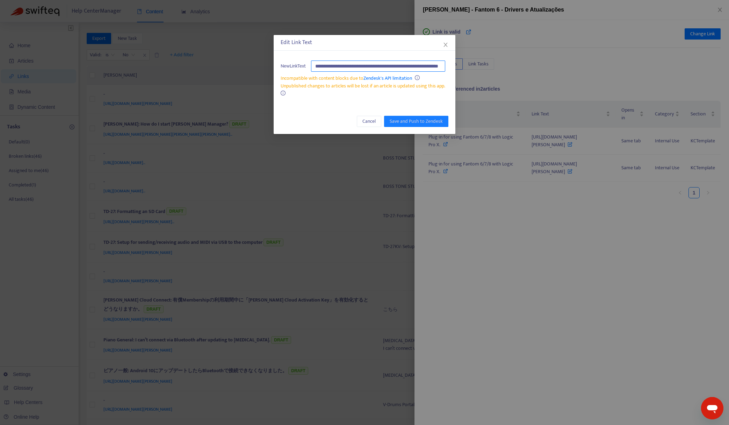
scroll to position [0, 37]
type input "**********"
click at [413, 120] on span "Save and Push to Zendesk" at bounding box center [416, 121] width 53 height 8
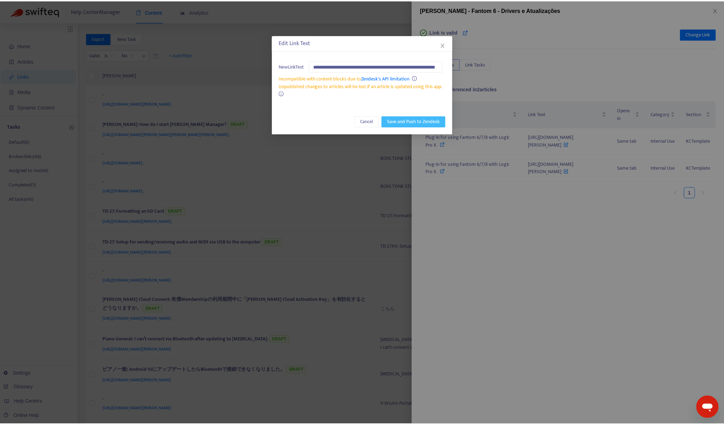
scroll to position [0, 0]
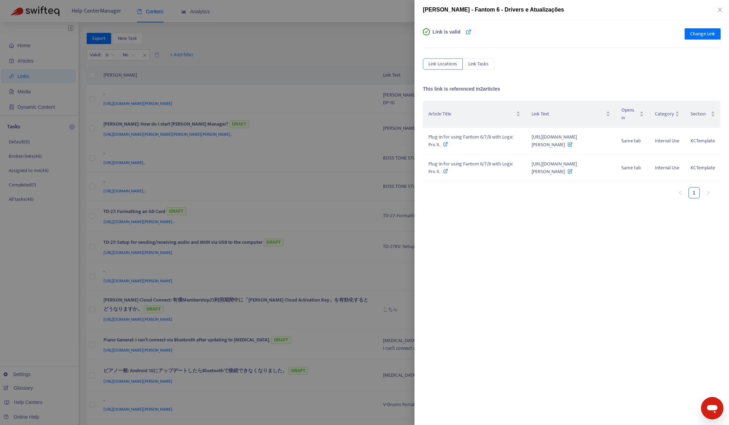
click at [251, 47] on div at bounding box center [364, 212] width 729 height 425
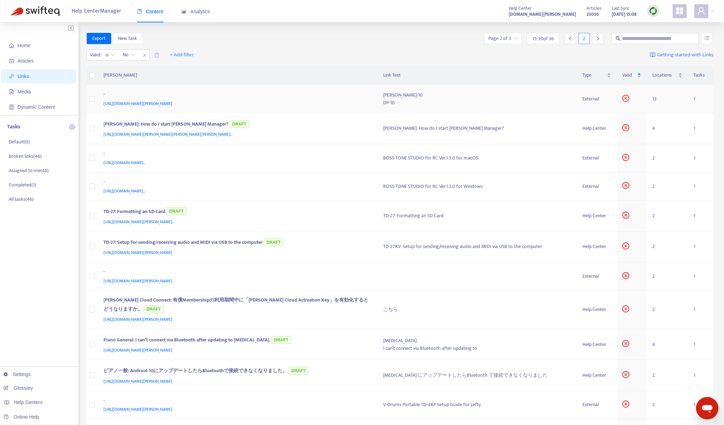
click at [271, 105] on div "[URL][DOMAIN_NAME][PERSON_NAME]" at bounding box center [236, 104] width 266 height 8
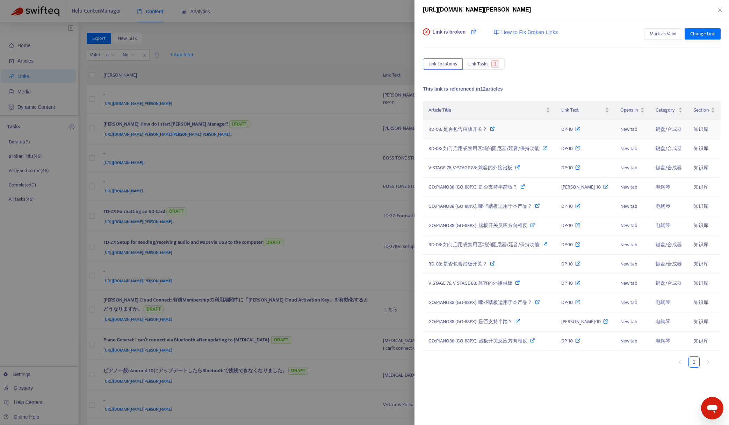
click at [451, 130] on span "RD-08: 是否包含踏板开关？" at bounding box center [457, 129] width 59 height 8
drag, startPoint x: 663, startPoint y: 34, endPoint x: 640, endPoint y: 41, distance: 23.2
click at [663, 34] on span "Mark as Valid" at bounding box center [663, 34] width 27 height 8
click at [337, 41] on div at bounding box center [364, 212] width 729 height 425
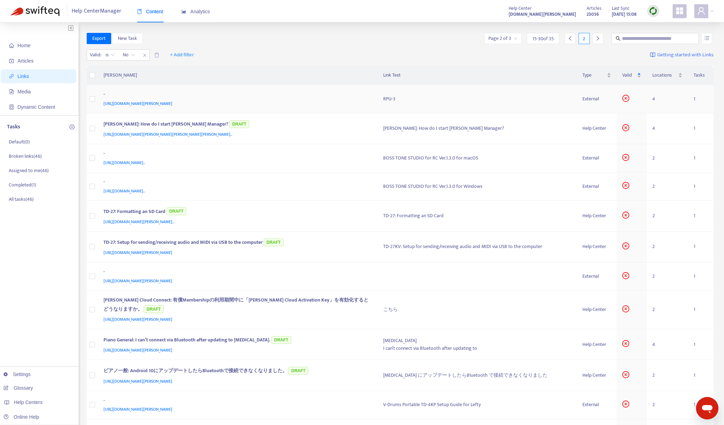
click at [294, 107] on div "[URL][DOMAIN_NAME][PERSON_NAME]" at bounding box center [236, 104] width 266 height 8
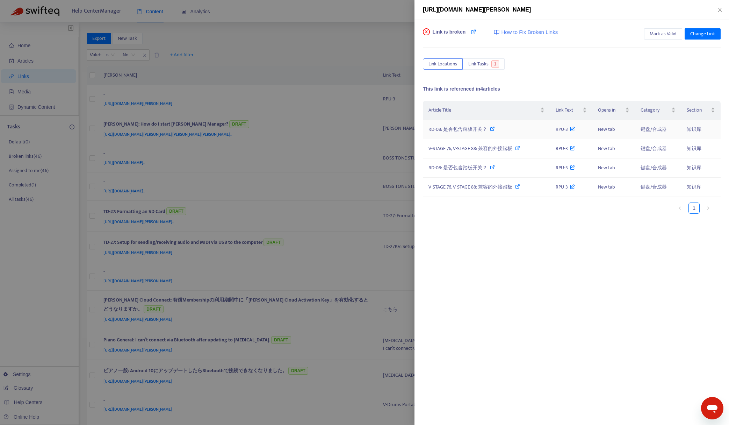
click at [457, 130] on span "RD-08: 是否包含踏板开关？" at bounding box center [457, 129] width 59 height 8
click at [655, 35] on span "Mark as Valid" at bounding box center [663, 34] width 27 height 8
click at [309, 50] on div at bounding box center [364, 212] width 729 height 425
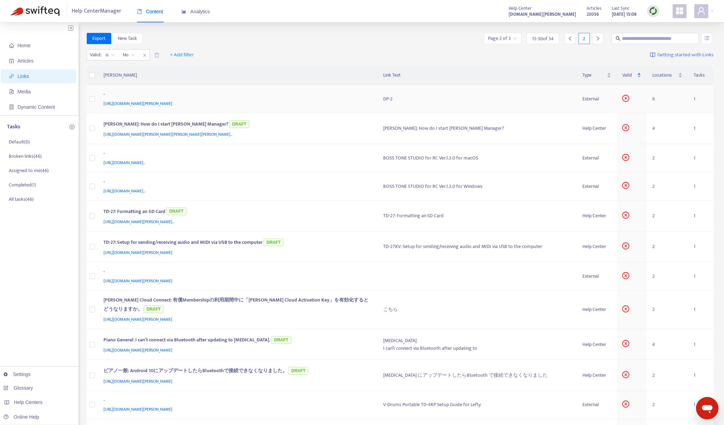
click at [232, 101] on div "[URL][DOMAIN_NAME][PERSON_NAME]" at bounding box center [236, 104] width 266 height 8
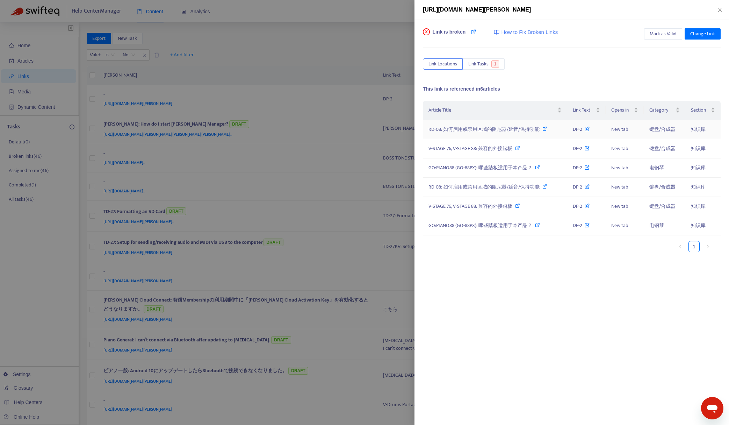
click at [512, 131] on span "RD-08: 如何启用或禁用区域的阻尼器/延音/保持功能" at bounding box center [483, 129] width 111 height 8
click at [658, 34] on span "Mark as Valid" at bounding box center [663, 34] width 27 height 8
click at [345, 49] on div at bounding box center [364, 212] width 729 height 425
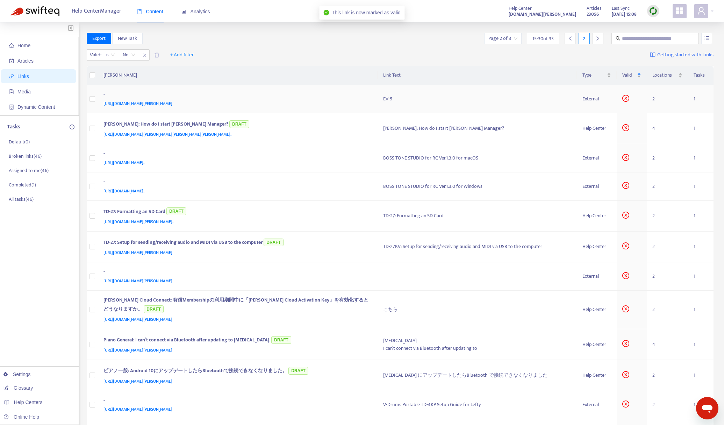
click at [215, 96] on div "-" at bounding box center [236, 95] width 266 height 9
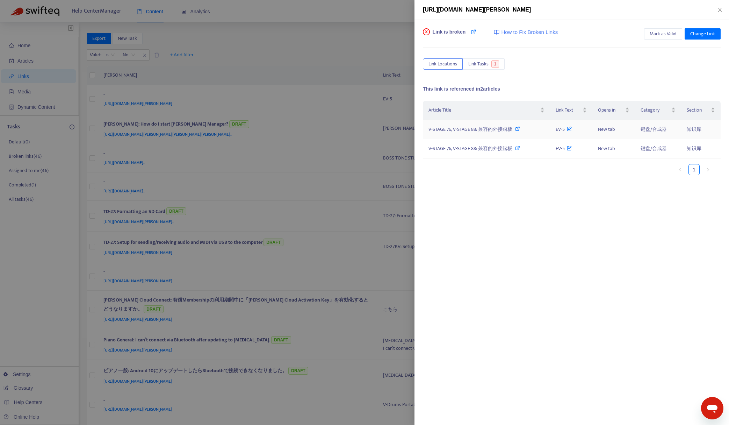
click at [515, 131] on icon at bounding box center [517, 128] width 5 height 5
click at [659, 35] on span "Mark as Valid" at bounding box center [663, 34] width 27 height 8
click at [321, 48] on div at bounding box center [364, 212] width 729 height 425
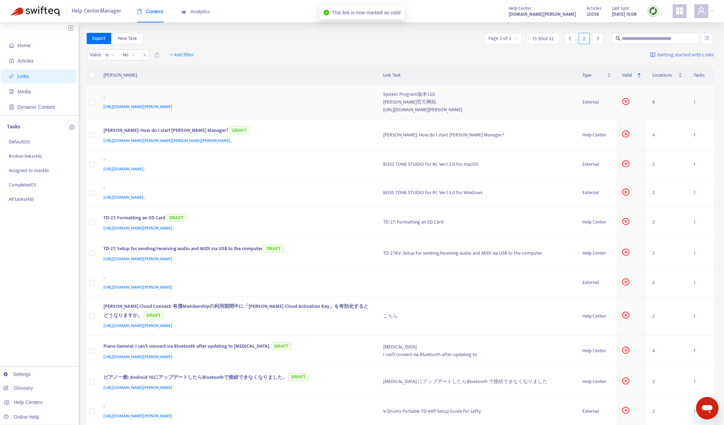
click at [288, 104] on div "[URL][DOMAIN_NAME][PERSON_NAME]" at bounding box center [236, 107] width 266 height 8
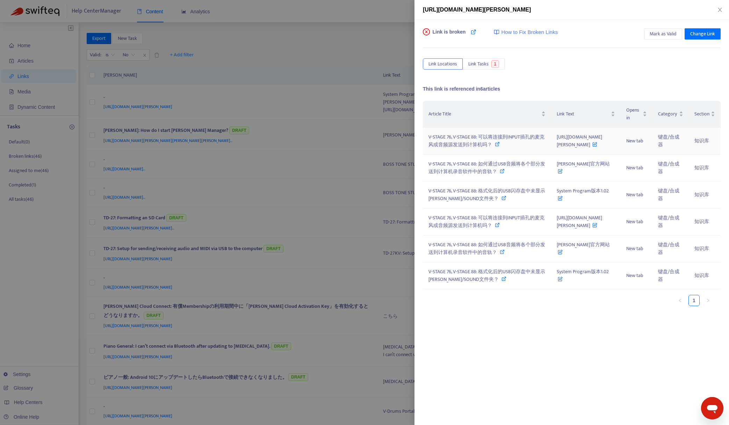
click at [441, 145] on span "V-STAGE 76, V-STAGE 88: 可以将连接到INPUT插孔的麦克风或音频源发送到计算机吗？" at bounding box center [486, 141] width 116 height 16
click at [659, 34] on span "Mark as Valid" at bounding box center [663, 34] width 27 height 8
click at [300, 37] on div at bounding box center [364, 212] width 729 height 425
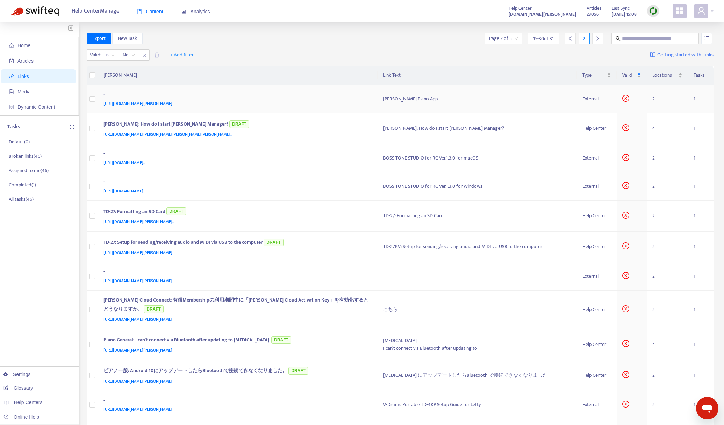
click at [295, 100] on div "[URL][DOMAIN_NAME][PERSON_NAME]" at bounding box center [236, 104] width 266 height 8
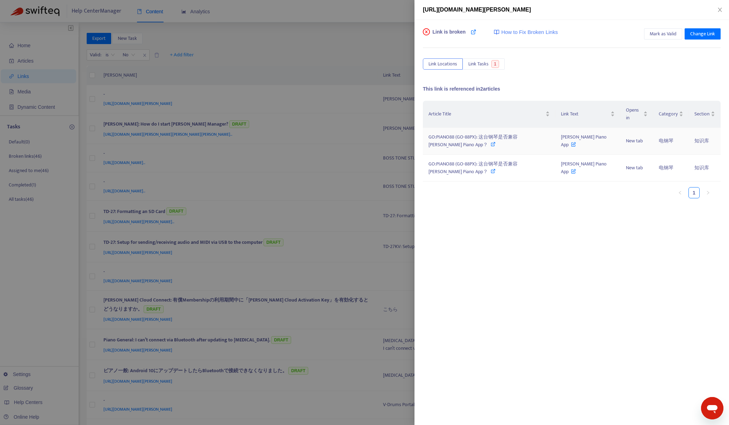
click at [475, 136] on span "GO:PIANO88 (GO-88PX): 这台钢琴是否兼容[PERSON_NAME] Piano App？" at bounding box center [472, 141] width 89 height 16
click at [654, 35] on span "Mark as Valid" at bounding box center [663, 34] width 27 height 8
drag, startPoint x: 334, startPoint y: 52, endPoint x: 334, endPoint y: 38, distance: 13.6
click at [334, 51] on div at bounding box center [364, 212] width 729 height 425
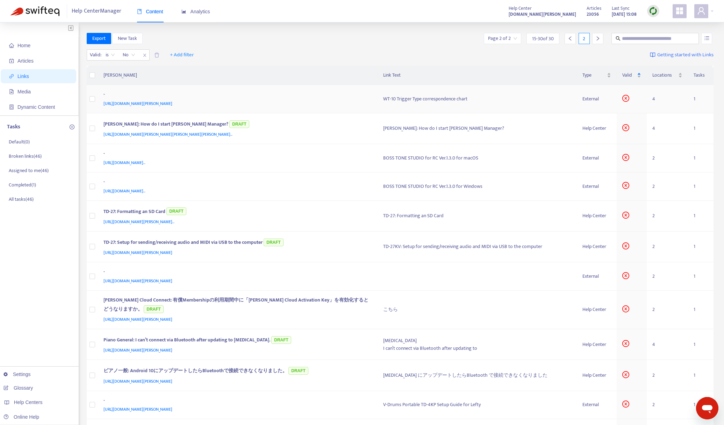
click at [320, 101] on div "[URL][DOMAIN_NAME][PERSON_NAME]" at bounding box center [236, 104] width 266 height 8
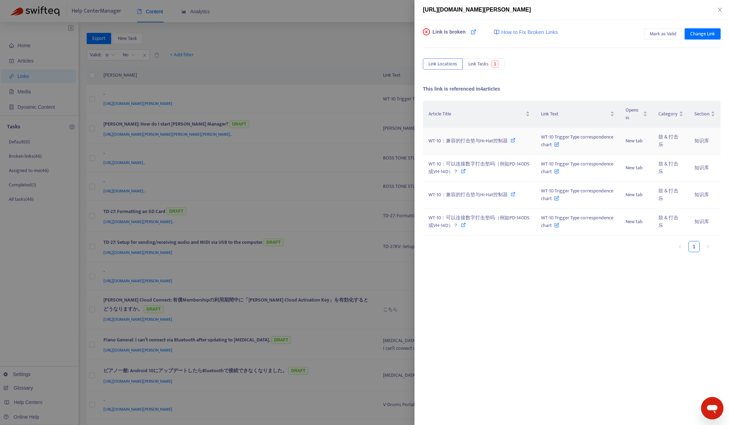
click at [506, 142] on span "WT-10：兼容的打击垫与Hi-Hat控制器" at bounding box center [467, 141] width 79 height 8
click at [670, 33] on span "Mark as Valid" at bounding box center [663, 34] width 27 height 8
click at [337, 46] on div at bounding box center [364, 212] width 729 height 425
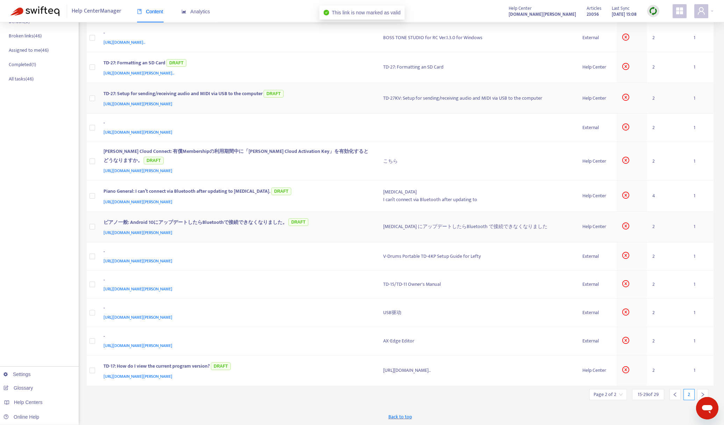
scroll to position [121, 0]
click at [330, 311] on div "-" at bounding box center [236, 308] width 266 height 9
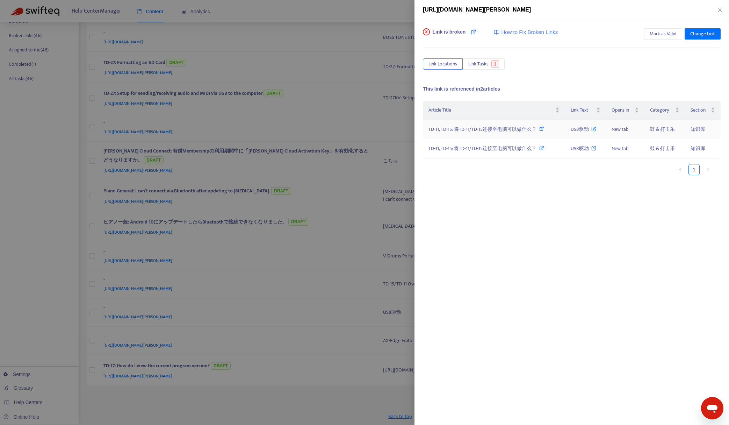
click at [539, 131] on icon at bounding box center [541, 128] width 5 height 5
click at [666, 36] on span "Mark as Valid" at bounding box center [663, 34] width 27 height 8
click at [280, 16] on div at bounding box center [364, 212] width 729 height 425
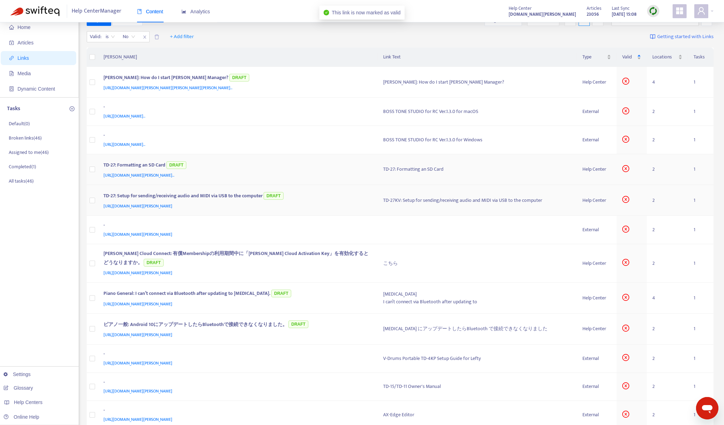
scroll to position [0, 0]
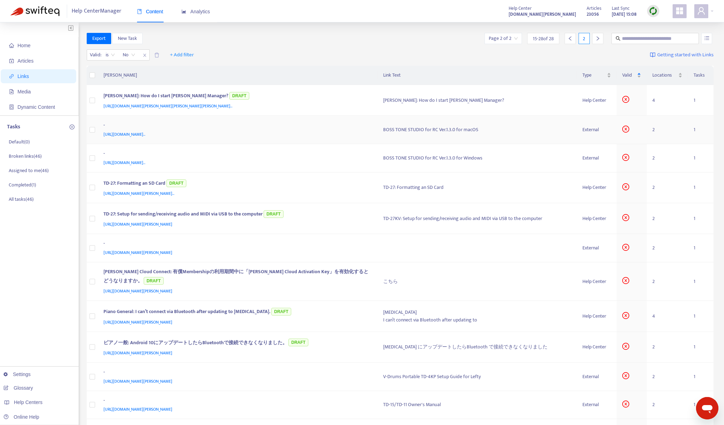
click at [318, 129] on div "-" at bounding box center [236, 125] width 266 height 9
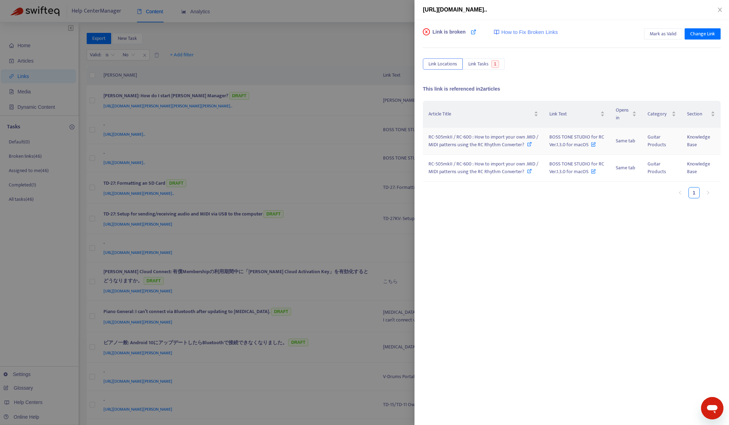
click at [528, 145] on icon at bounding box center [529, 144] width 5 height 5
click at [352, 34] on div at bounding box center [364, 212] width 729 height 425
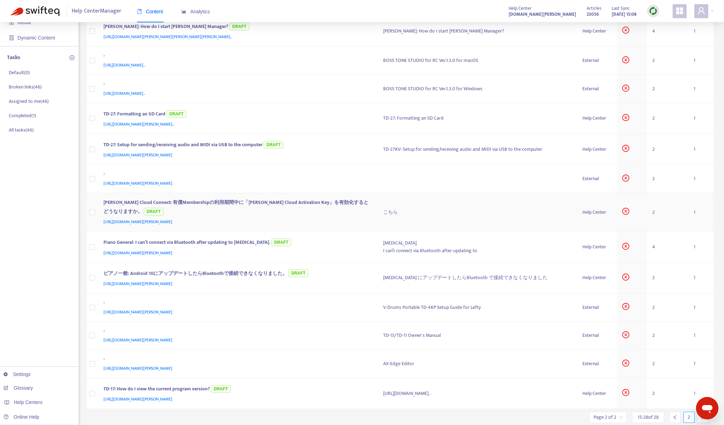
scroll to position [70, 0]
click at [309, 185] on div "[URL][DOMAIN_NAME][PERSON_NAME]" at bounding box center [236, 183] width 266 height 8
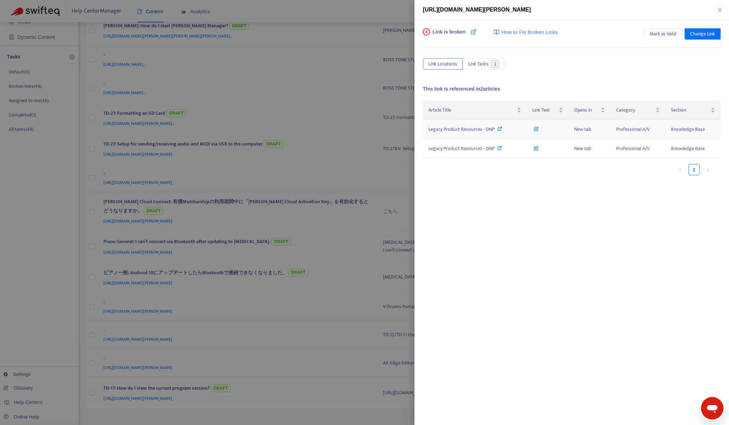
click at [450, 131] on span "Legacy Product Resources - DNP" at bounding box center [461, 129] width 66 height 8
click at [349, 14] on div at bounding box center [364, 212] width 729 height 425
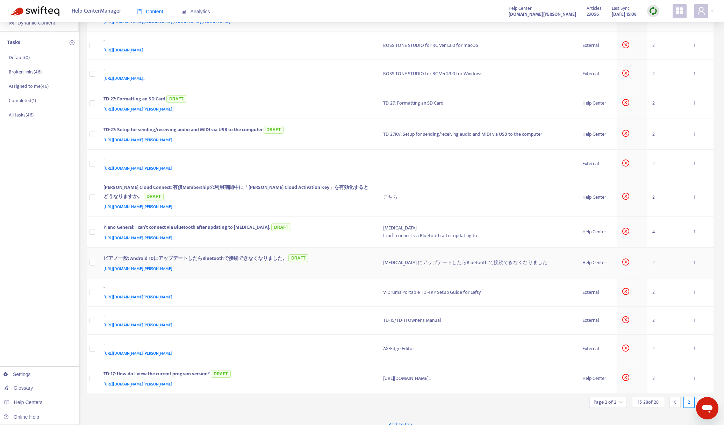
scroll to position [92, 0]
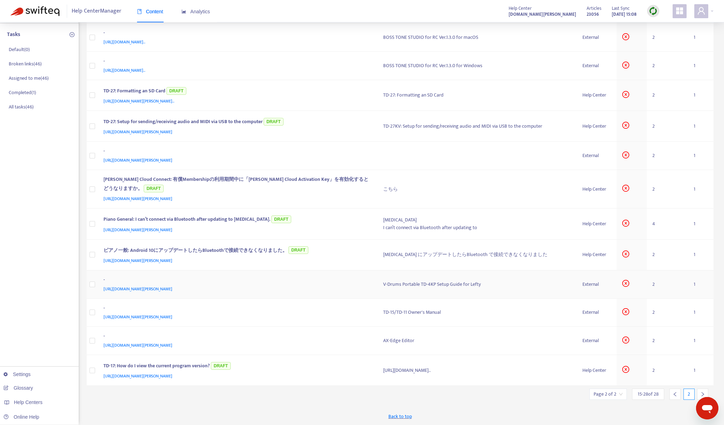
click at [246, 286] on div "[URL][DOMAIN_NAME][PERSON_NAME]" at bounding box center [236, 289] width 266 height 8
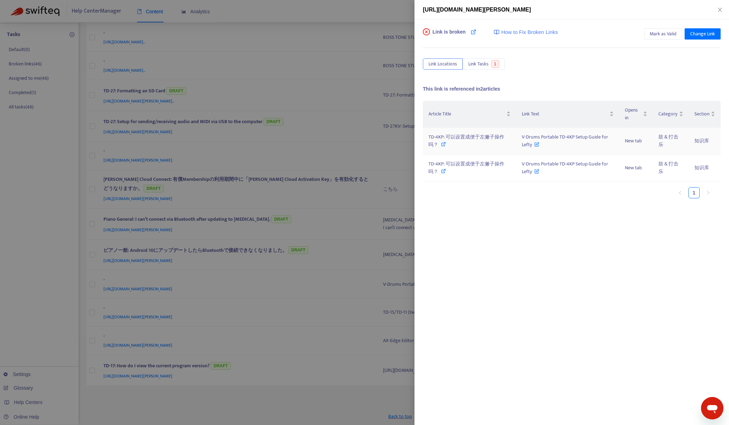
click at [442, 145] on icon at bounding box center [443, 144] width 5 height 5
click at [664, 34] on span "Mark as Valid" at bounding box center [663, 34] width 27 height 8
click at [245, 6] on div at bounding box center [364, 212] width 729 height 425
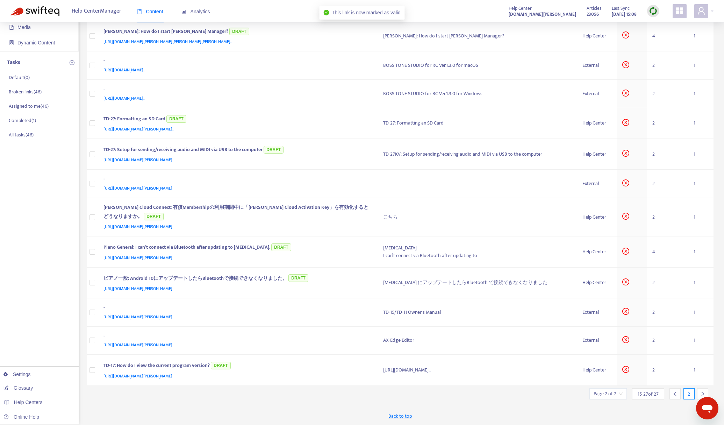
scroll to position [64, 0]
click at [239, 316] on div "[URL][DOMAIN_NAME][PERSON_NAME]" at bounding box center [236, 317] width 266 height 8
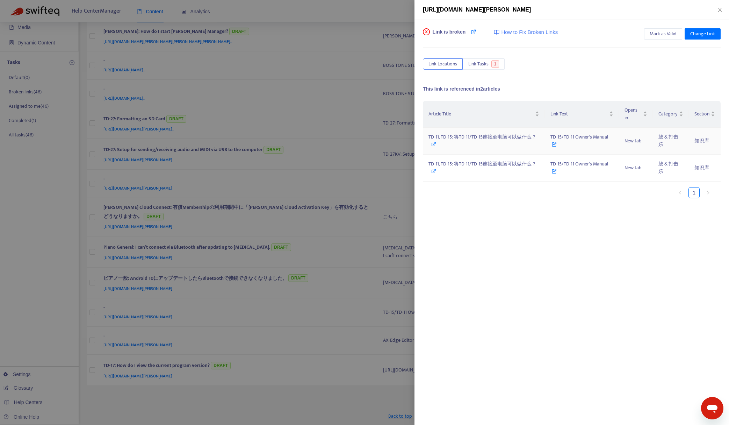
click at [494, 144] on div "TD-11, TD-15: 将TD-11/TD-15连接至电脑可以做什么？" at bounding box center [483, 140] width 111 height 15
click at [661, 37] on span "Mark as Valid" at bounding box center [663, 34] width 27 height 8
click at [345, 50] on div at bounding box center [364, 212] width 729 height 425
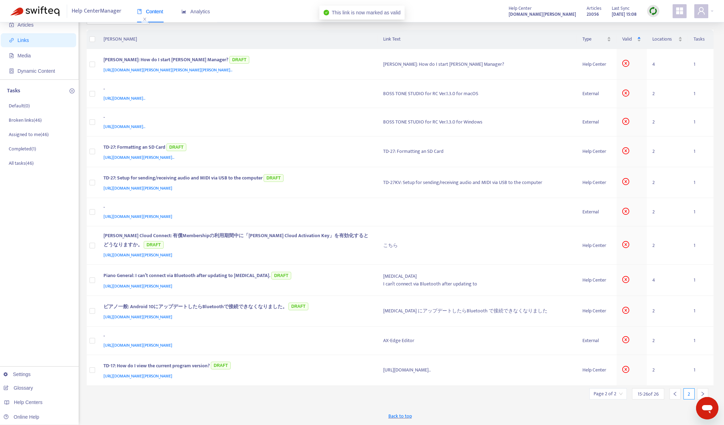
scroll to position [36, 0]
click at [306, 343] on div "[URL][DOMAIN_NAME][PERSON_NAME]" at bounding box center [236, 345] width 266 height 8
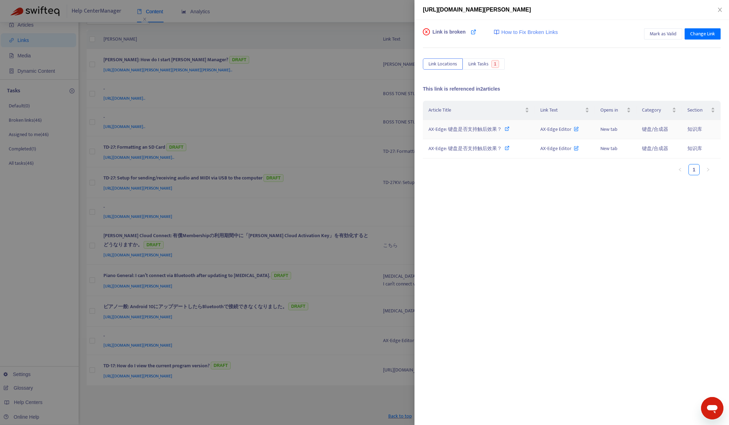
click at [464, 129] on span "AX-Edge: 键盘是否支持触后效果？" at bounding box center [464, 129] width 73 height 8
click at [655, 36] on span "Mark as Valid" at bounding box center [663, 34] width 27 height 8
click at [261, 29] on div at bounding box center [364, 212] width 729 height 425
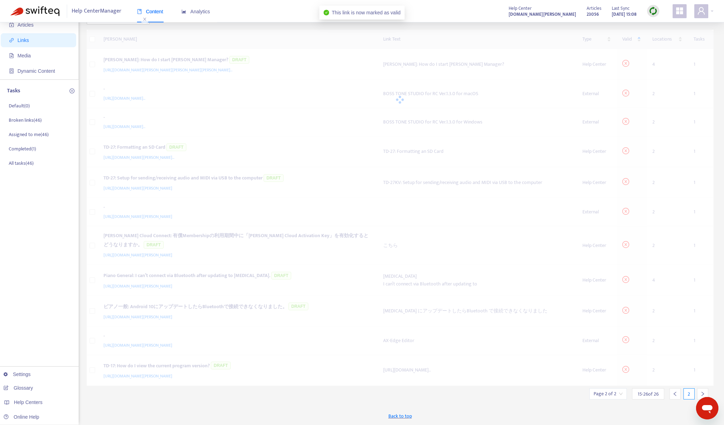
scroll to position [22, 0]
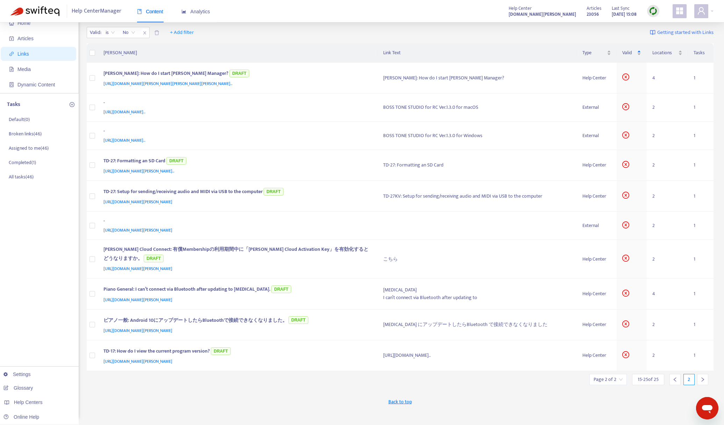
click at [701, 380] on icon "right" at bounding box center [702, 379] width 5 height 5
click at [674, 381] on icon "left" at bounding box center [674, 379] width 5 height 5
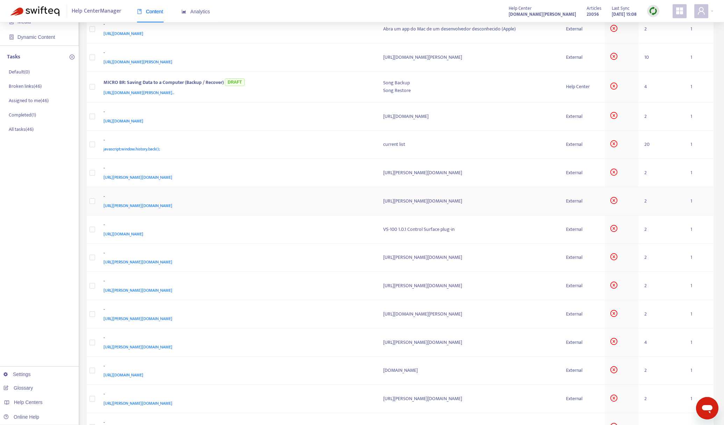
scroll to position [125, 0]
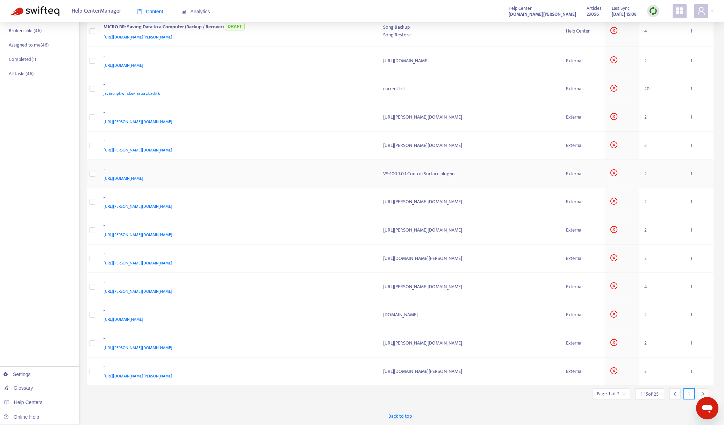
click at [242, 180] on div "[URL][DOMAIN_NAME]" at bounding box center [236, 178] width 266 height 8
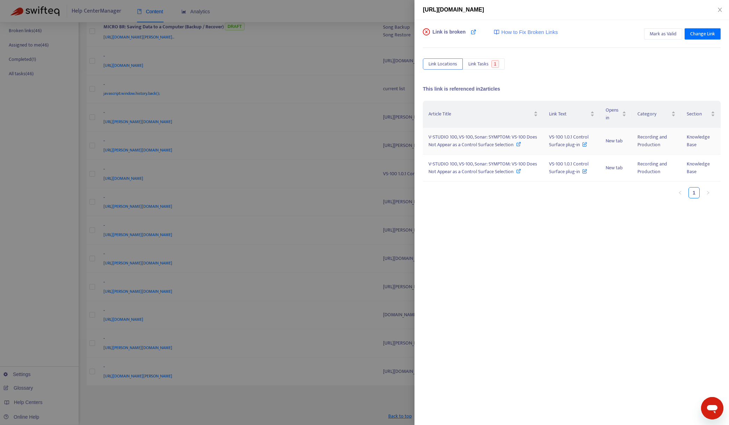
click at [470, 146] on span "V-STUDIO 100, VS-100, Sonar: SYMPTOM: VS-100 Does Not Appear as a Control Surfa…" at bounding box center [482, 141] width 109 height 16
click at [359, 23] on div at bounding box center [364, 212] width 729 height 425
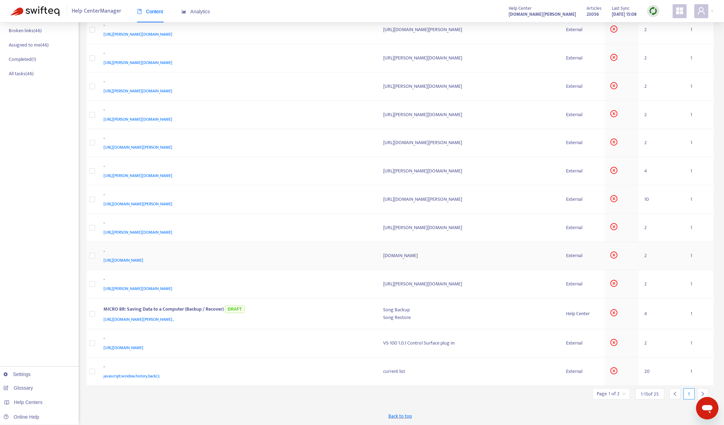
click at [216, 262] on div "[URL][DOMAIN_NAME]" at bounding box center [236, 260] width 266 height 8
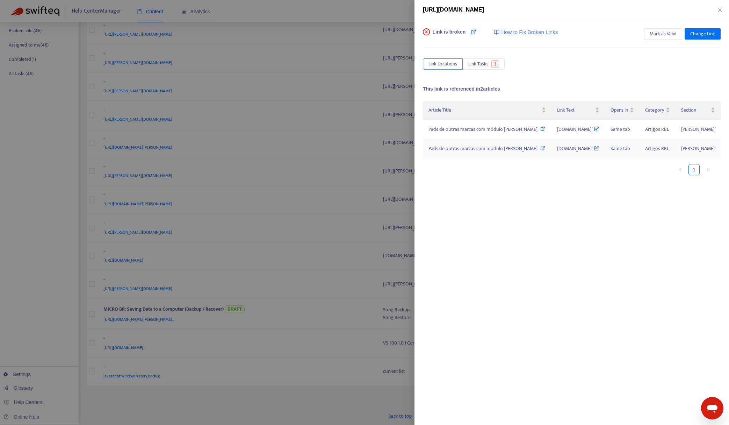
click at [487, 151] on span "Pads de outras marcas com módulo [PERSON_NAME]" at bounding box center [482, 148] width 109 height 8
click at [349, 15] on div at bounding box center [364, 212] width 729 height 425
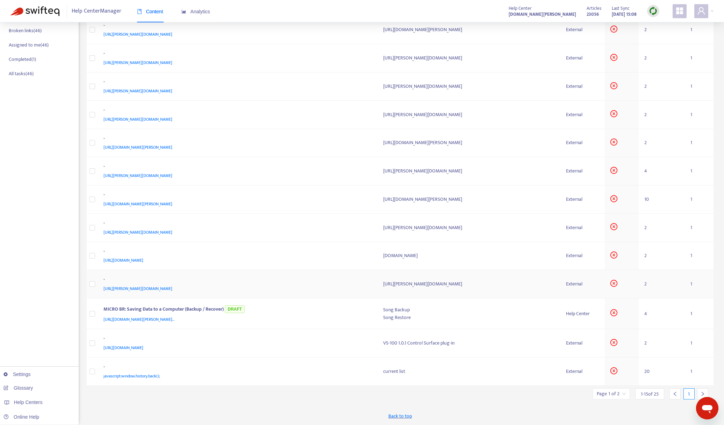
click at [260, 287] on div "[URL][PERSON_NAME][DOMAIN_NAME]" at bounding box center [236, 288] width 266 height 8
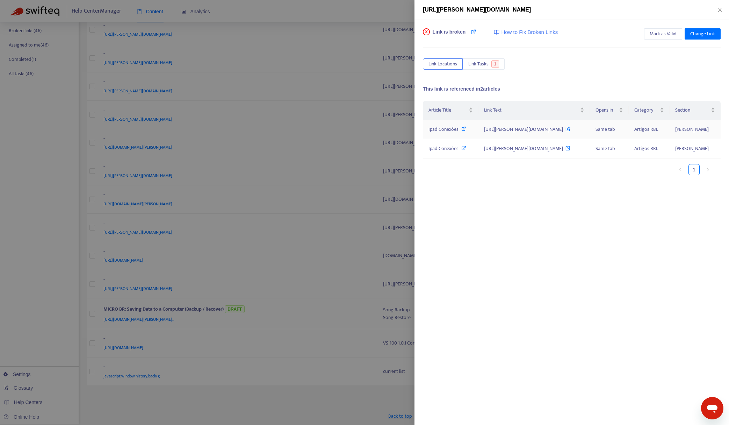
click at [434, 133] on span "Ipad Conexões" at bounding box center [443, 129] width 30 height 8
click at [699, 34] on span "Change Link" at bounding box center [702, 34] width 25 height 8
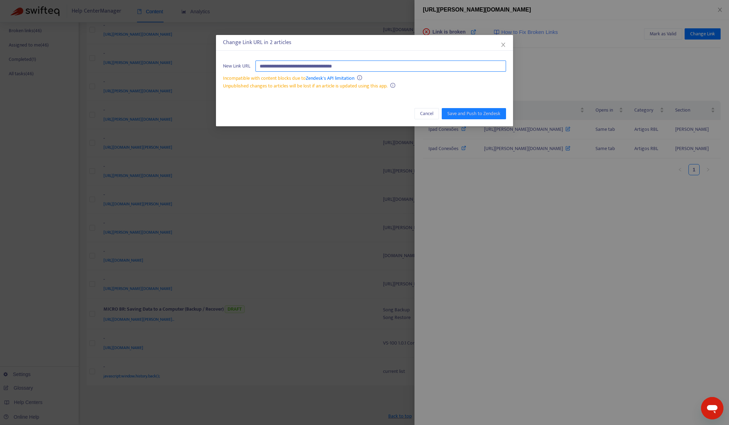
click at [378, 68] on input "**********" at bounding box center [380, 65] width 251 height 11
paste input "*****"
type input "**********"
click at [460, 113] on span "Save and Push to Zendesk" at bounding box center [473, 114] width 53 height 8
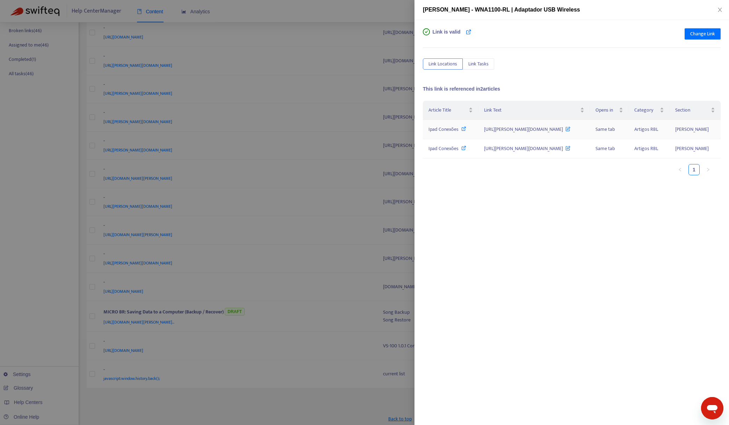
click at [570, 129] on icon at bounding box center [567, 127] width 5 height 8
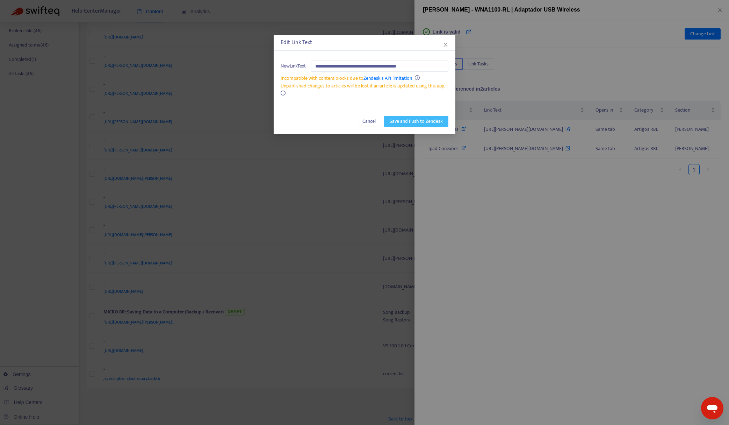
type input "**********"
click at [411, 122] on span "Save and Push to Zendesk" at bounding box center [416, 121] width 53 height 8
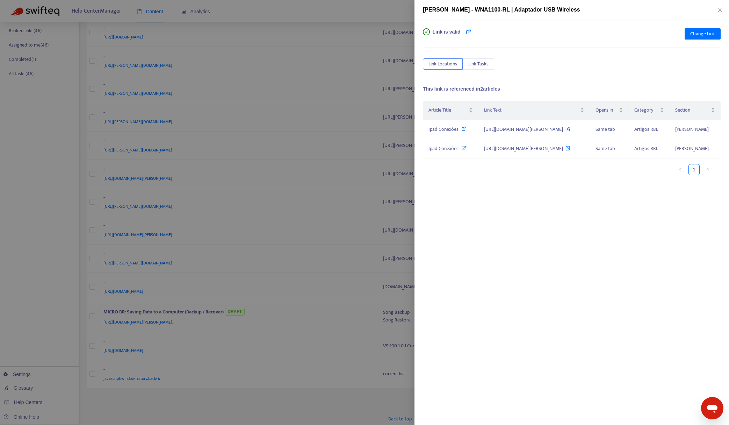
drag, startPoint x: 40, startPoint y: 159, endPoint x: 46, endPoint y: 161, distance: 6.4
click at [40, 159] on div at bounding box center [364, 212] width 729 height 425
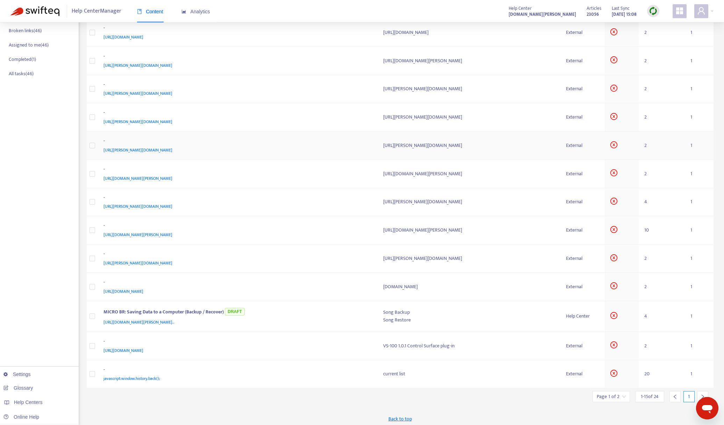
click at [283, 150] on div "[URL][PERSON_NAME][DOMAIN_NAME]" at bounding box center [236, 150] width 266 height 8
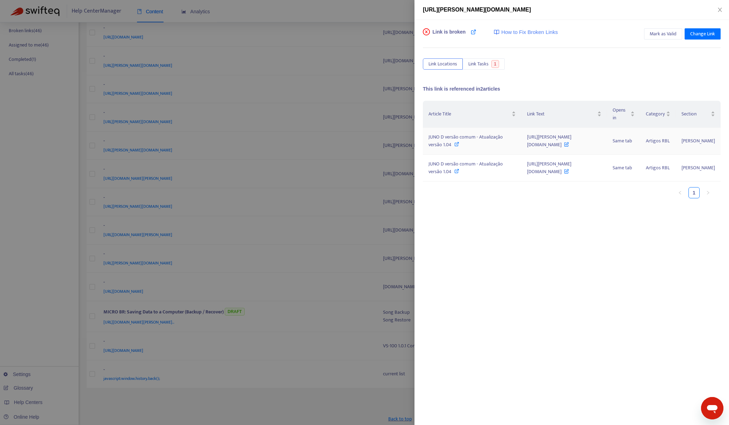
click at [468, 145] on span "JUNO D versão comum - Atualização versão 1.04" at bounding box center [465, 141] width 74 height 16
click at [54, 347] on div at bounding box center [364, 212] width 729 height 425
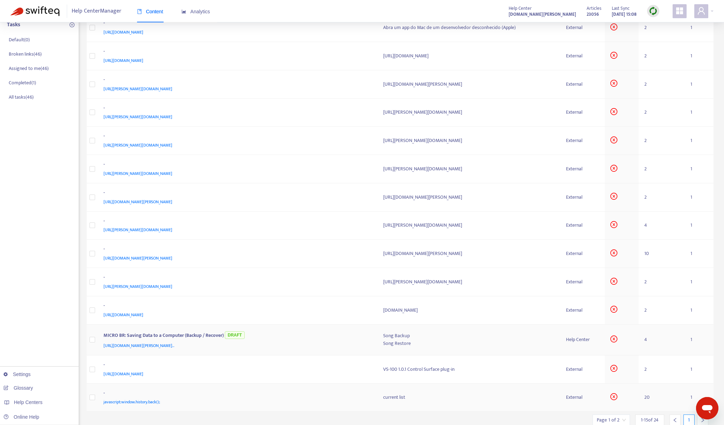
scroll to position [128, 0]
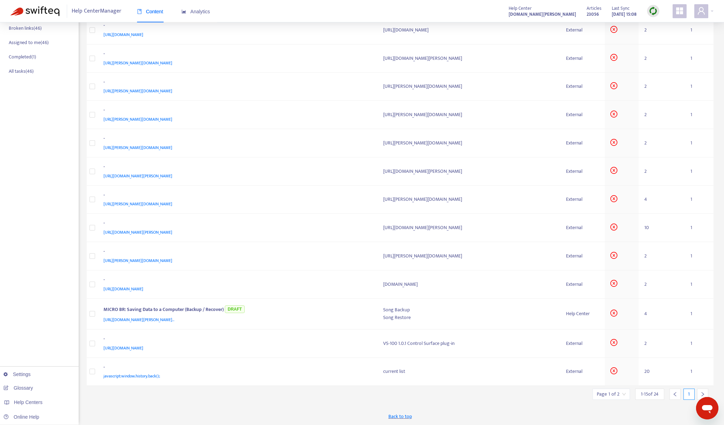
click at [700, 393] on icon "right" at bounding box center [702, 393] width 5 height 5
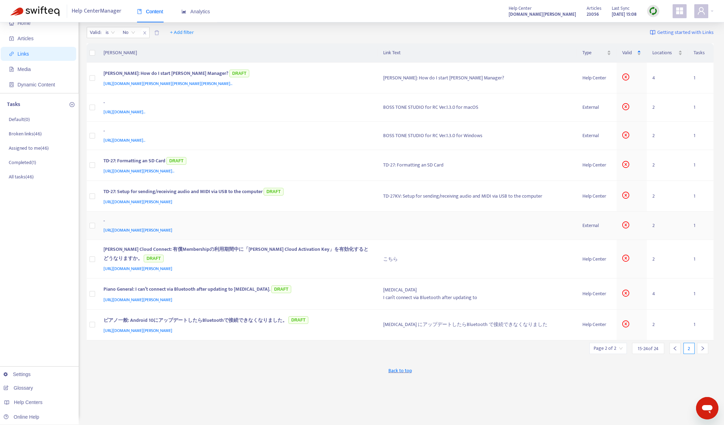
scroll to position [22, 0]
click at [310, 226] on div "[URL][DOMAIN_NAME][PERSON_NAME]" at bounding box center [236, 230] width 266 height 8
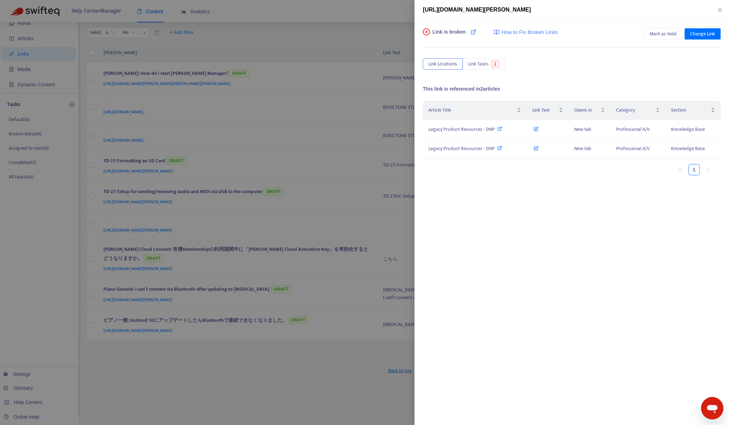
click at [315, 360] on div at bounding box center [364, 212] width 729 height 425
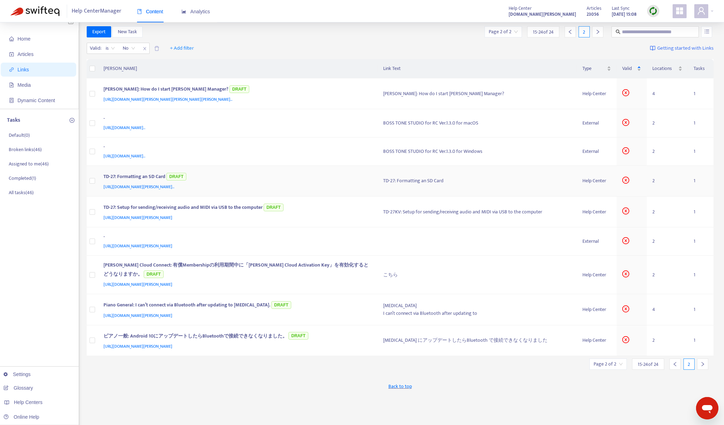
scroll to position [0, 0]
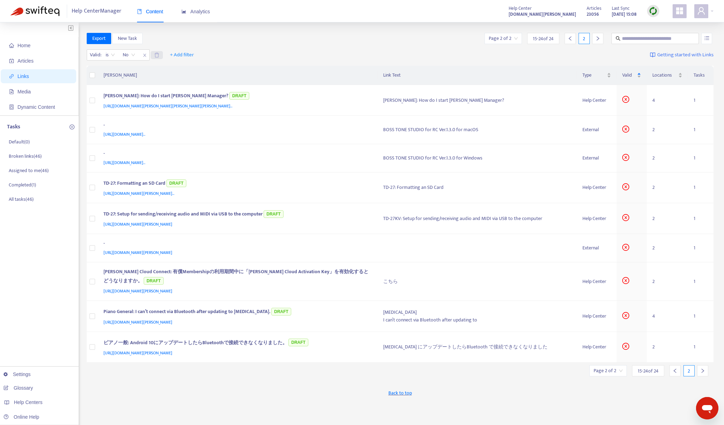
click at [160, 54] on span at bounding box center [157, 55] width 12 height 8
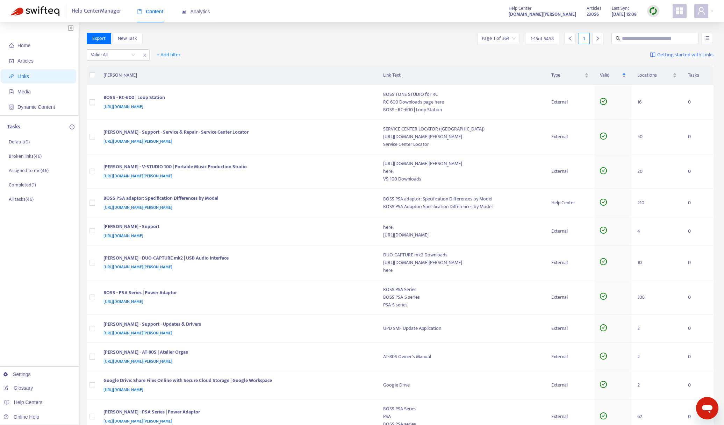
click at [220, 60] on div "Valid: All + Add filter Getting started with Links" at bounding box center [400, 56] width 627 height 19
click at [40, 93] on span "Media" at bounding box center [40, 92] width 62 height 14
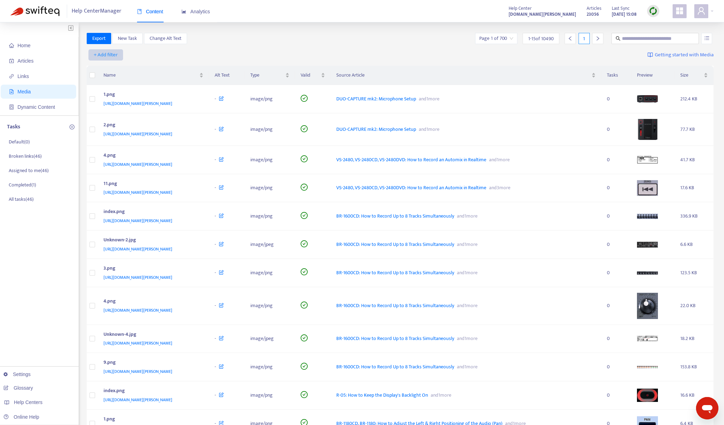
click at [109, 57] on span "+ Add filter" at bounding box center [106, 55] width 24 height 8
click at [104, 102] on span "Valid" at bounding box center [106, 103] width 24 height 8
click at [107, 55] on input "search" at bounding box center [113, 55] width 44 height 10
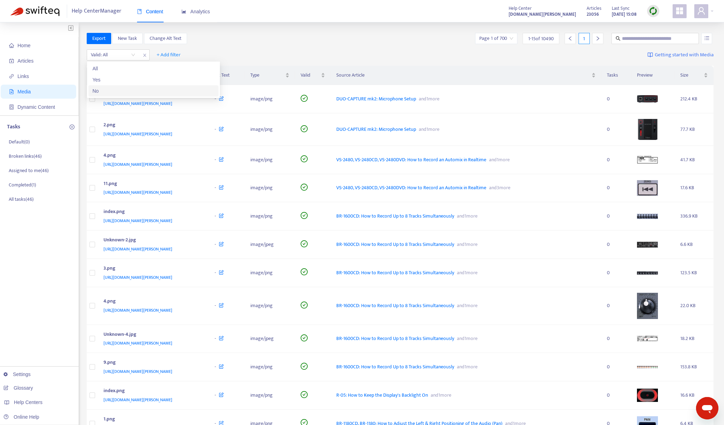
click at [106, 89] on div "No" at bounding box center [154, 91] width 122 height 8
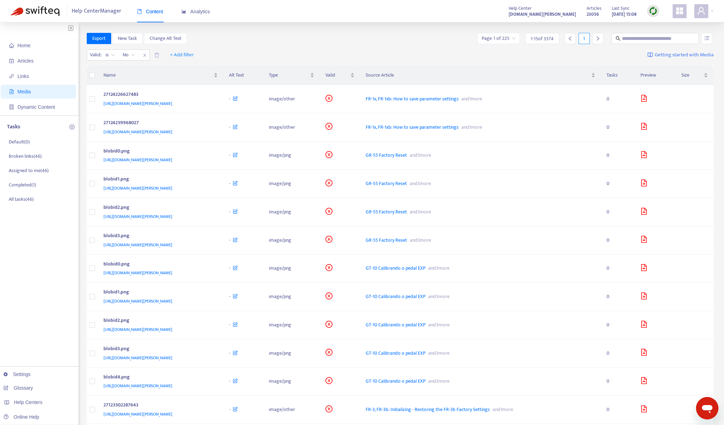
click at [244, 43] on div "Export New Task Change Alt Text Page 1 of 225 1 - 15 of 3374 1" at bounding box center [400, 38] width 627 height 11
click at [647, 238] on icon "file-image" at bounding box center [643, 239] width 7 height 7
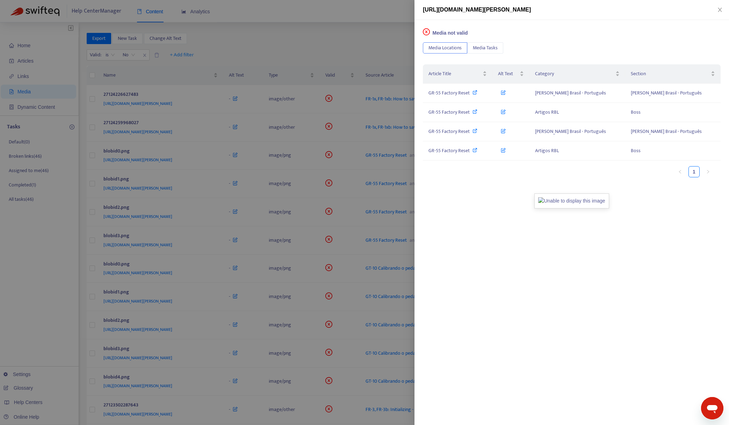
click at [348, 34] on div at bounding box center [364, 212] width 729 height 425
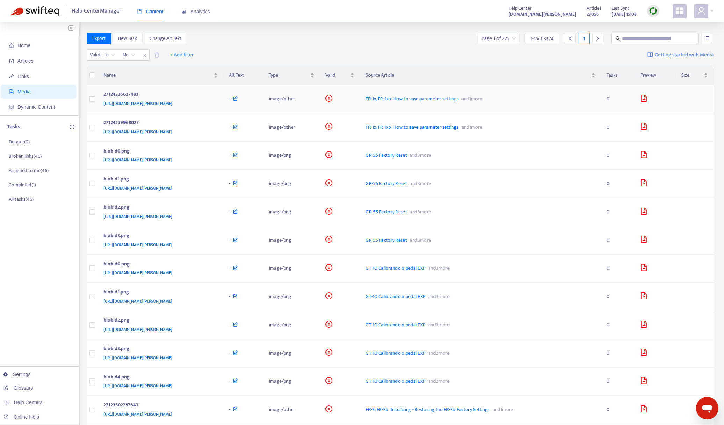
click at [647, 97] on icon "file-image" at bounding box center [643, 98] width 7 height 7
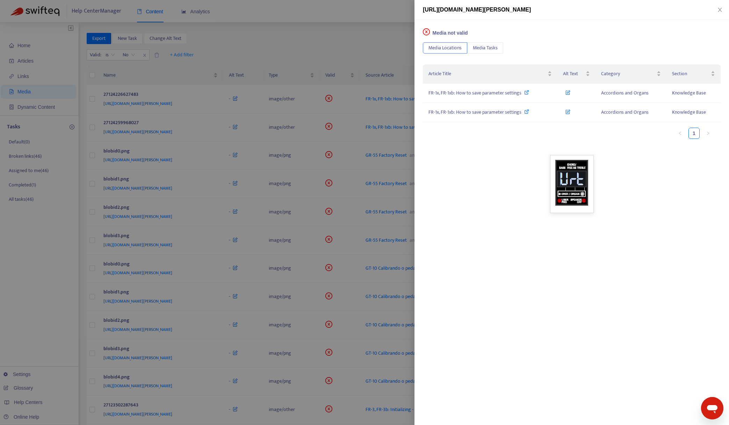
click at [388, 49] on div at bounding box center [364, 212] width 729 height 425
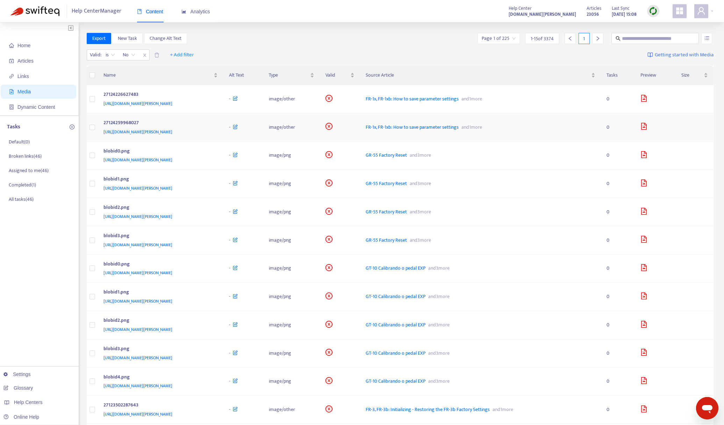
click at [647, 127] on icon "file-image" at bounding box center [643, 126] width 7 height 7
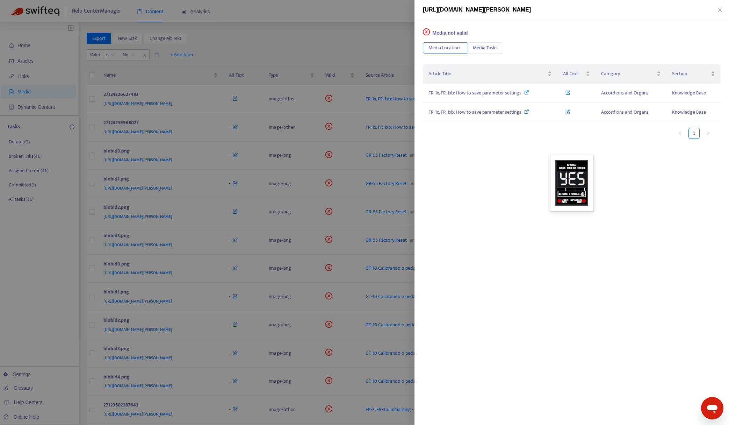
click at [332, 32] on div at bounding box center [364, 212] width 729 height 425
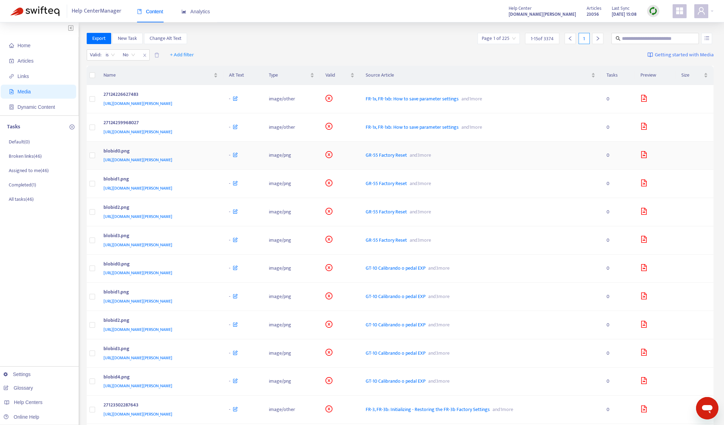
click at [647, 154] on icon "file-image" at bounding box center [643, 154] width 7 height 7
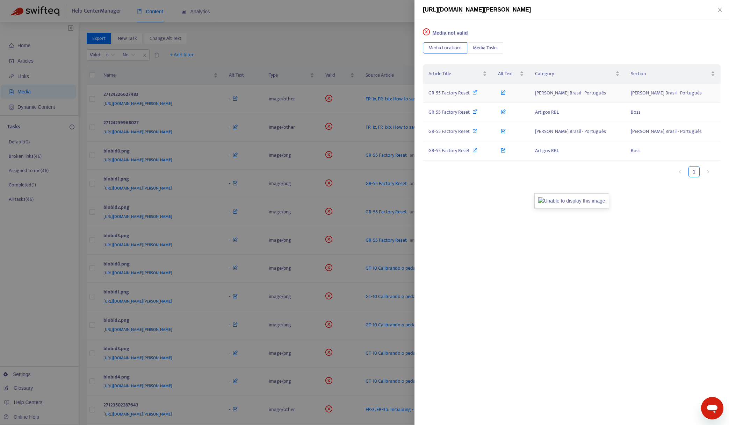
click at [452, 93] on span "GR-55 Factory Reset" at bounding box center [448, 93] width 41 height 8
click at [561, 203] on img at bounding box center [571, 200] width 74 height 15
click at [531, 8] on span "[URL][DOMAIN_NAME][PERSON_NAME]" at bounding box center [477, 10] width 108 height 6
copy span "360022799431"
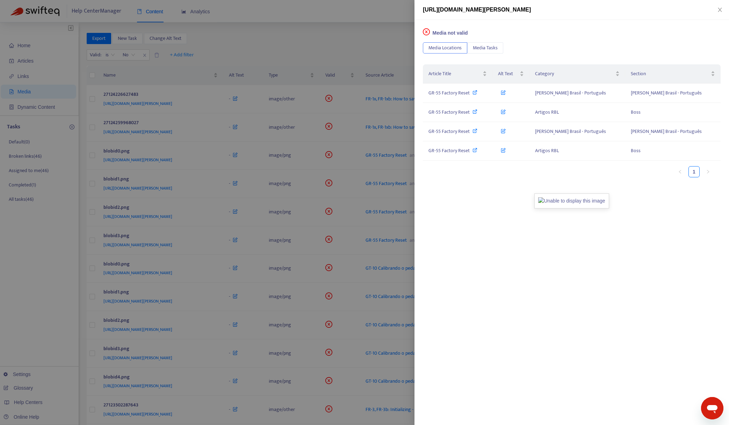
click at [389, 19] on div at bounding box center [364, 212] width 729 height 425
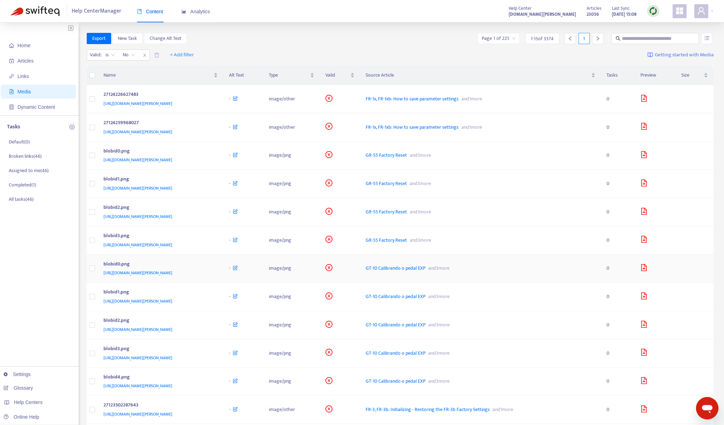
click at [215, 266] on div "blobid0.png" at bounding box center [159, 264] width 112 height 9
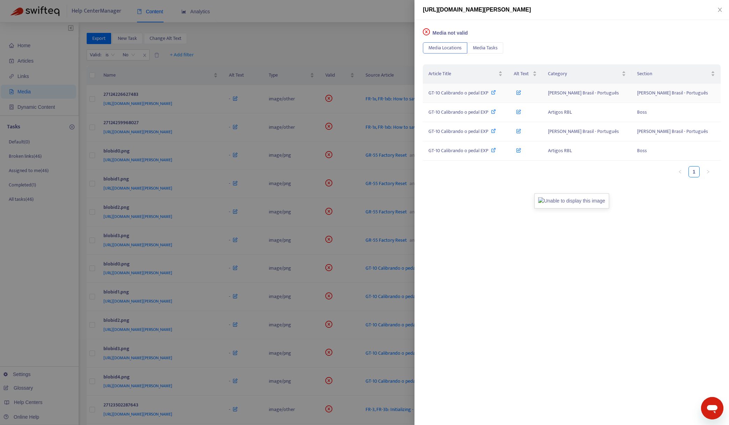
click at [481, 94] on span "GT-10 Calibrando o pedal EXP" at bounding box center [458, 93] width 60 height 8
click at [531, 10] on span "[URL][DOMAIN_NAME][PERSON_NAME]" at bounding box center [477, 10] width 108 height 6
copy span "360022734371"
click at [291, 41] on div at bounding box center [364, 212] width 729 height 425
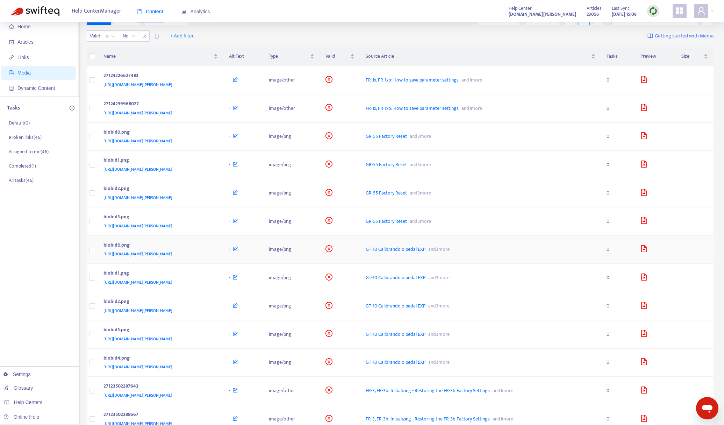
scroll to position [35, 0]
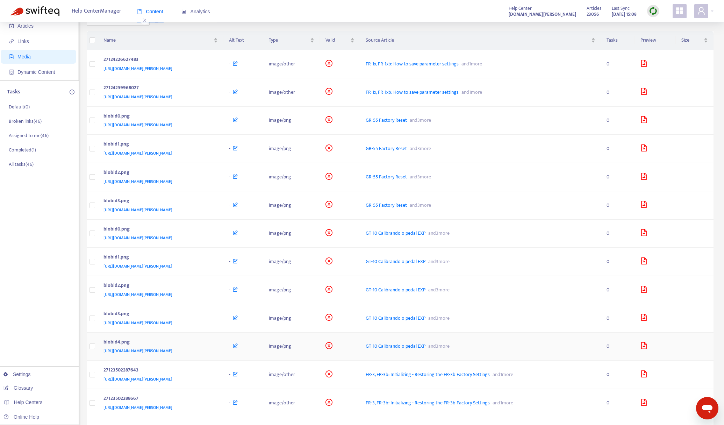
click at [215, 352] on div "[URL][DOMAIN_NAME][PERSON_NAME]" at bounding box center [159, 351] width 112 height 8
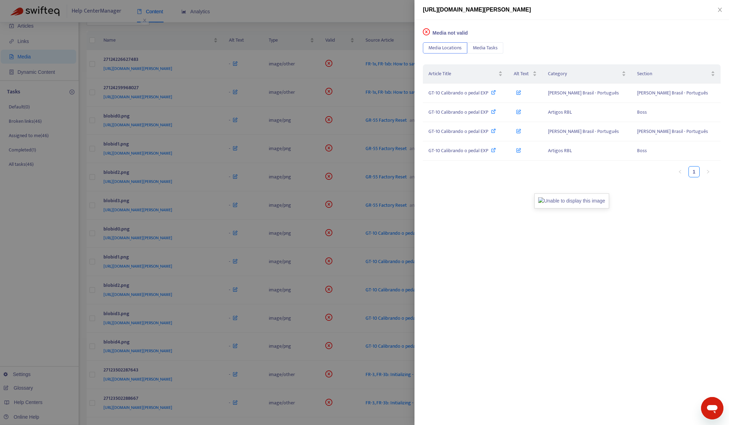
click at [531, 8] on span "[URL][DOMAIN_NAME][PERSON_NAME]" at bounding box center [477, 10] width 108 height 6
copy span "360022734331"
click at [478, 93] on span "GT-10 Calibrando o pedal EXP" at bounding box center [458, 93] width 60 height 8
click at [354, 17] on div at bounding box center [364, 212] width 729 height 425
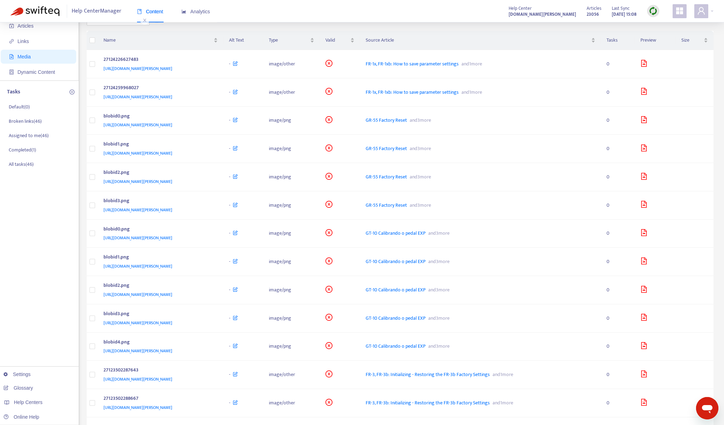
click at [651, 9] on img at bounding box center [653, 11] width 9 height 9
click at [665, 27] on link "Quick Sync" at bounding box center [667, 25] width 30 height 8
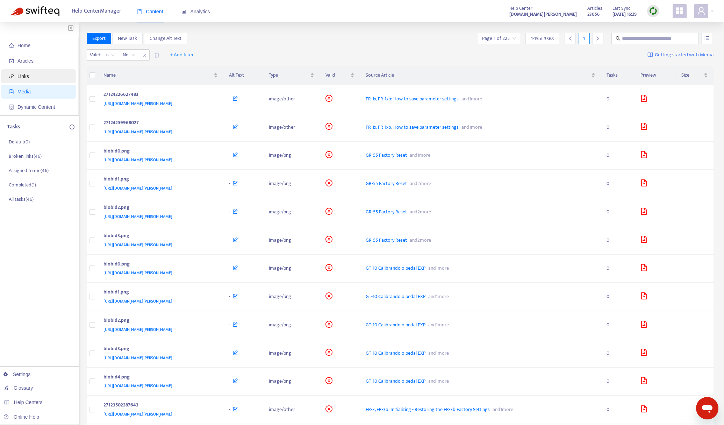
click at [29, 81] on span "Links" at bounding box center [40, 76] width 62 height 14
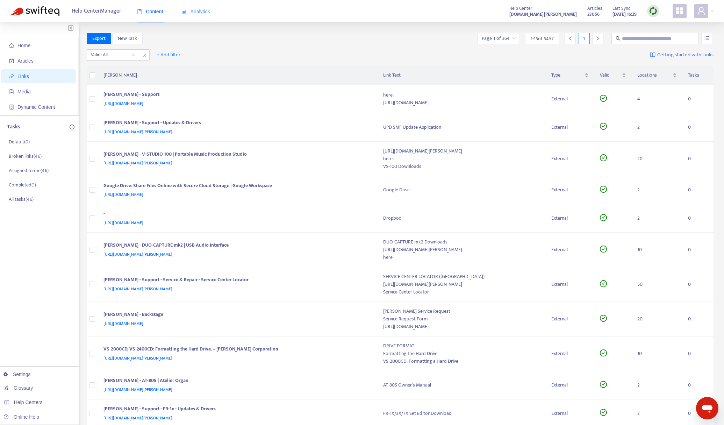
click at [199, 17] on div "Analytics" at bounding box center [195, 11] width 29 height 21
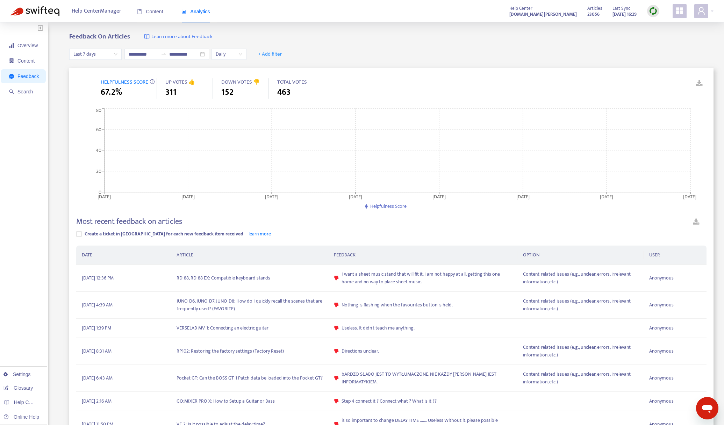
click at [103, 55] on span "Last 7 days" at bounding box center [95, 54] width 44 height 10
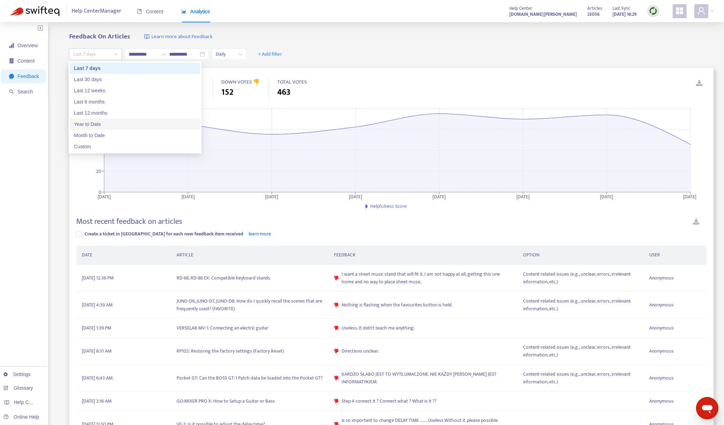
click at [110, 122] on div "Year to Date" at bounding box center [135, 124] width 122 height 8
type input "**********"
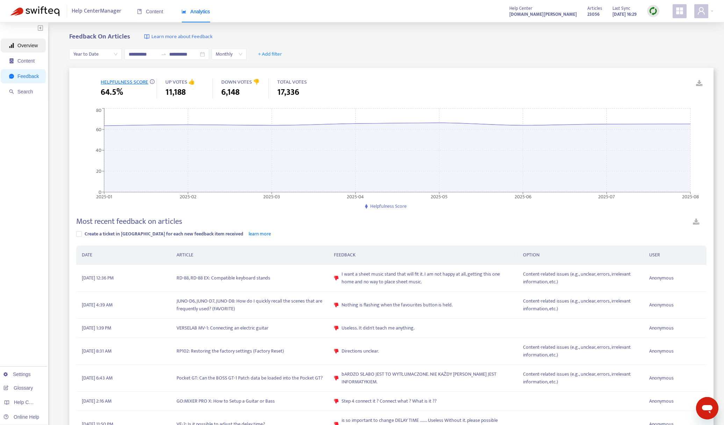
click at [34, 50] on span "Overview" at bounding box center [24, 45] width 30 height 14
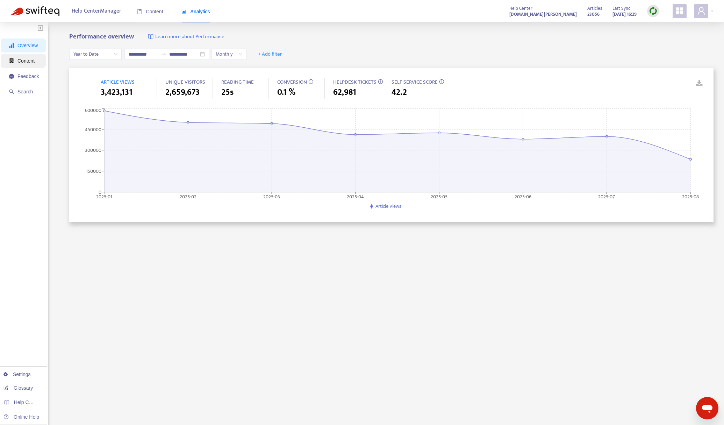
click at [32, 62] on span "Content" at bounding box center [25, 61] width 17 height 6
